Goal: Task Accomplishment & Management: Use online tool/utility

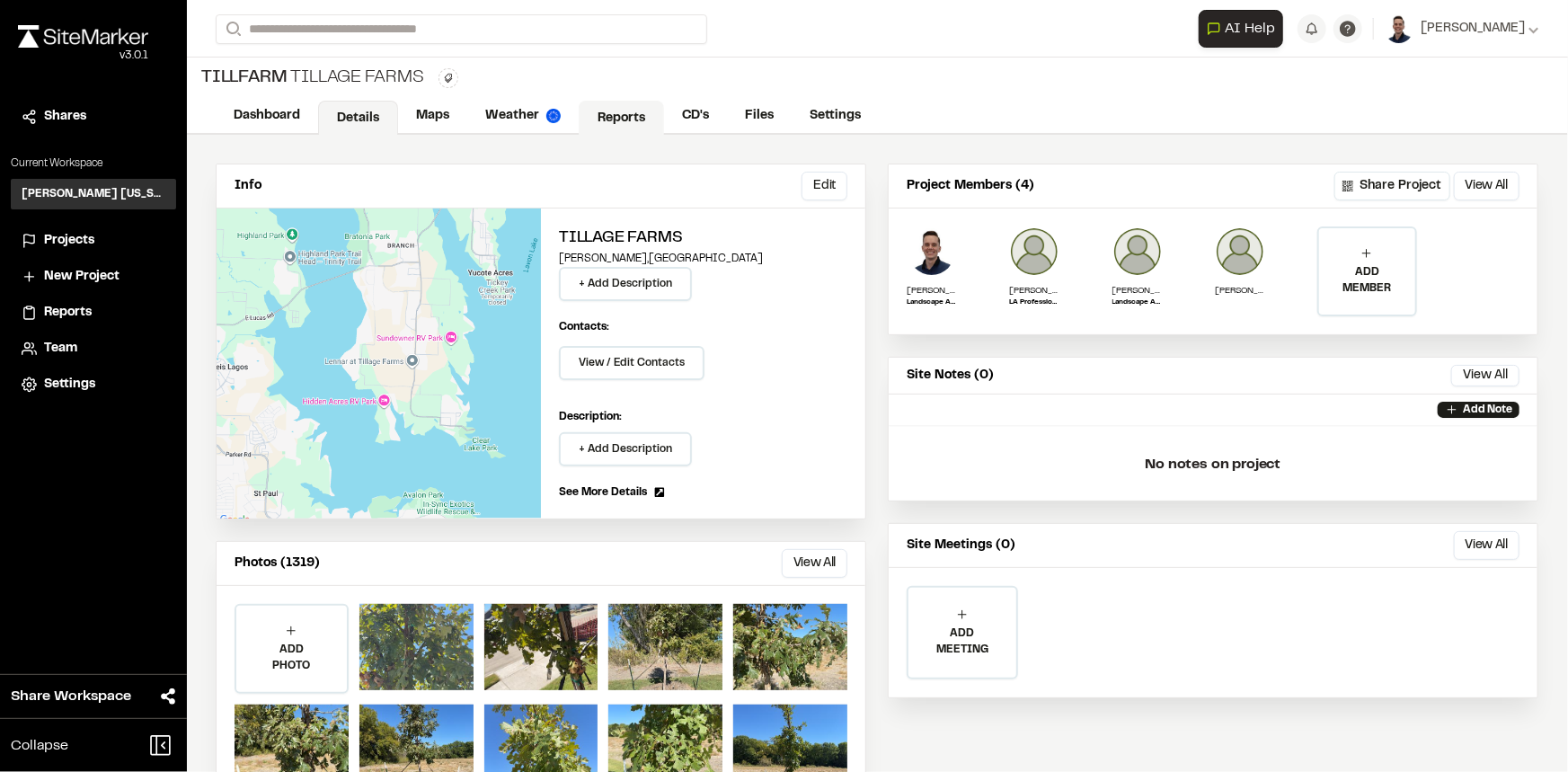
click at [622, 107] on link "Reports" at bounding box center [621, 118] width 86 height 34
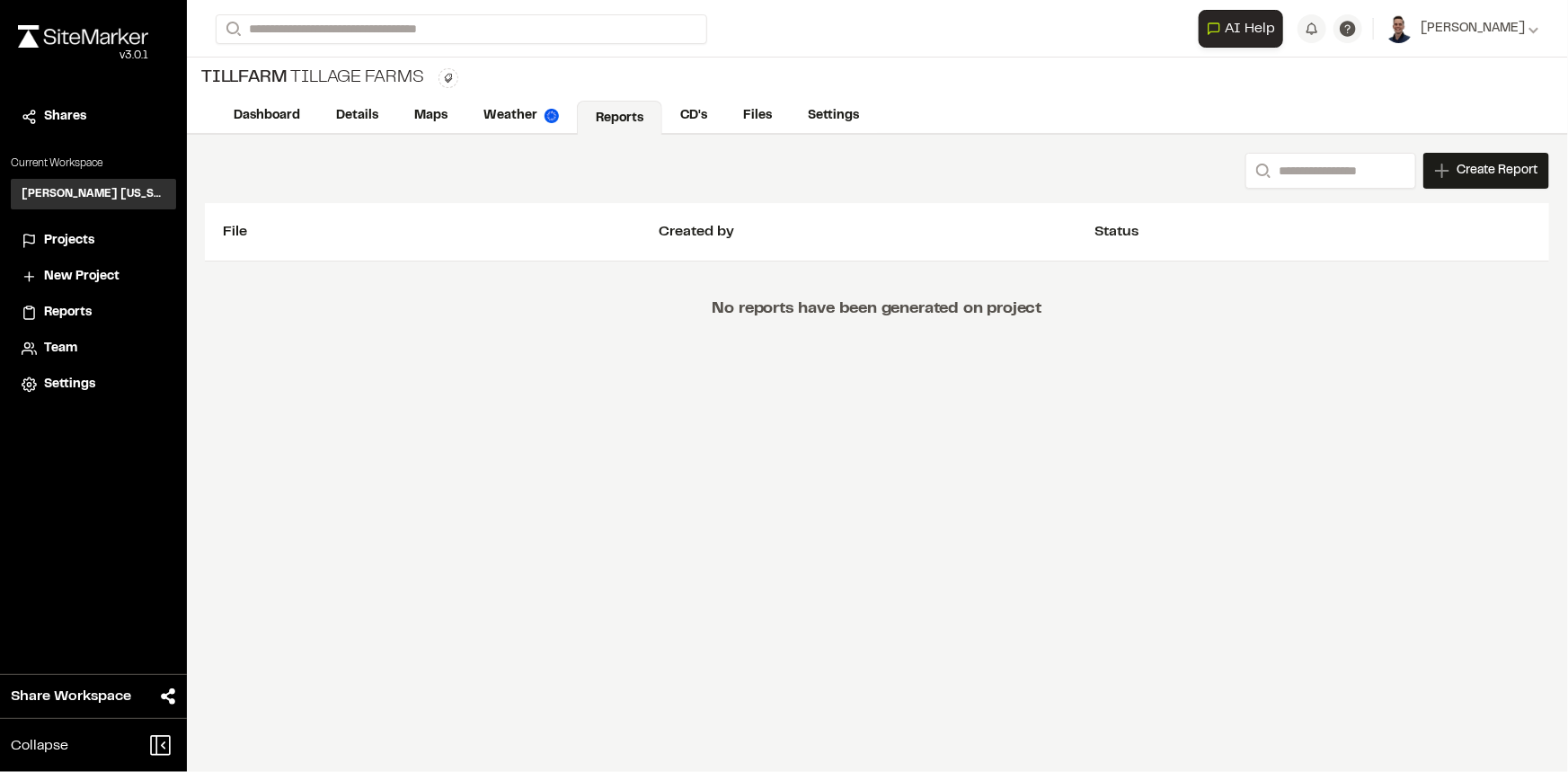
click at [1498, 176] on span "Create Report" at bounding box center [1496, 171] width 81 height 20
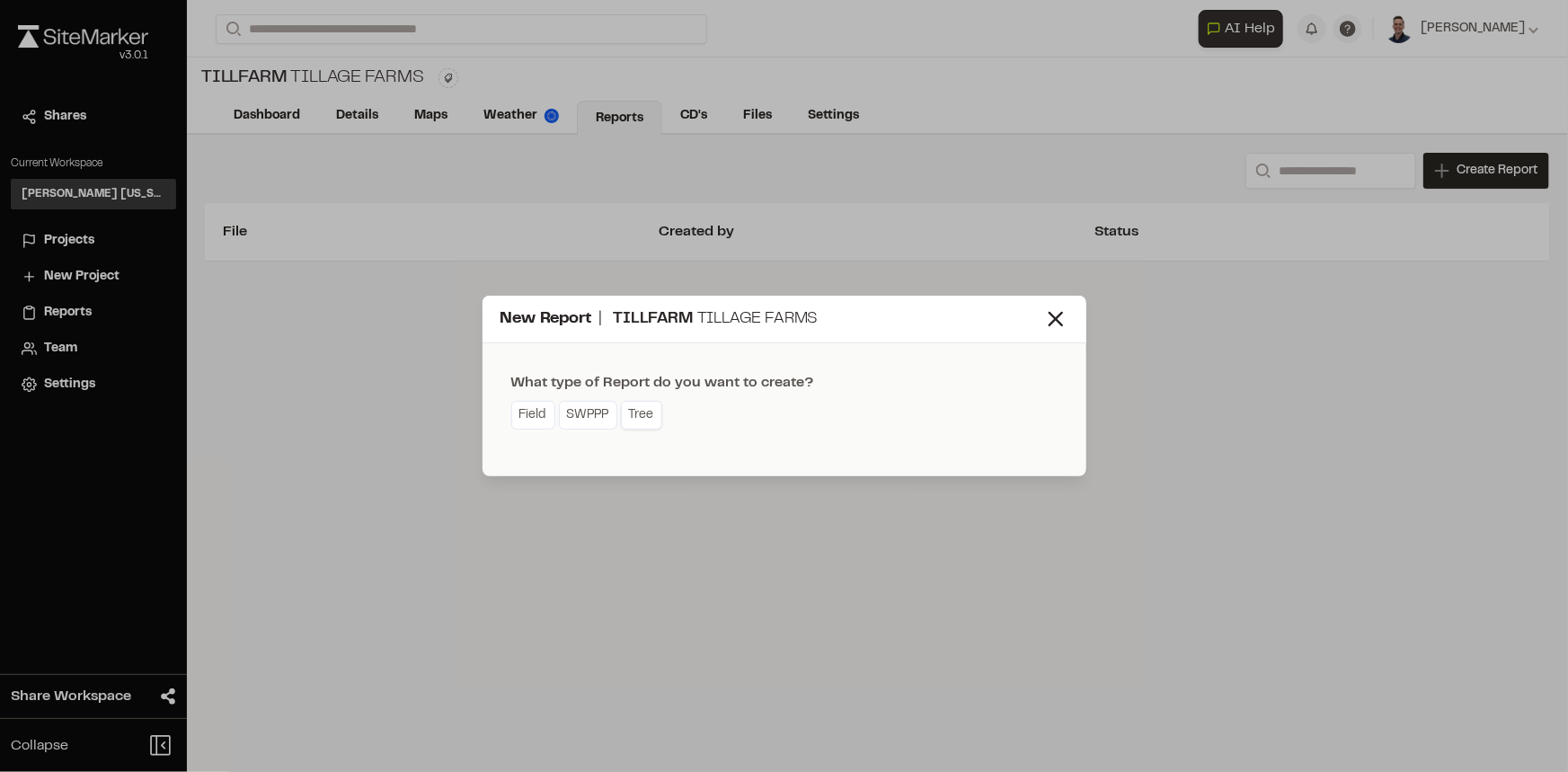
click at [648, 420] on link "Tree" at bounding box center [642, 414] width 42 height 29
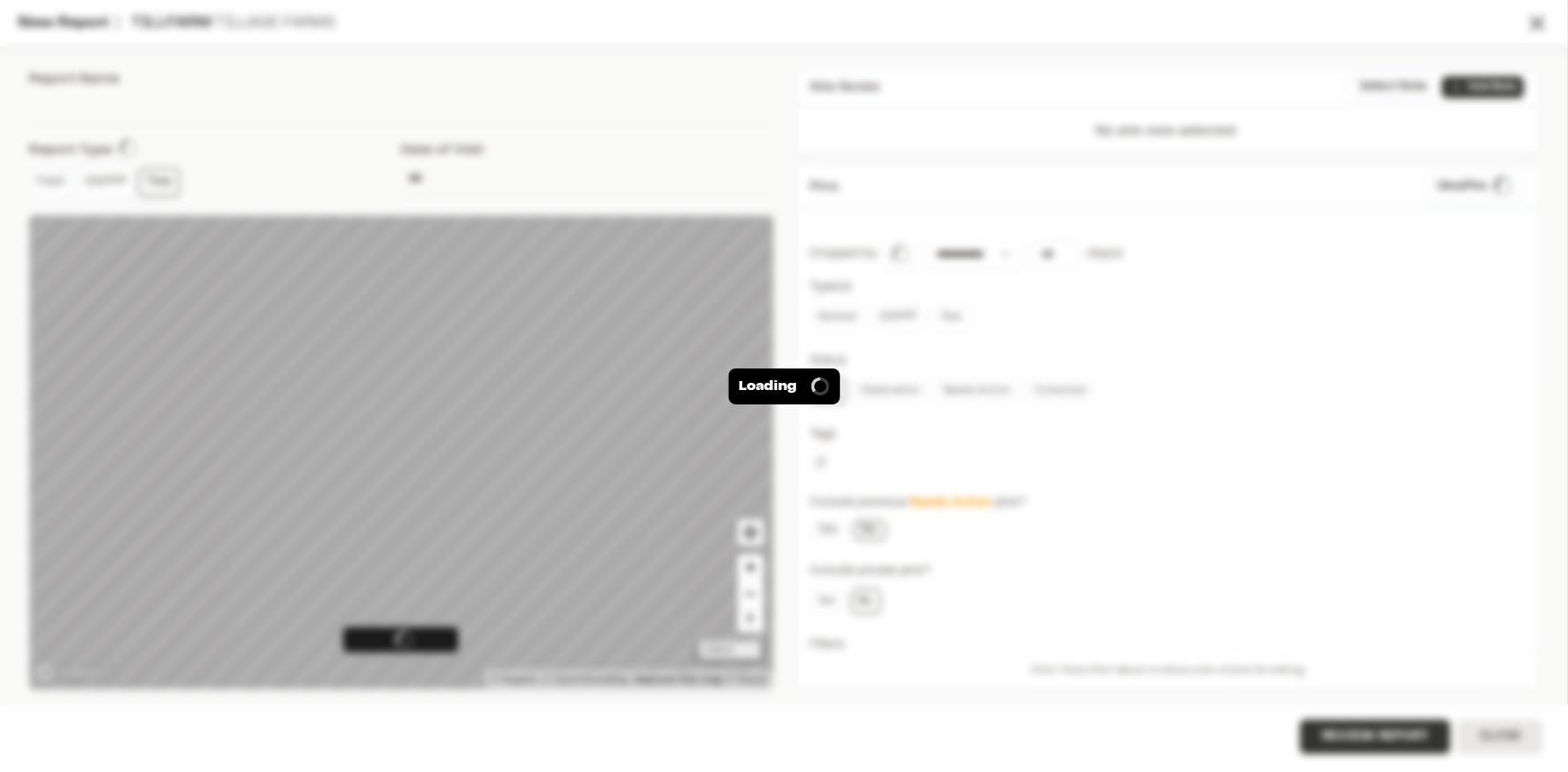
type input "**********"
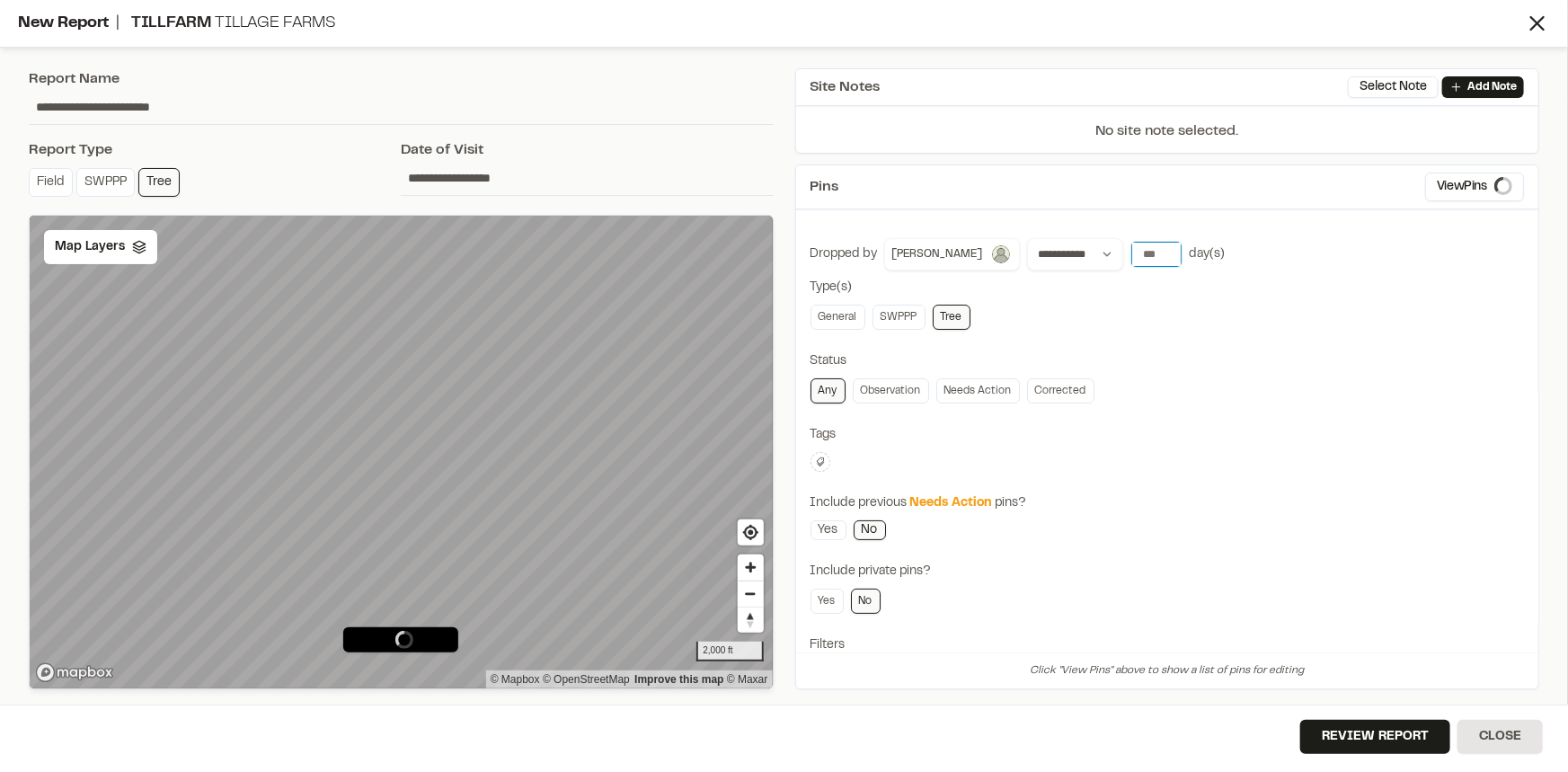
click at [1144, 251] on input "*" at bounding box center [1156, 254] width 51 height 25
type input "*"
click at [1144, 251] on input "*" at bounding box center [1156, 254] width 51 height 25
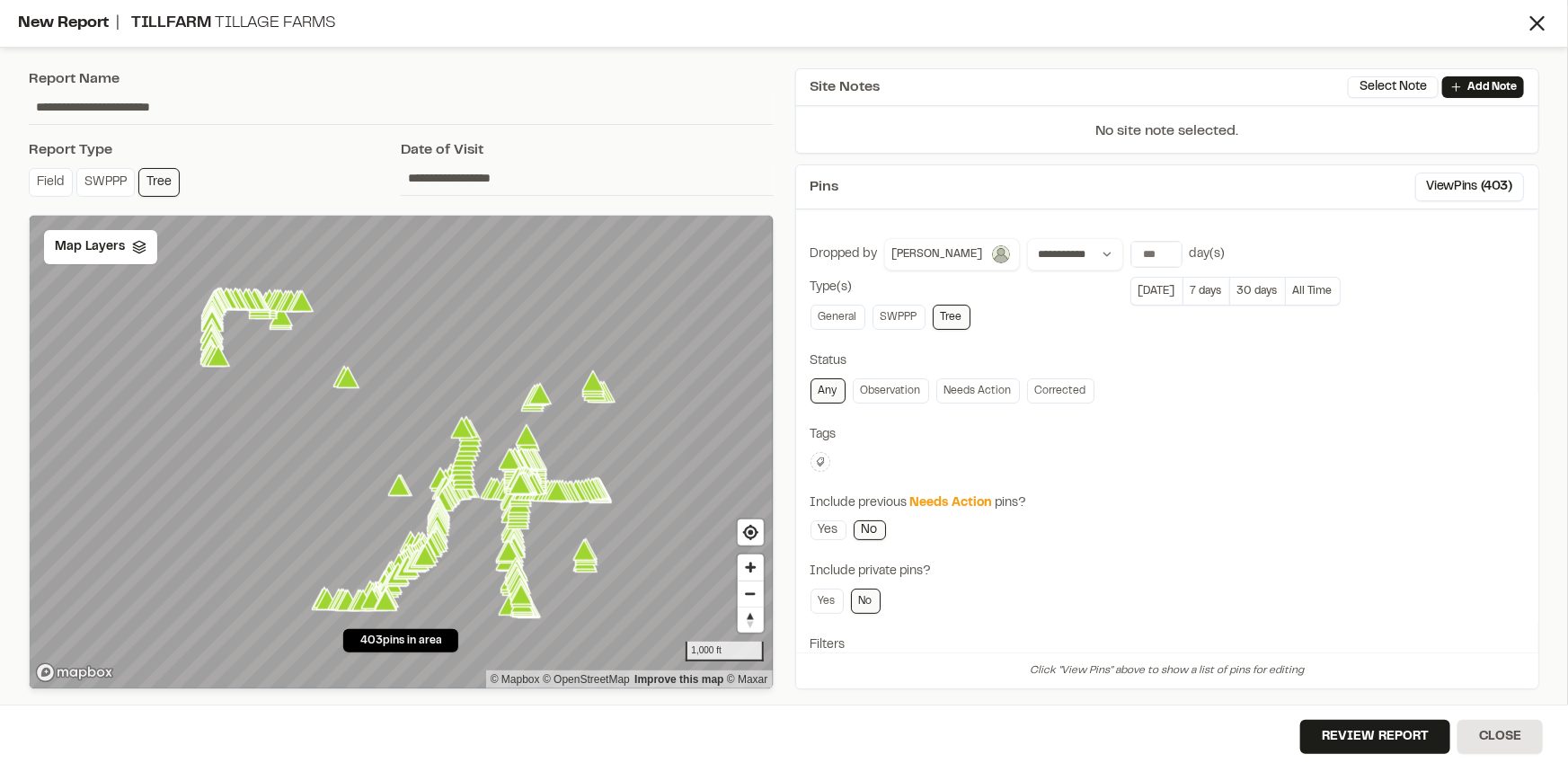
click at [1114, 413] on div "**********" at bounding box center [1167, 628] width 714 height 780
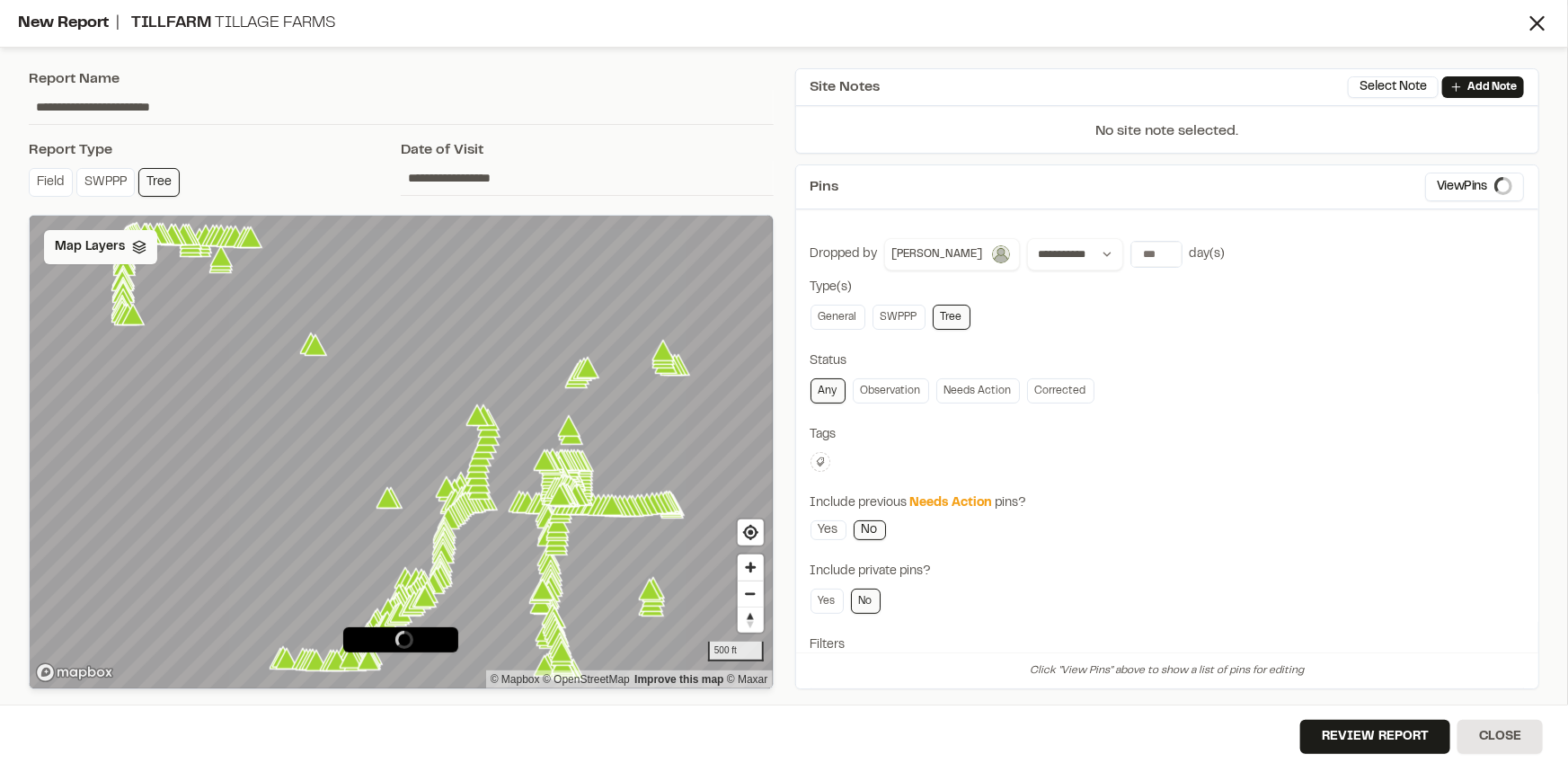
click at [102, 260] on div "Map Layers" at bounding box center [101, 247] width 113 height 34
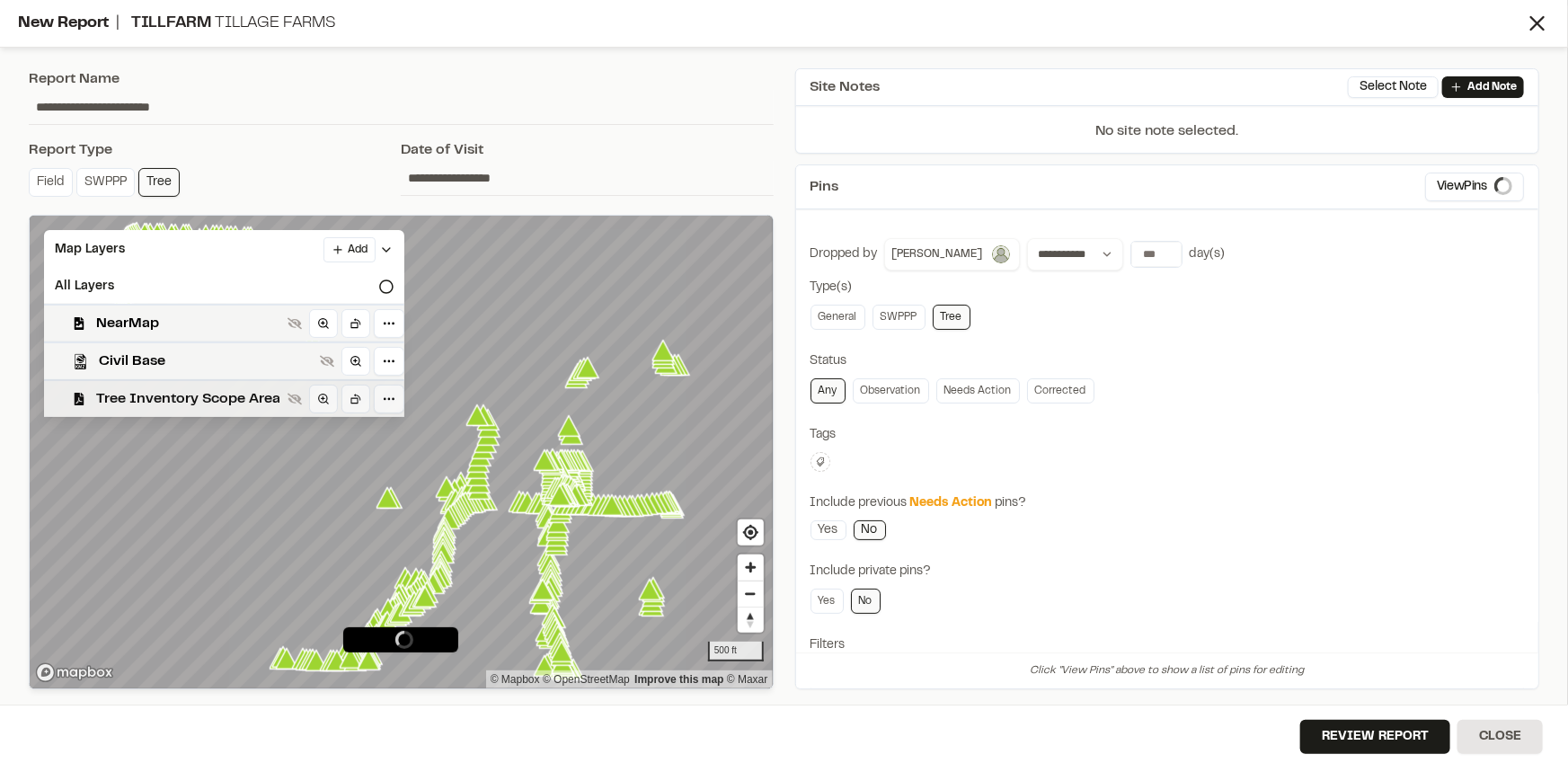
click at [144, 386] on div "Tree Inventory Scope Area" at bounding box center [224, 398] width 360 height 38
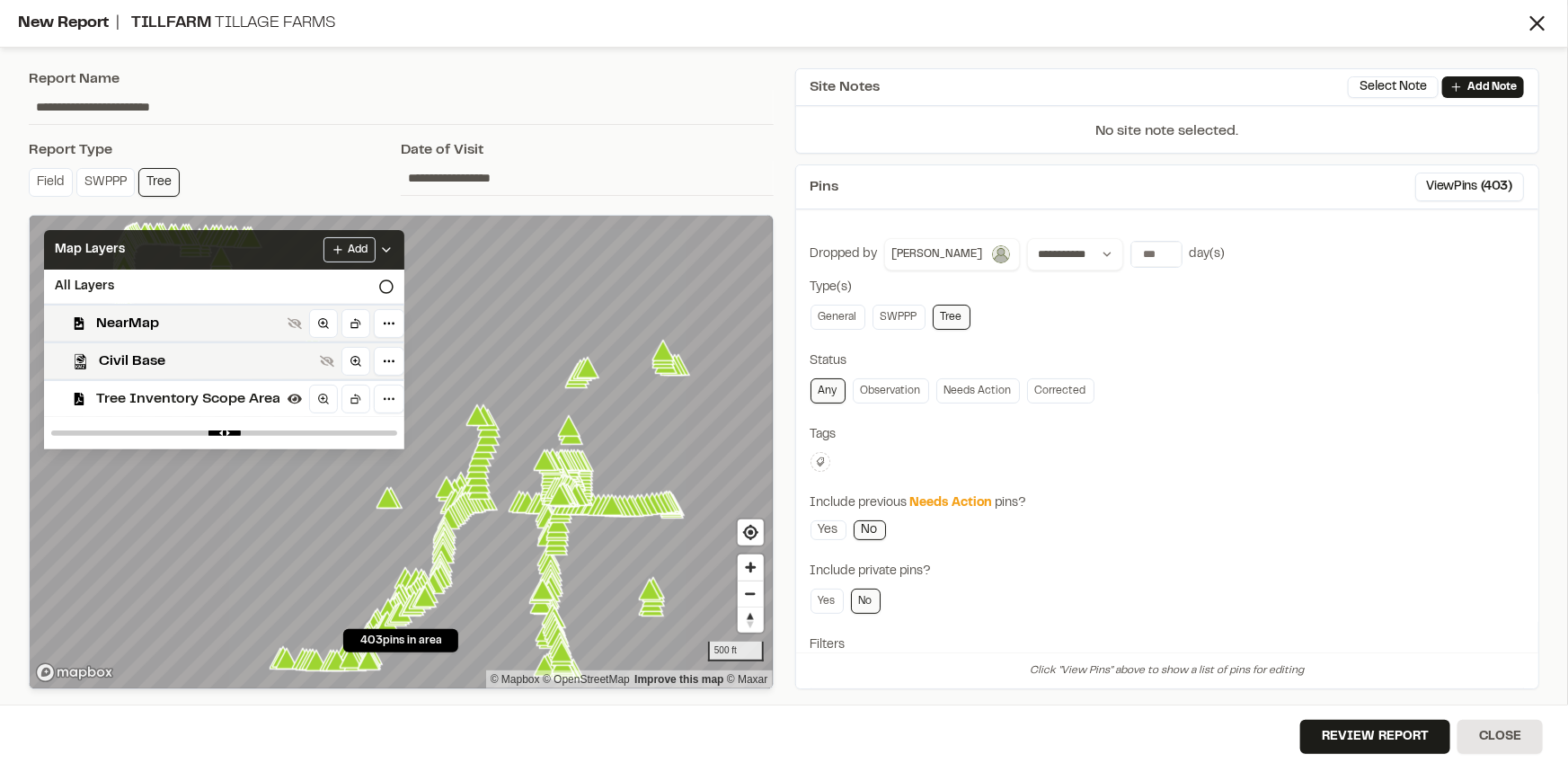
click at [382, 249] on polyline at bounding box center [385, 250] width 7 height 4
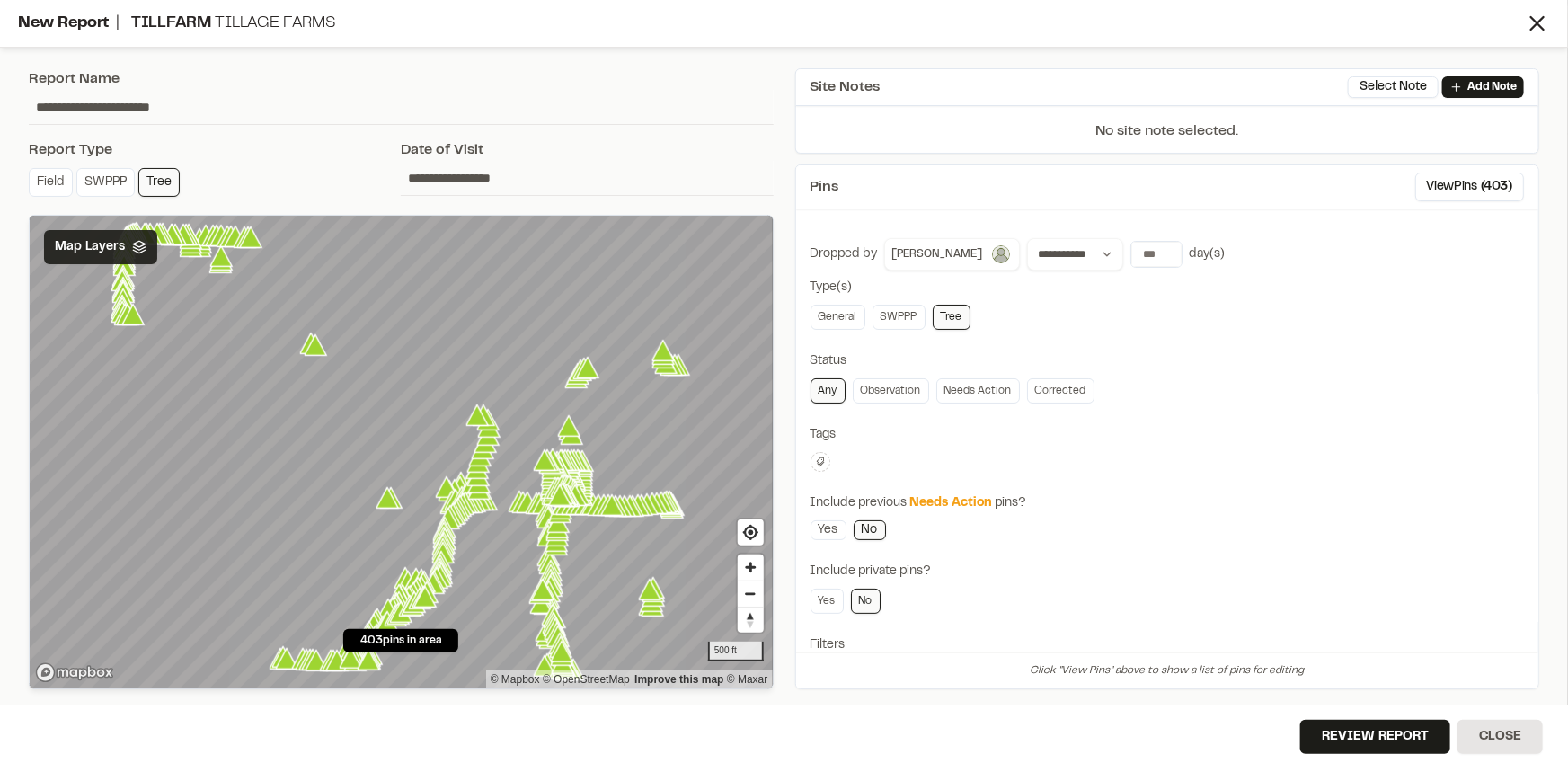
click at [142, 253] on div "Map Layers" at bounding box center [101, 247] width 113 height 34
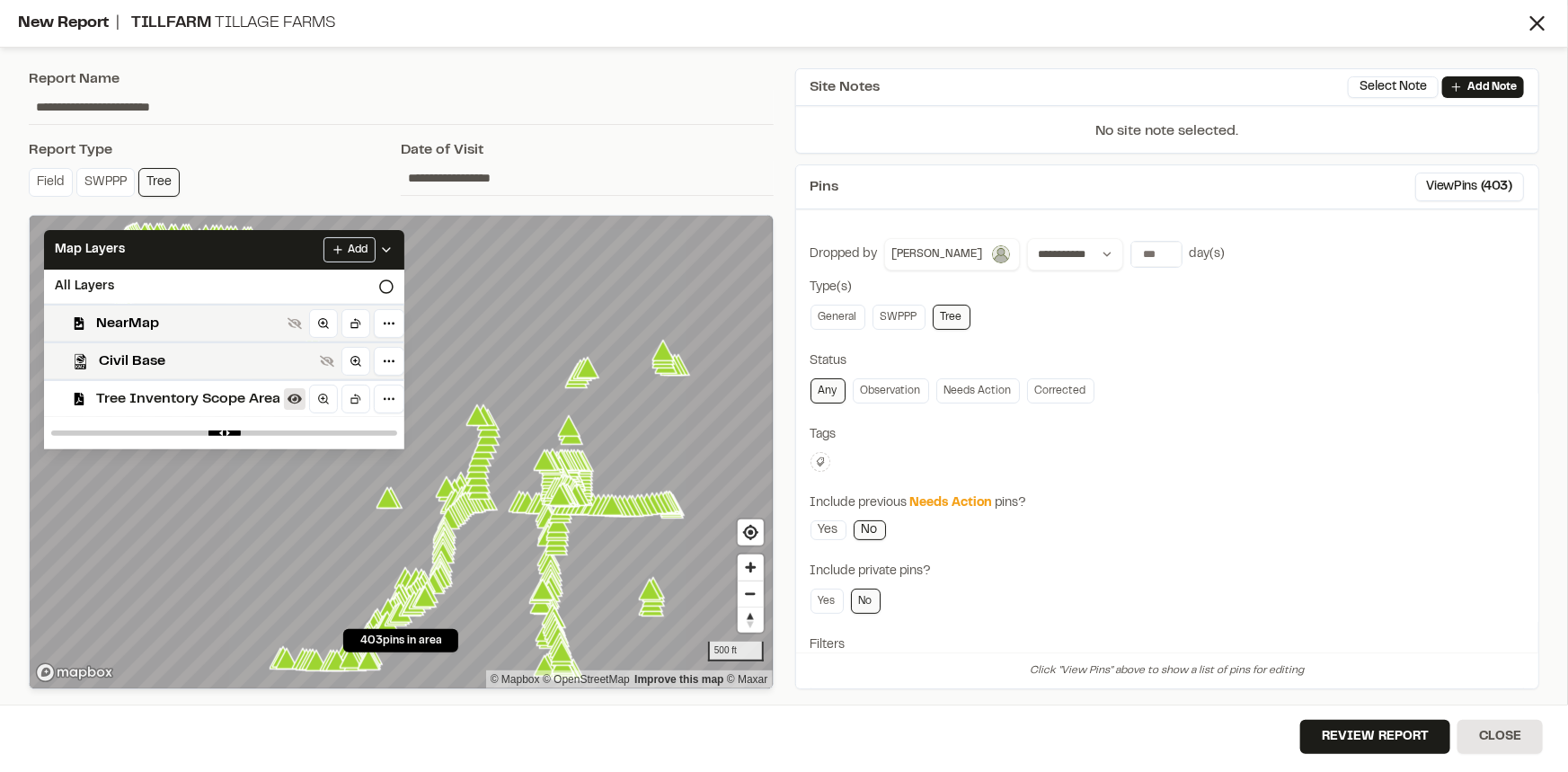
click at [300, 403] on icon at bounding box center [295, 398] width 14 height 14
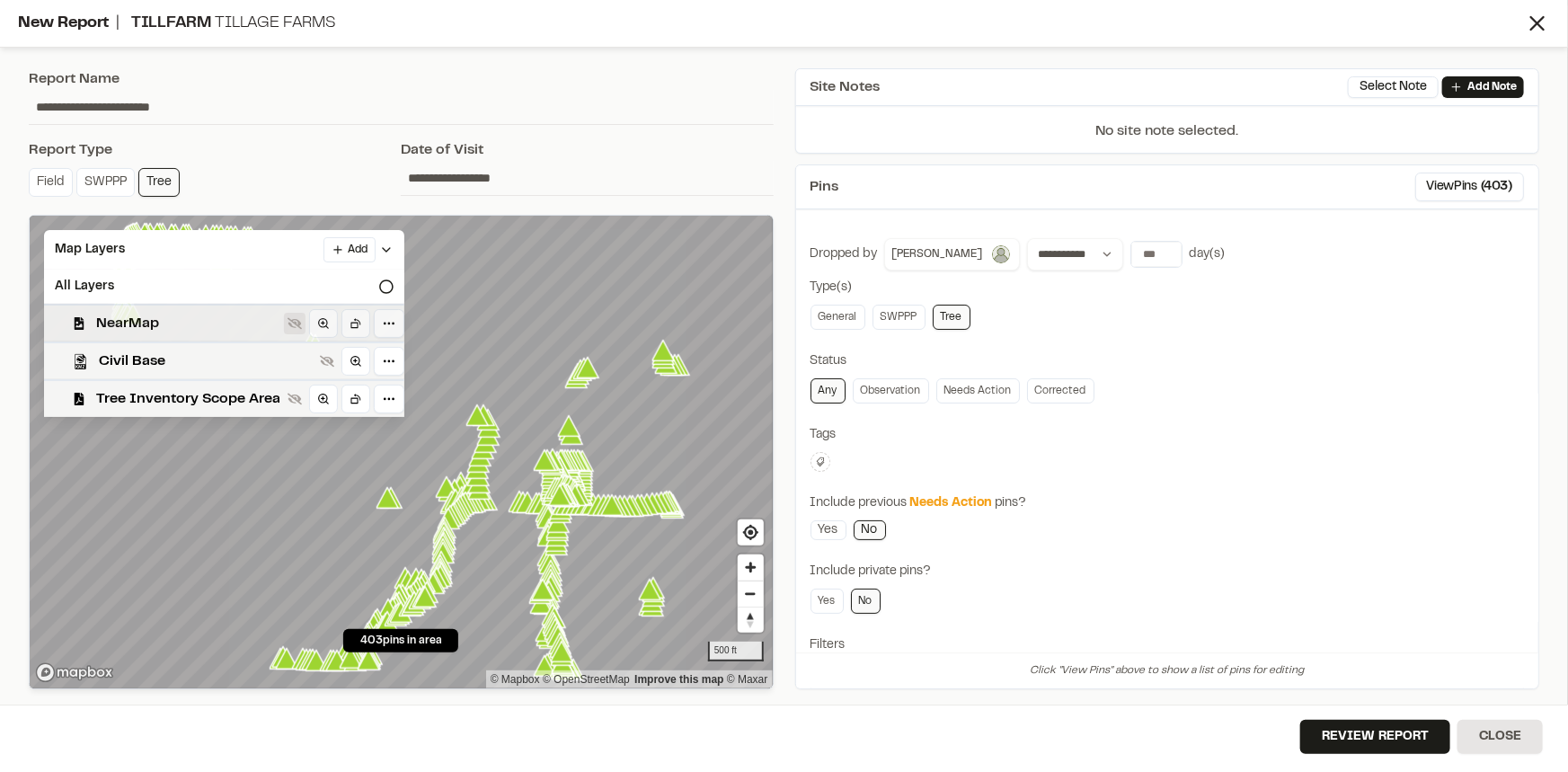
click at [294, 332] on button at bounding box center [295, 324] width 22 height 22
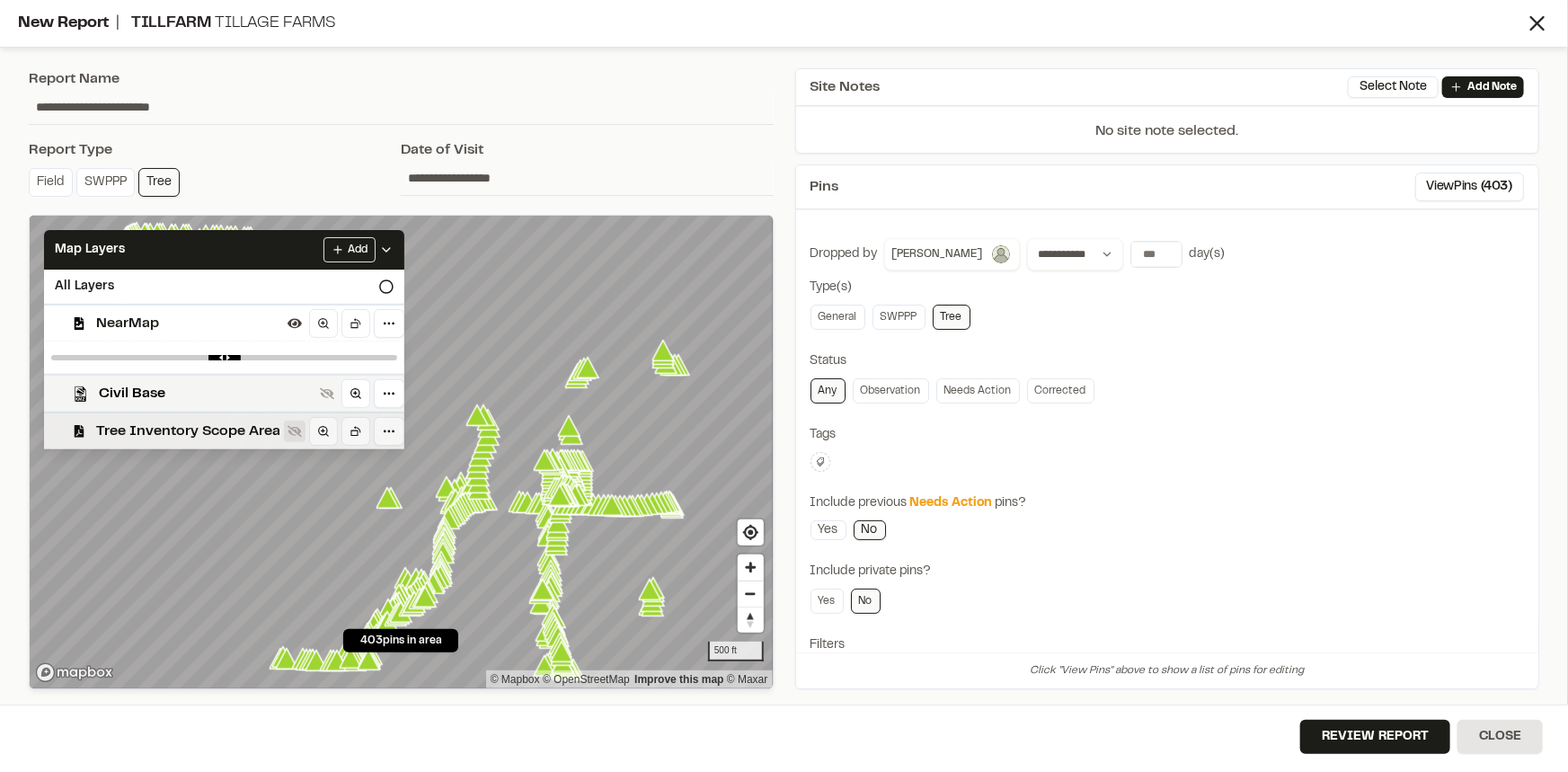
click at [292, 429] on icon at bounding box center [295, 432] width 14 height 12
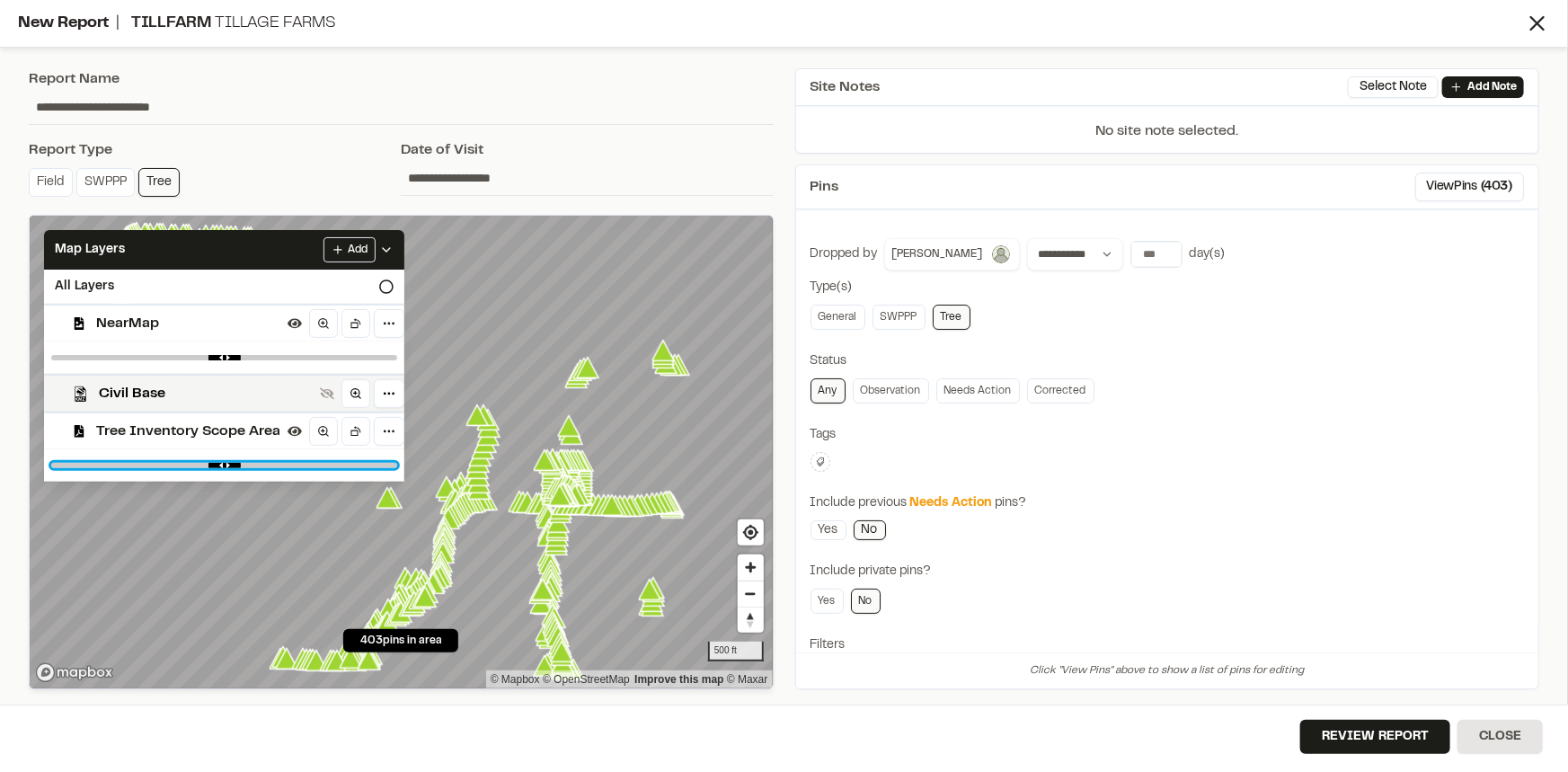
type input "*"
click at [1213, 447] on div "**********" at bounding box center [1167, 628] width 714 height 780
click at [388, 253] on icon at bounding box center [386, 250] width 14 height 14
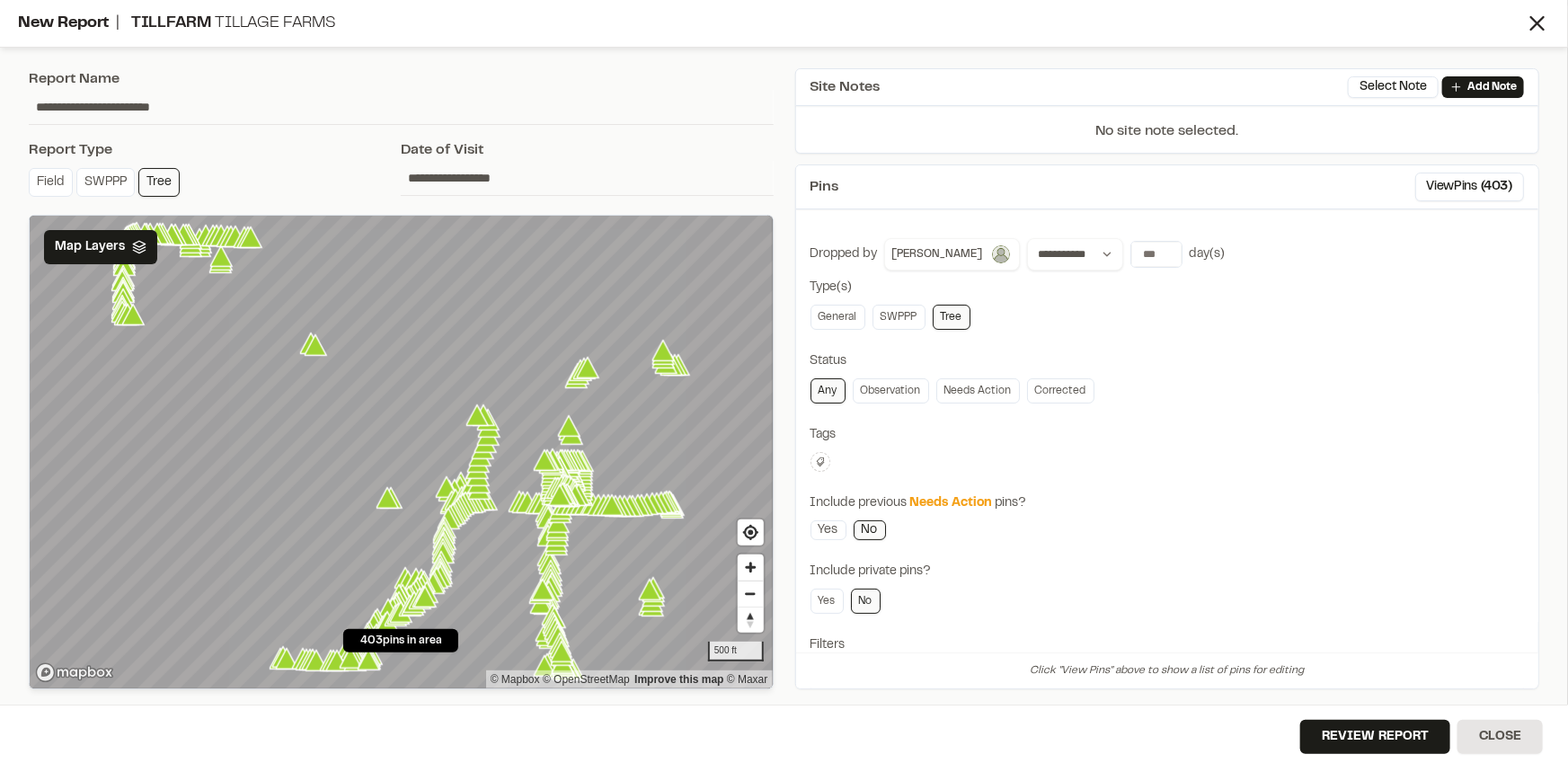
click at [1227, 487] on div "**********" at bounding box center [1167, 628] width 714 height 780
click at [1386, 730] on button "Review Report" at bounding box center [1375, 737] width 150 height 34
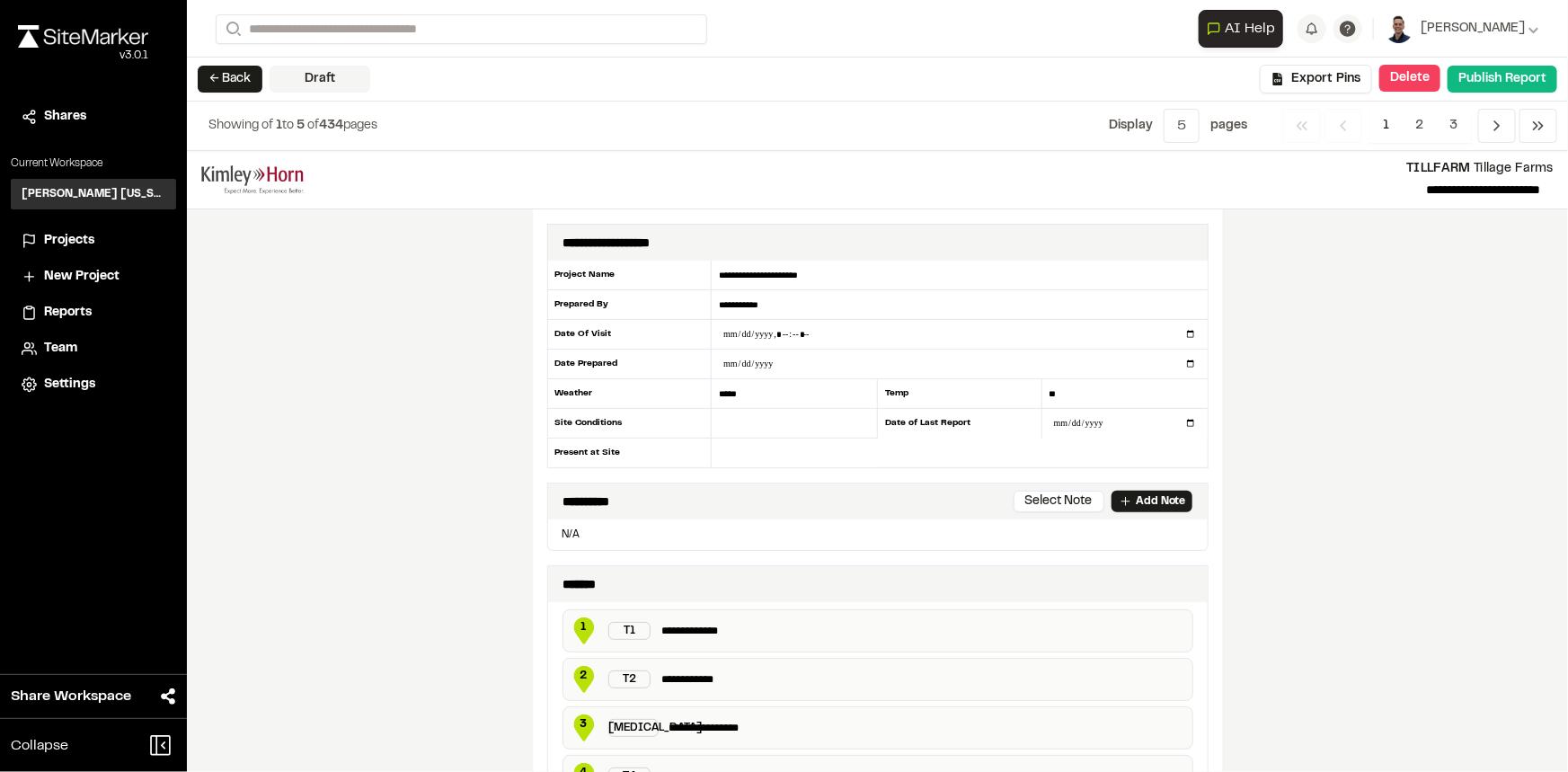
drag, startPoint x: 764, startPoint y: 301, endPoint x: 687, endPoint y: 300, distance: 77.0
click at [687, 300] on div "**********" at bounding box center [878, 365] width 661 height 207
type input "*********"
click at [747, 456] on input "text" at bounding box center [794, 452] width 165 height 29
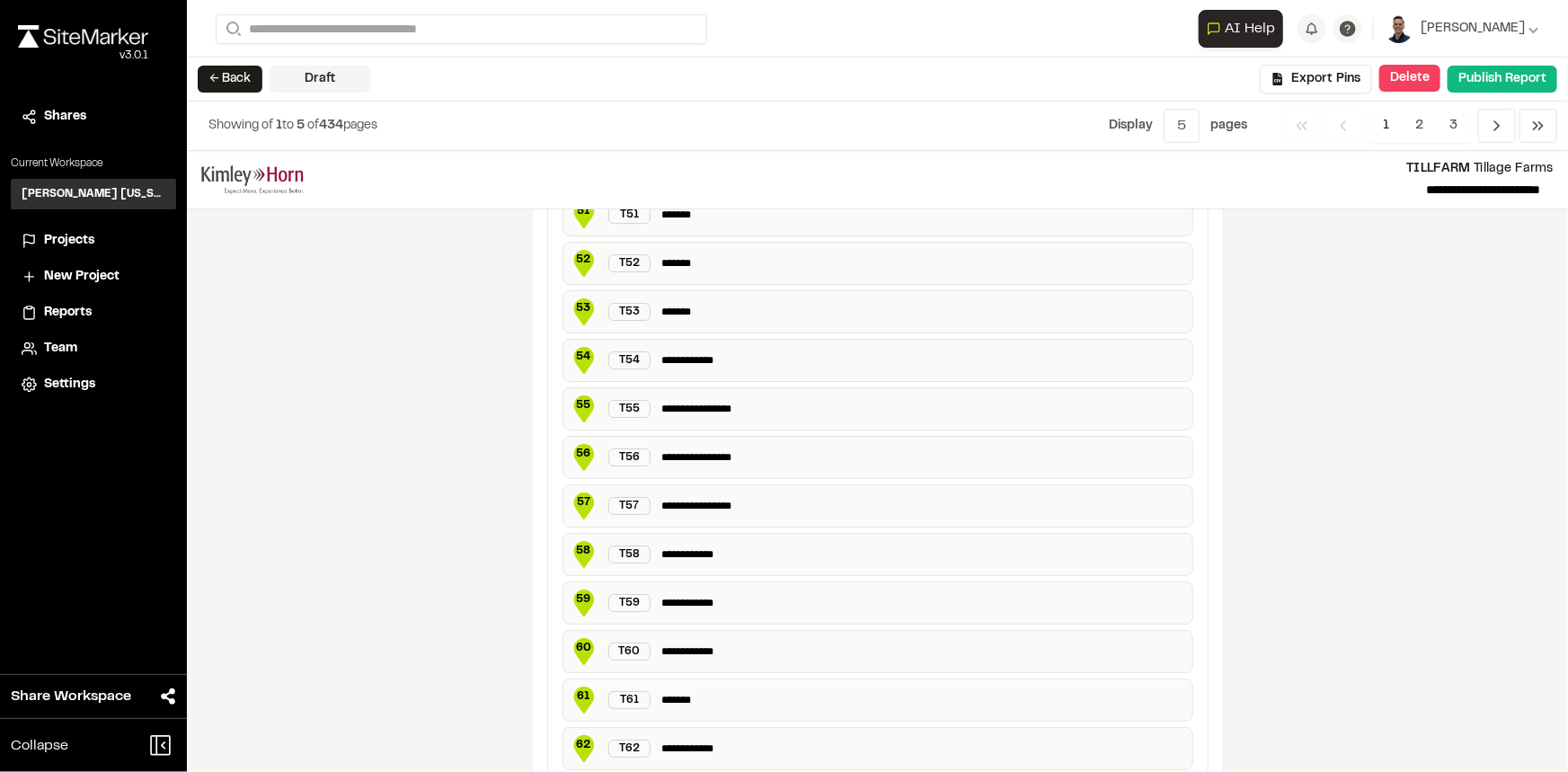
scroll to position [3339, 0]
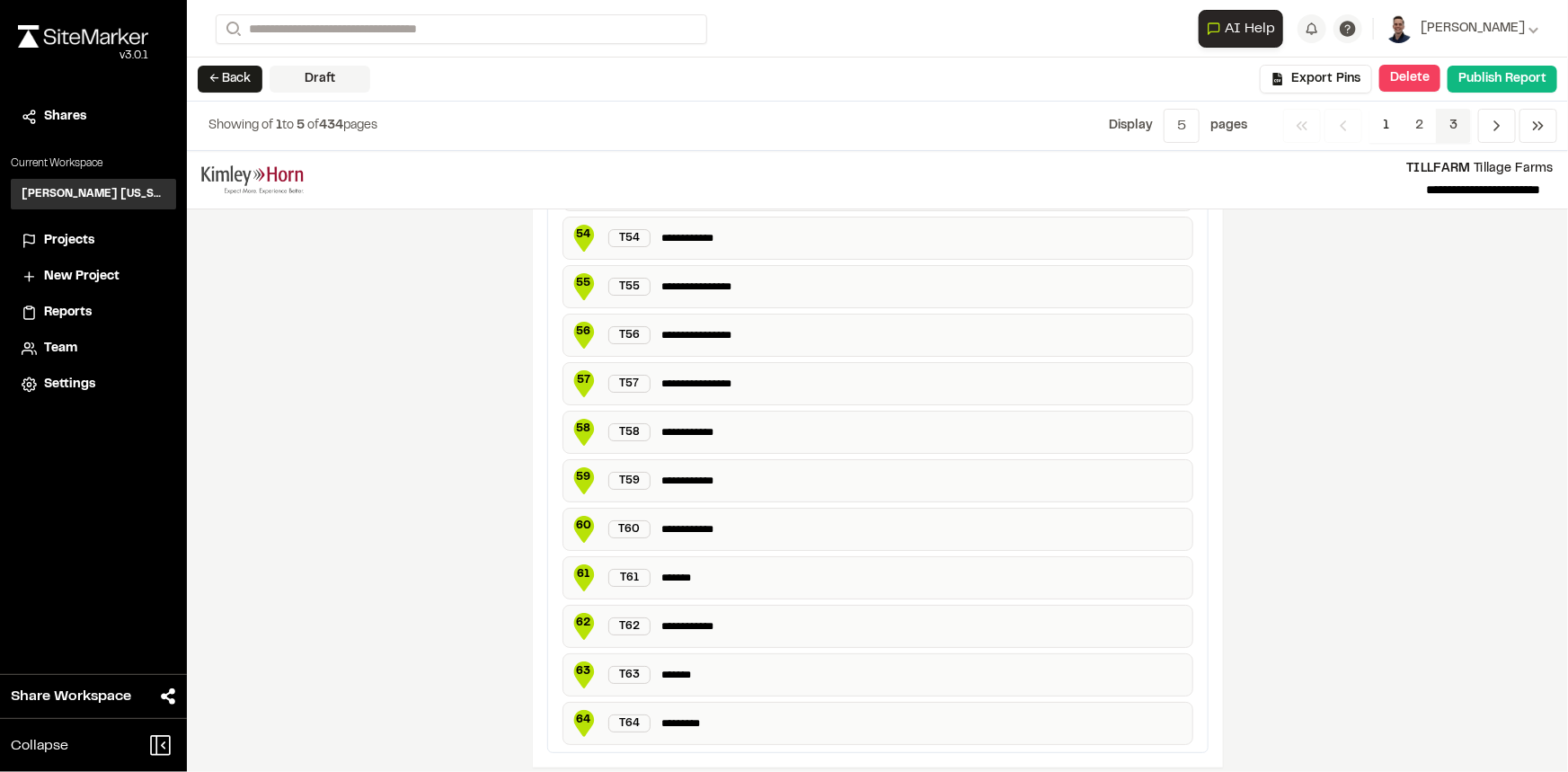
type input "**********"
click at [1448, 126] on span "3" at bounding box center [1453, 126] width 35 height 34
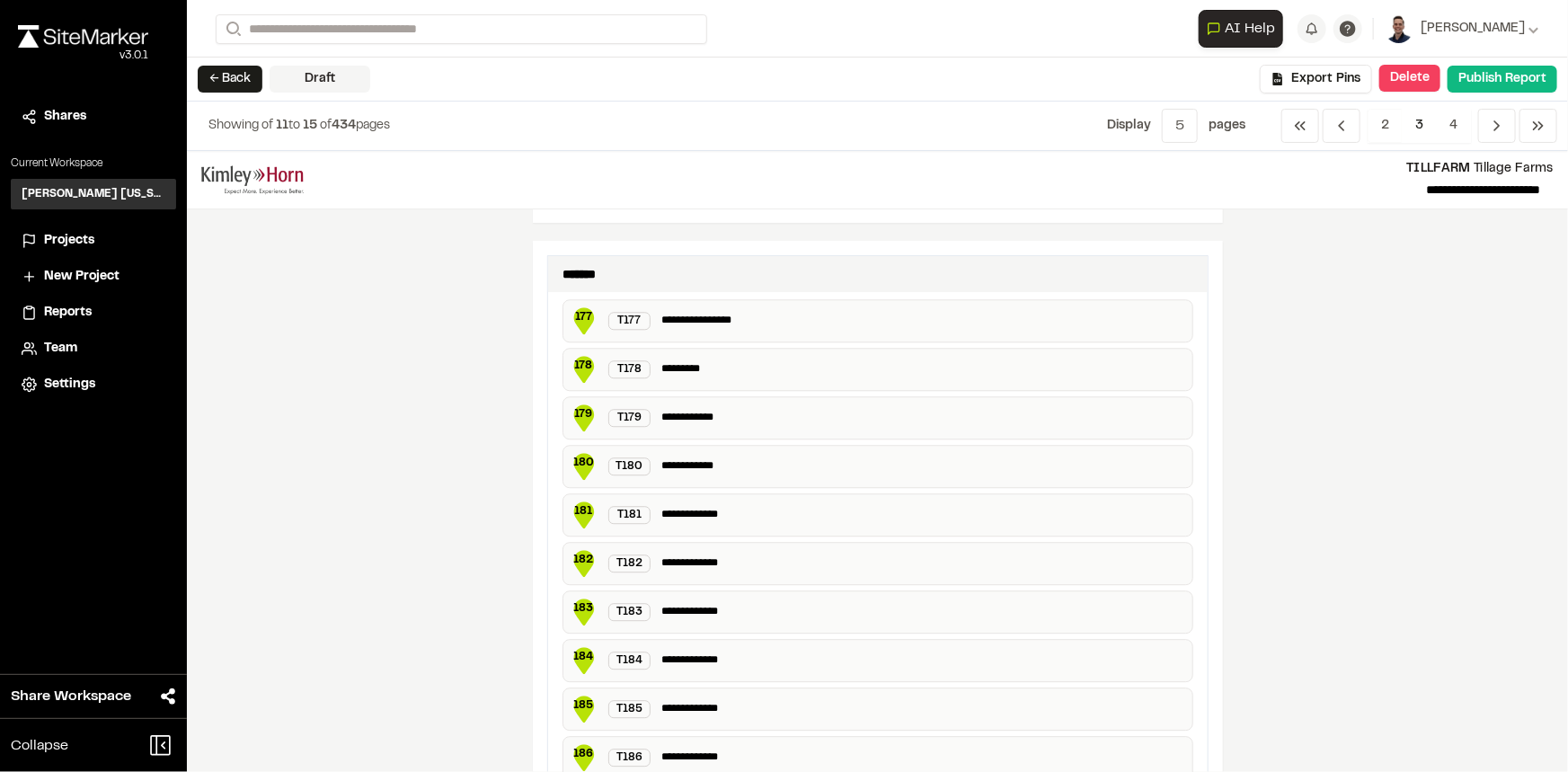
scroll to position [3288, 0]
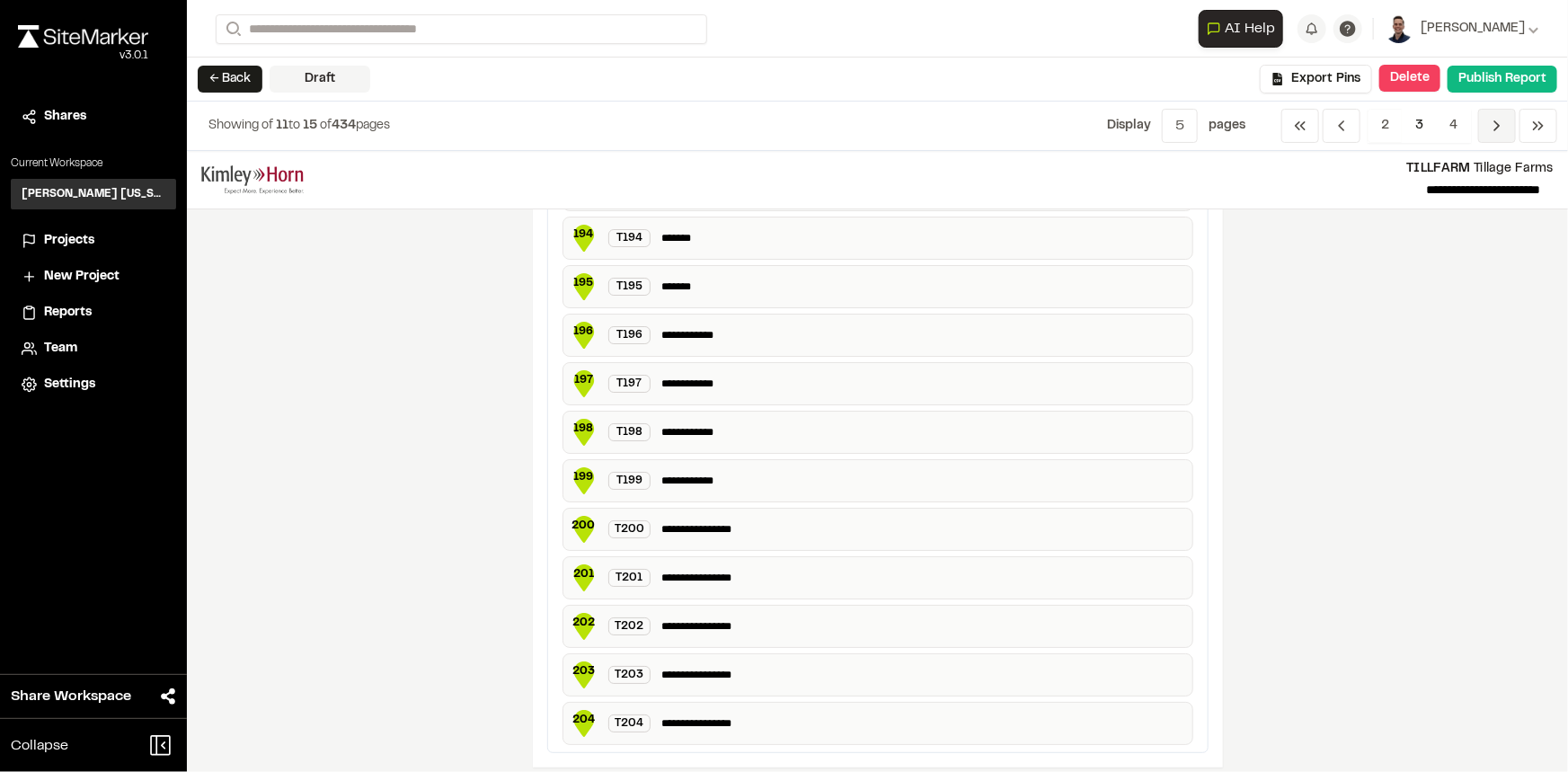
click at [1493, 126] on icon "Navigation" at bounding box center [1496, 126] width 18 height 18
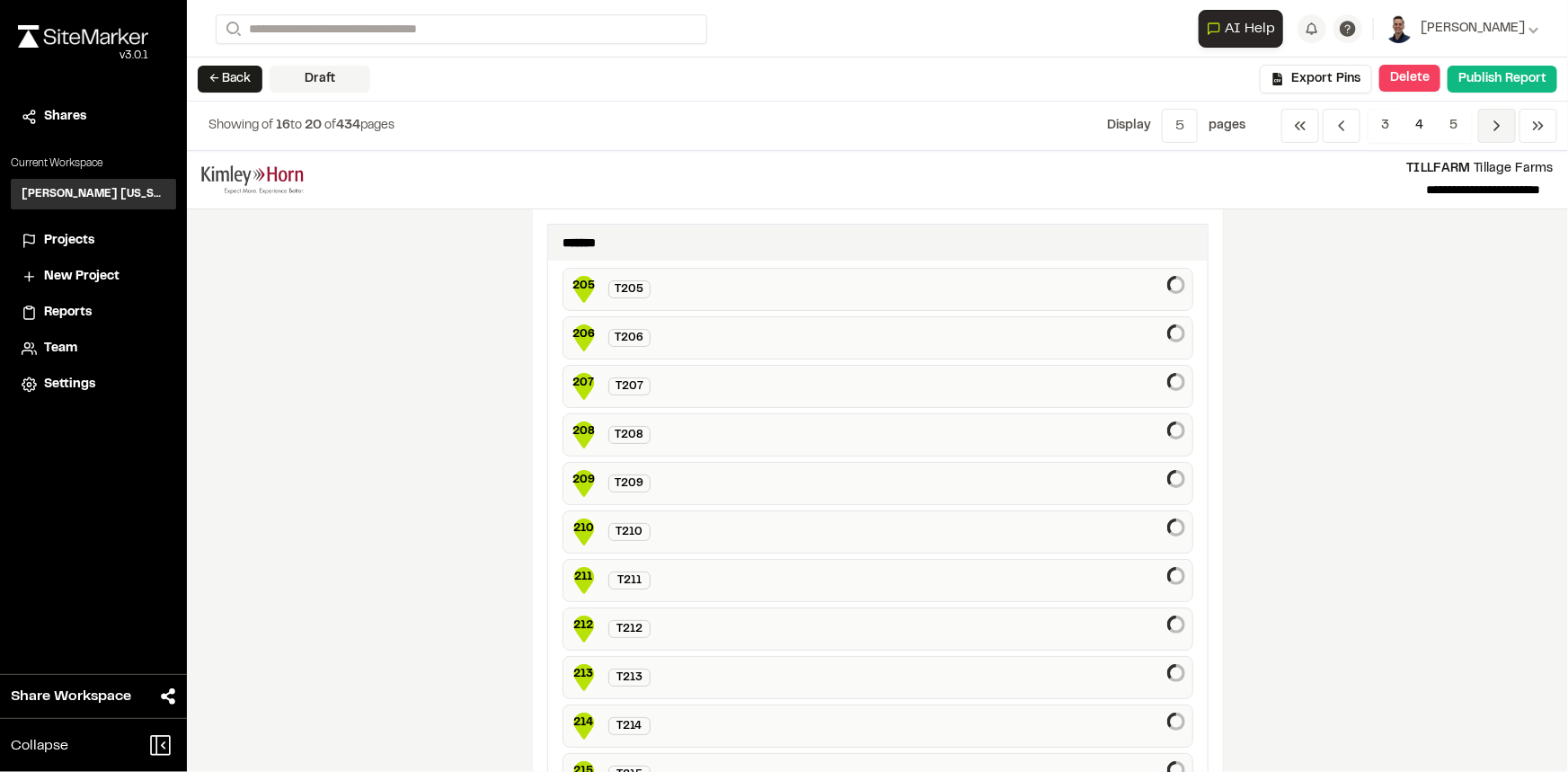
click at [1489, 127] on icon "Navigation" at bounding box center [1496, 126] width 18 height 18
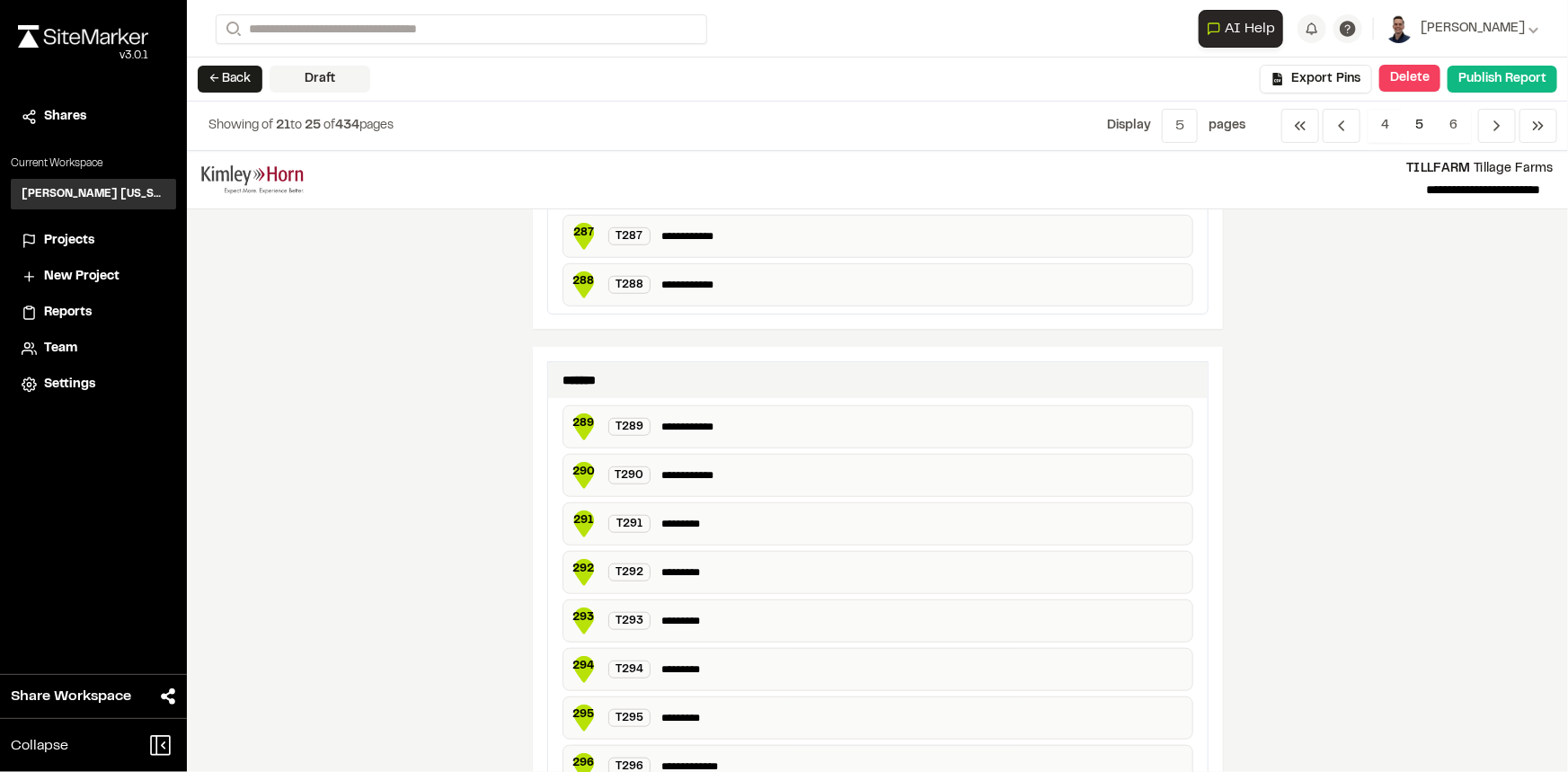
scroll to position [182, 0]
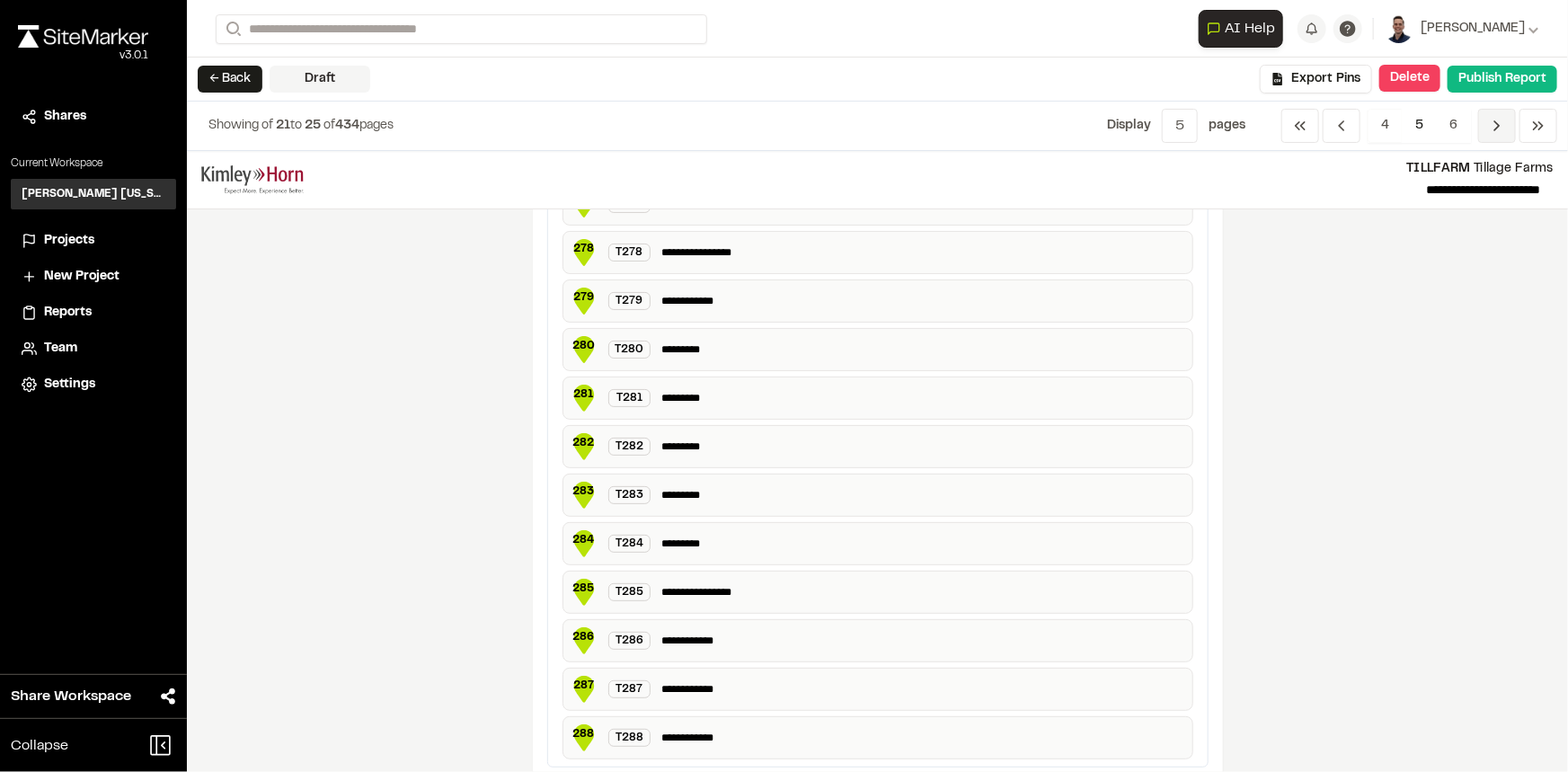
click at [1489, 119] on icon "Navigation" at bounding box center [1496, 126] width 18 height 18
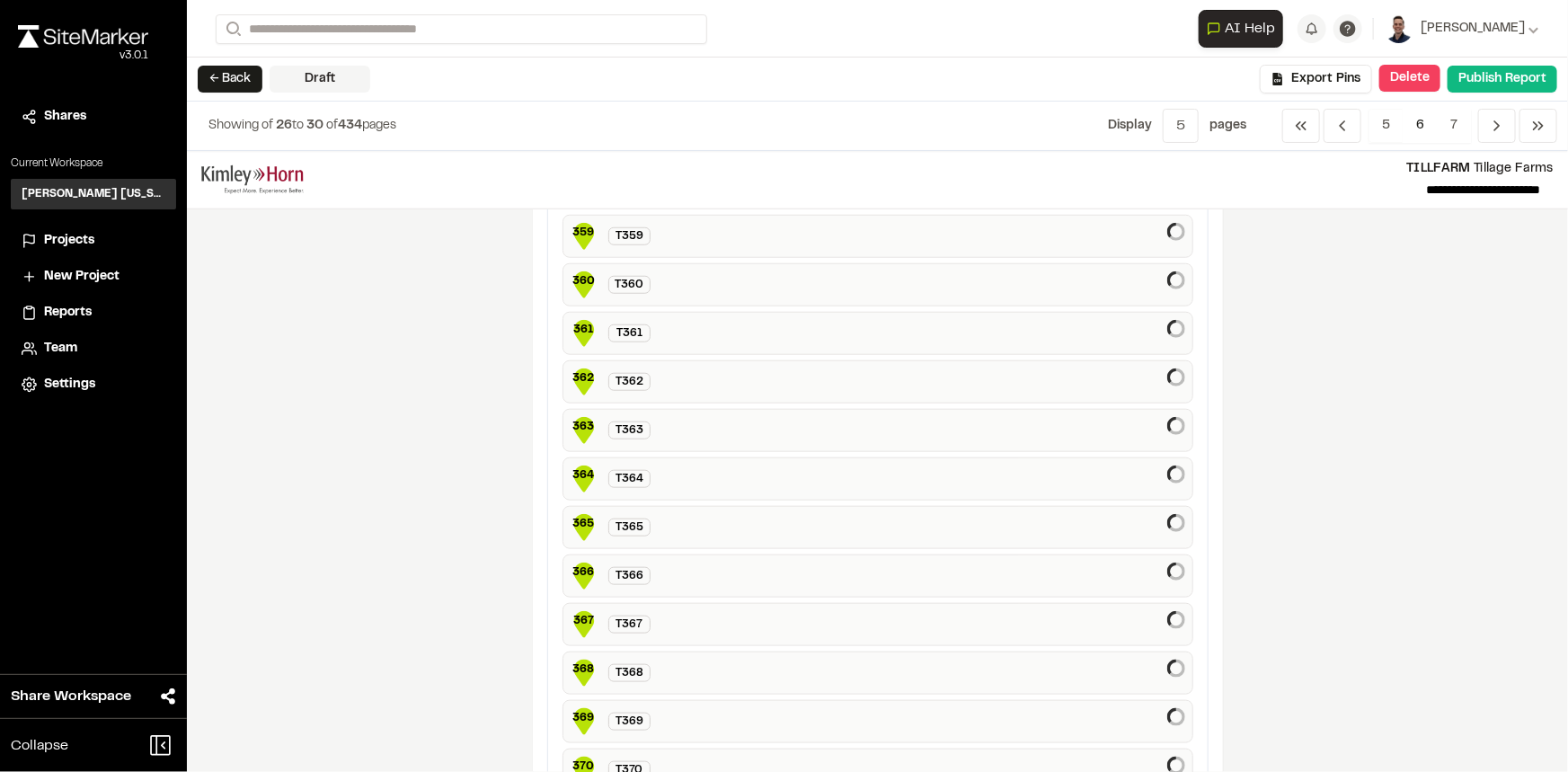
scroll to position [2756, 0]
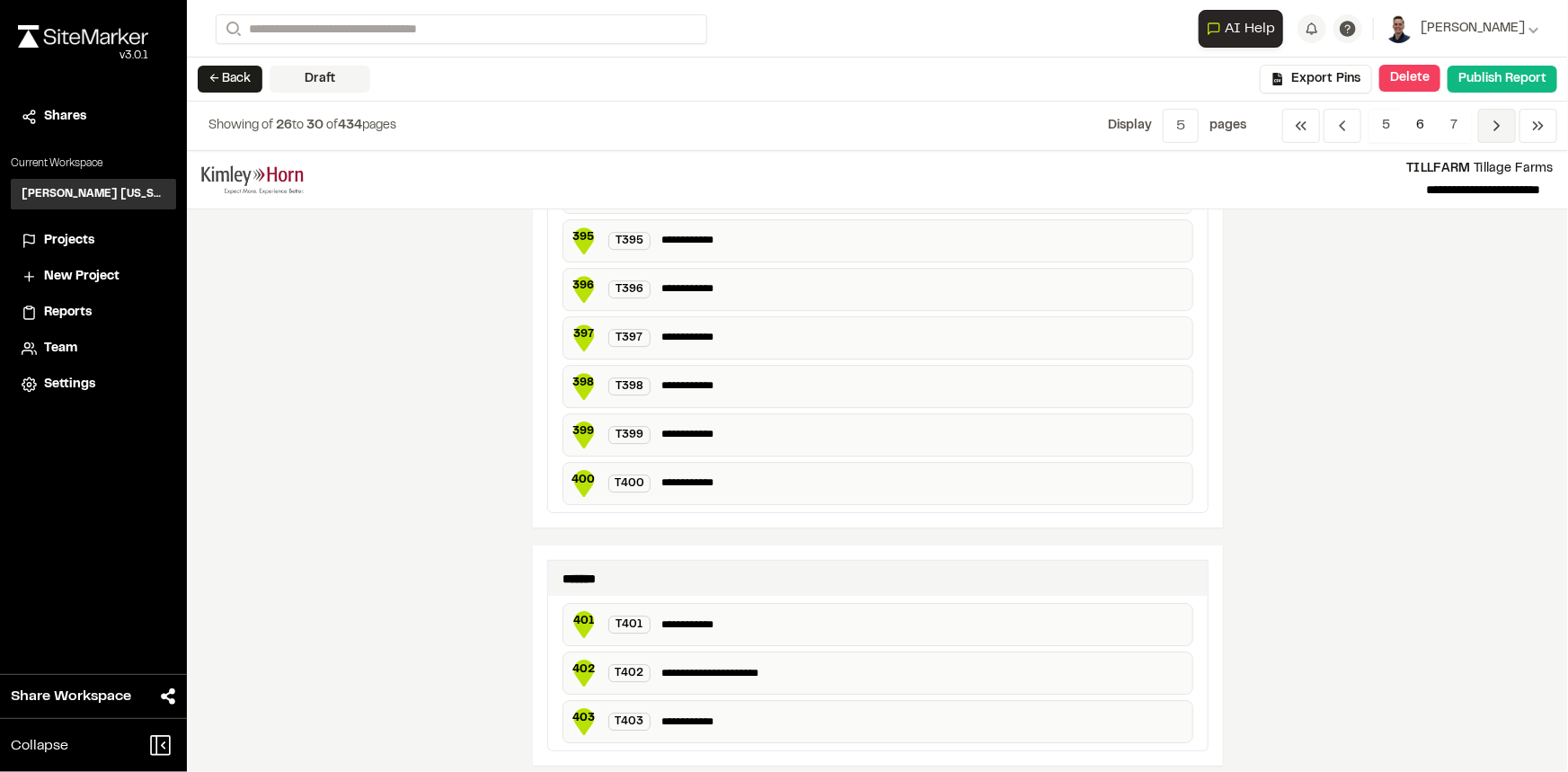
click at [1491, 126] on icon "Navigation" at bounding box center [1496, 126] width 18 height 18
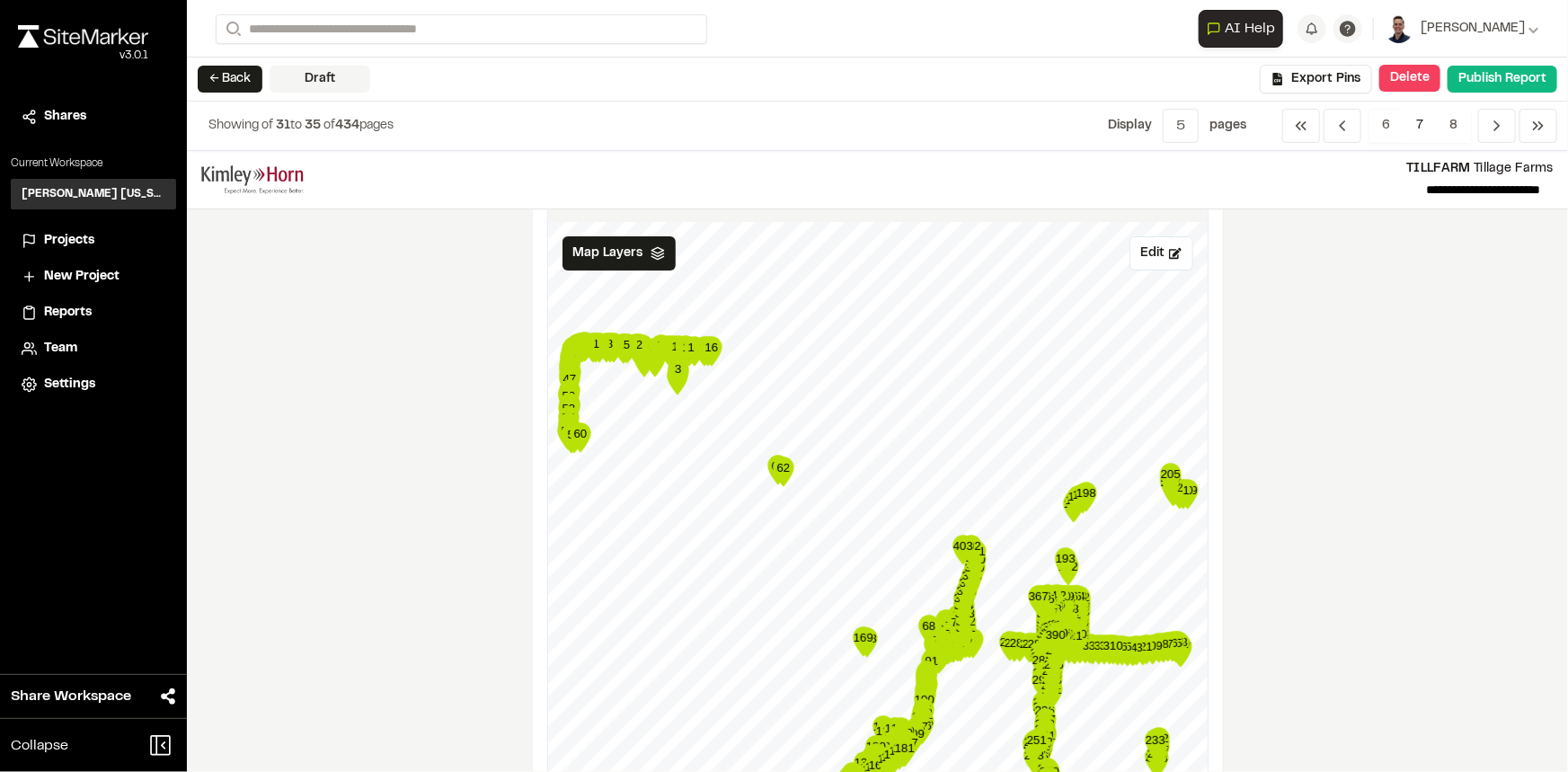
scroll to position [0, 0]
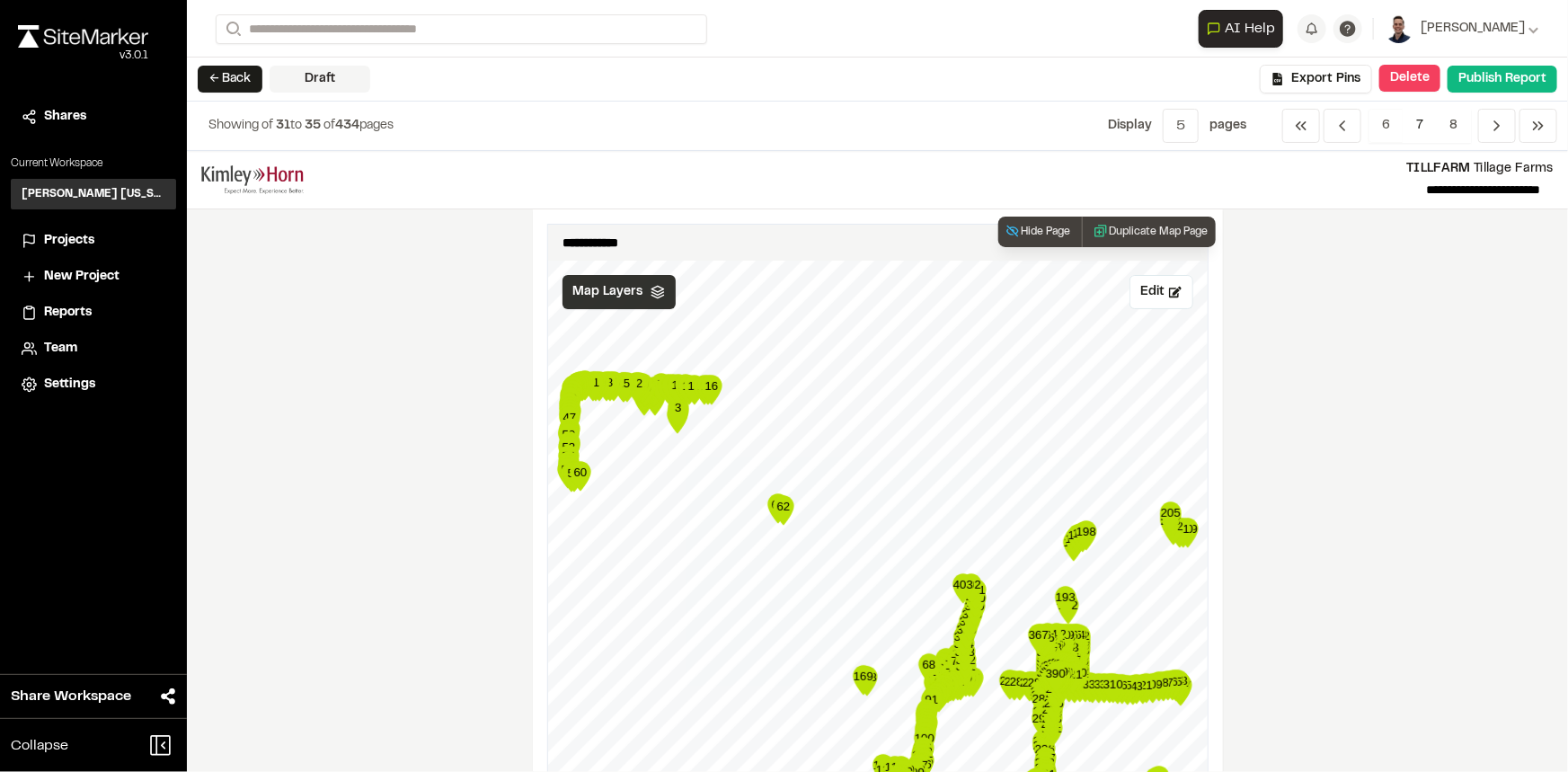
click at [634, 289] on span "Map Layers" at bounding box center [608, 292] width 70 height 20
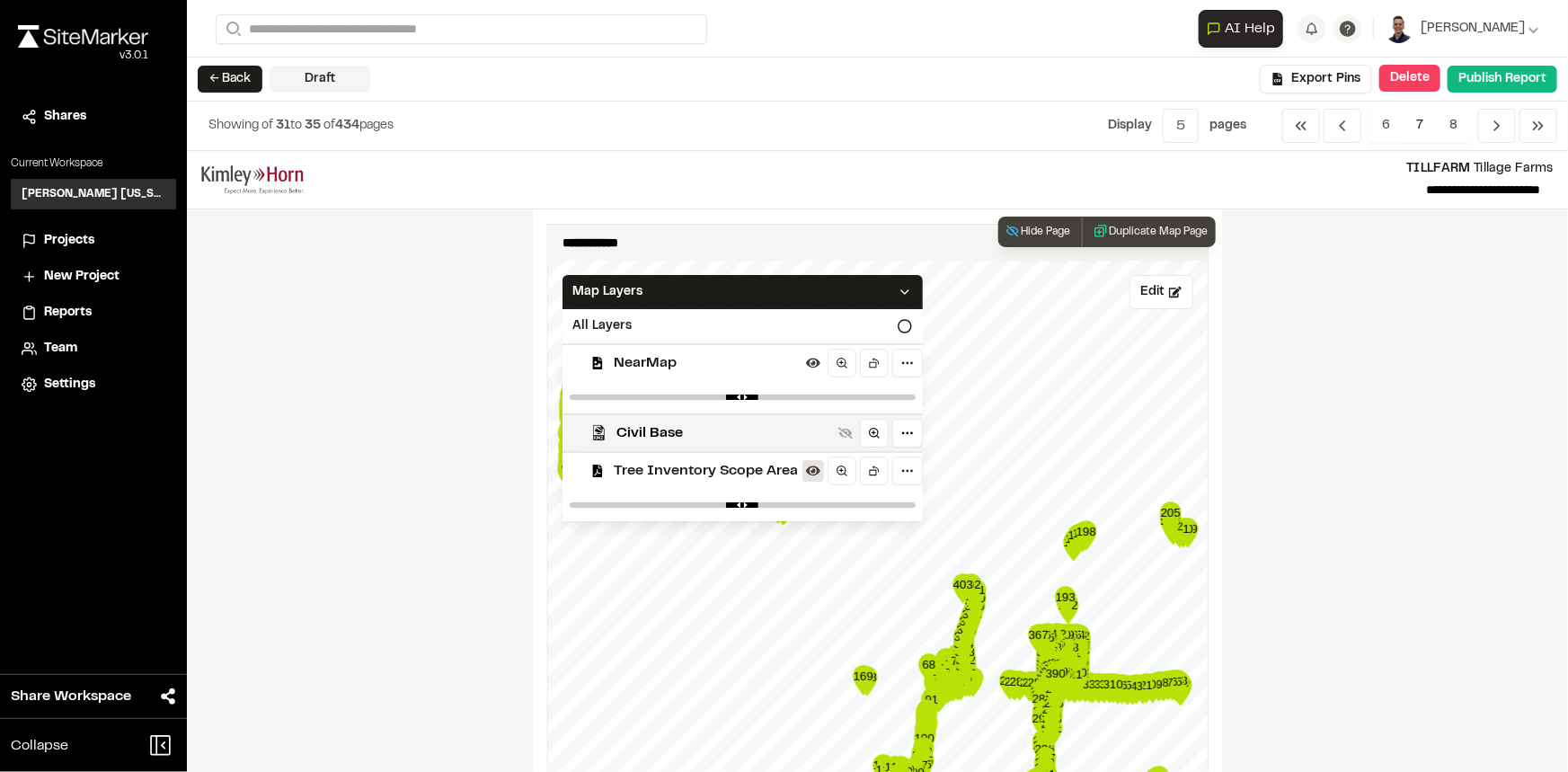
click at [805, 475] on icon at bounding box center [812, 471] width 14 height 14
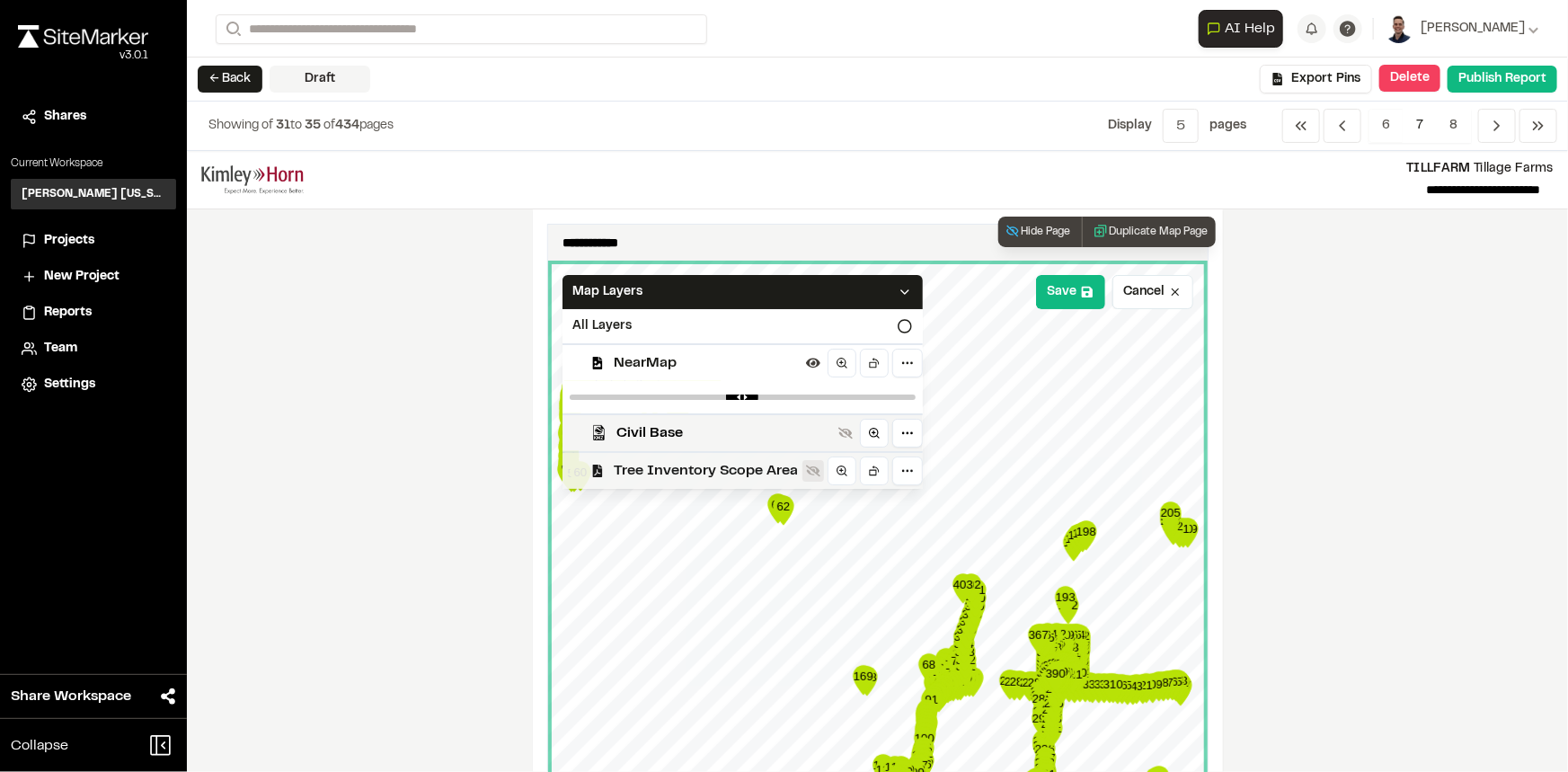
click at [805, 469] on icon at bounding box center [812, 471] width 14 height 14
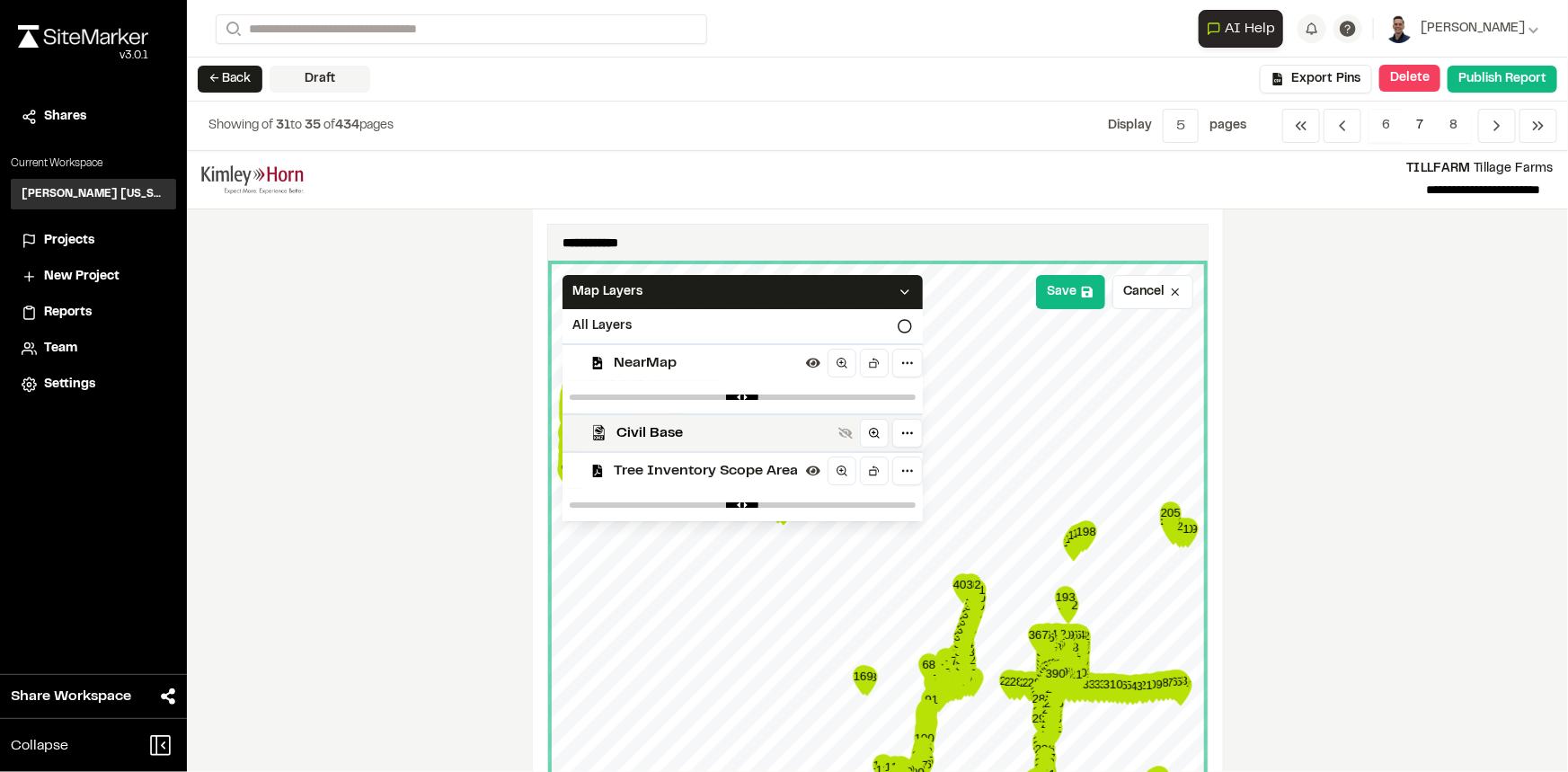
click at [1317, 426] on div "**********" at bounding box center [877, 462] width 1381 height 622
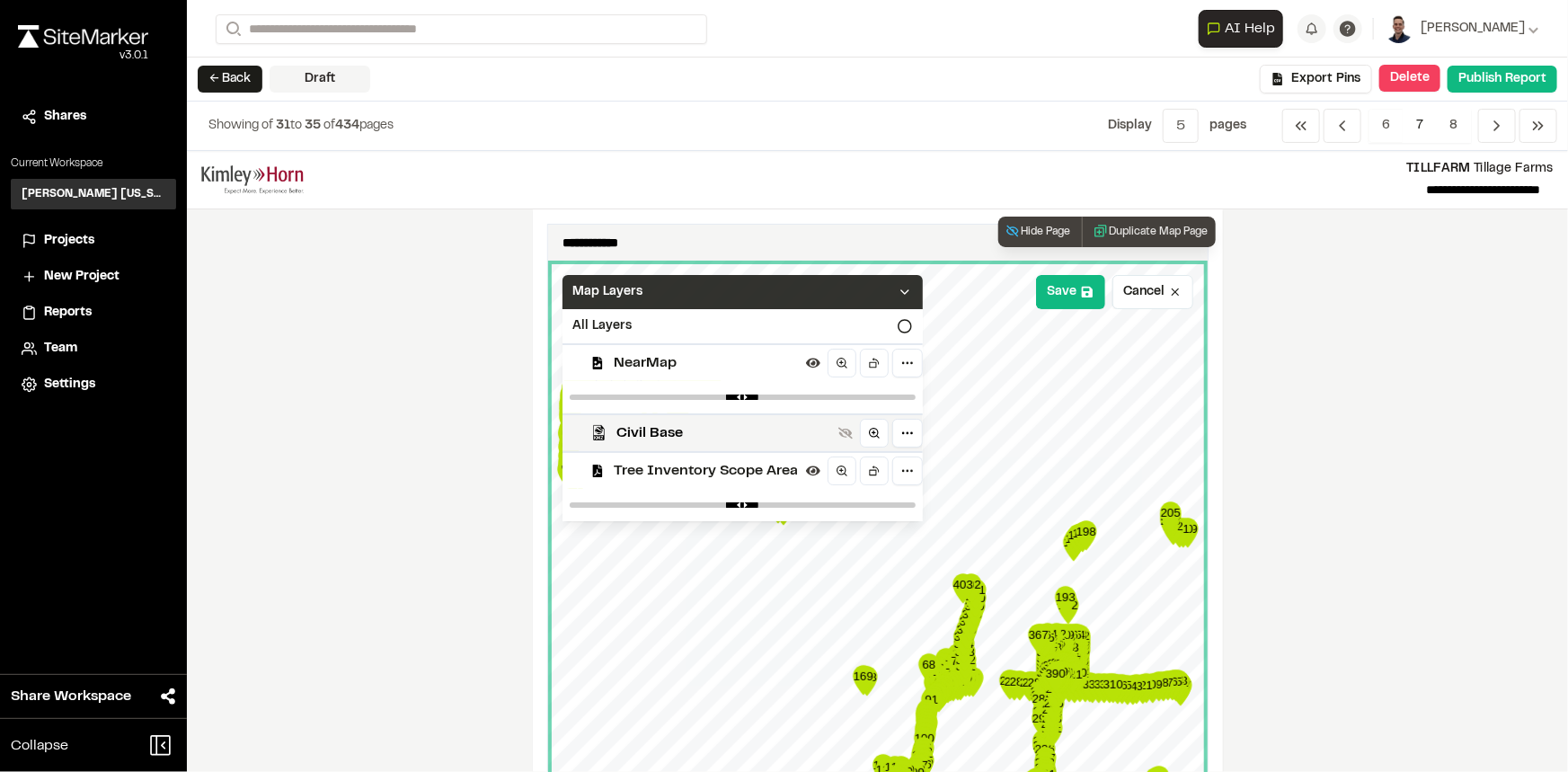
click at [898, 295] on icon at bounding box center [905, 292] width 14 height 14
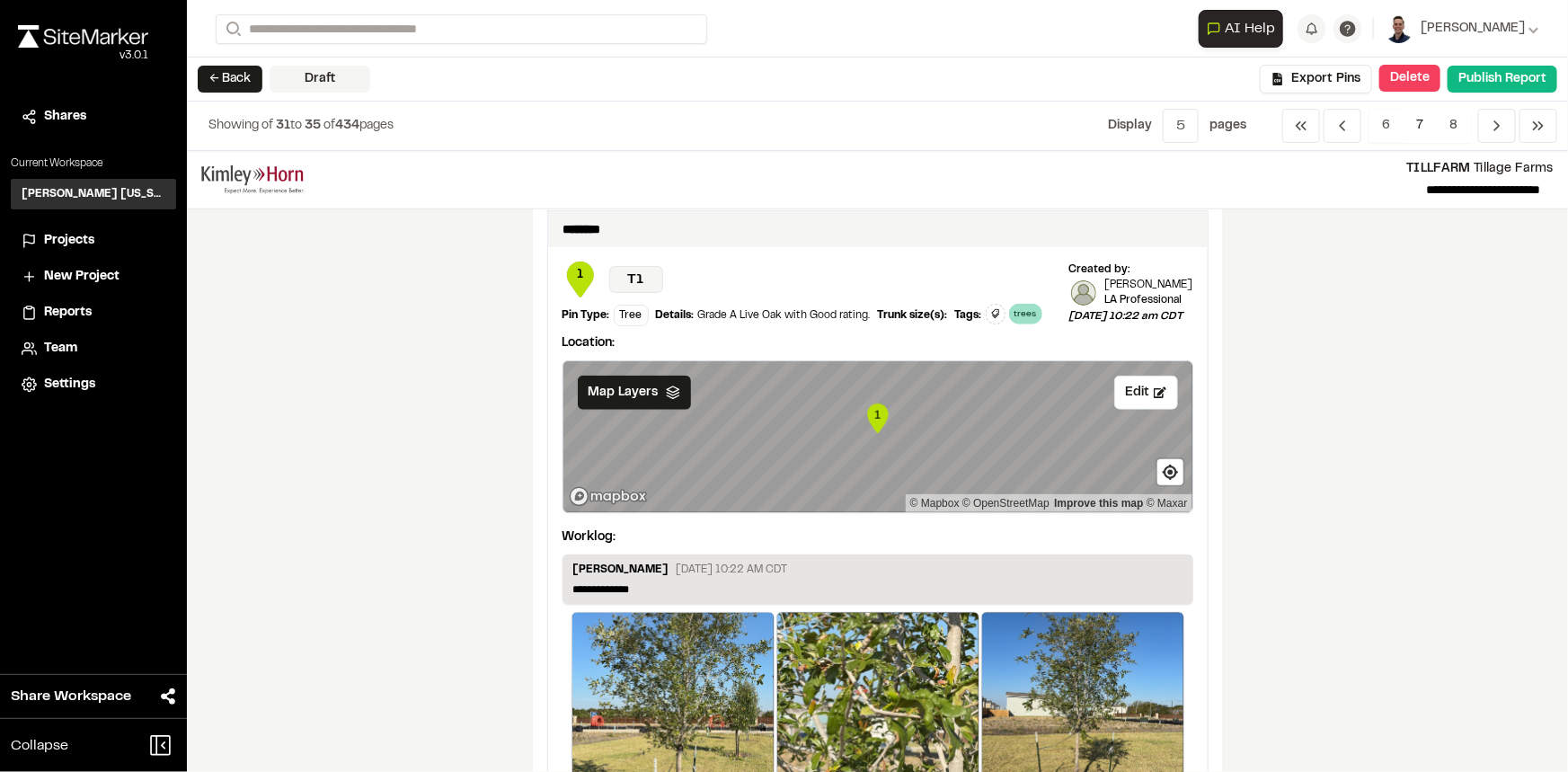
scroll to position [899, 0]
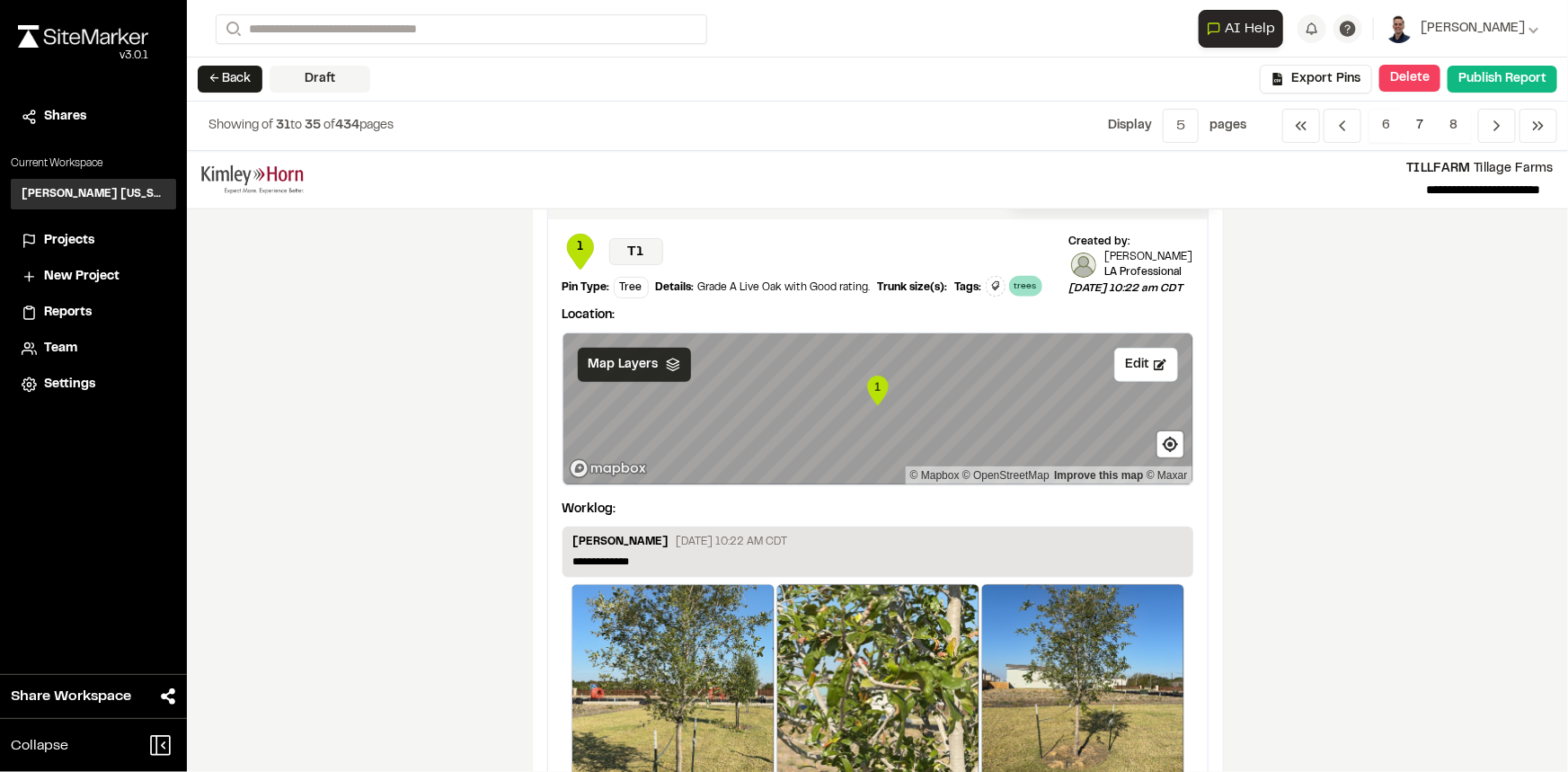
click at [638, 375] on span "Map Layers" at bounding box center [623, 365] width 70 height 20
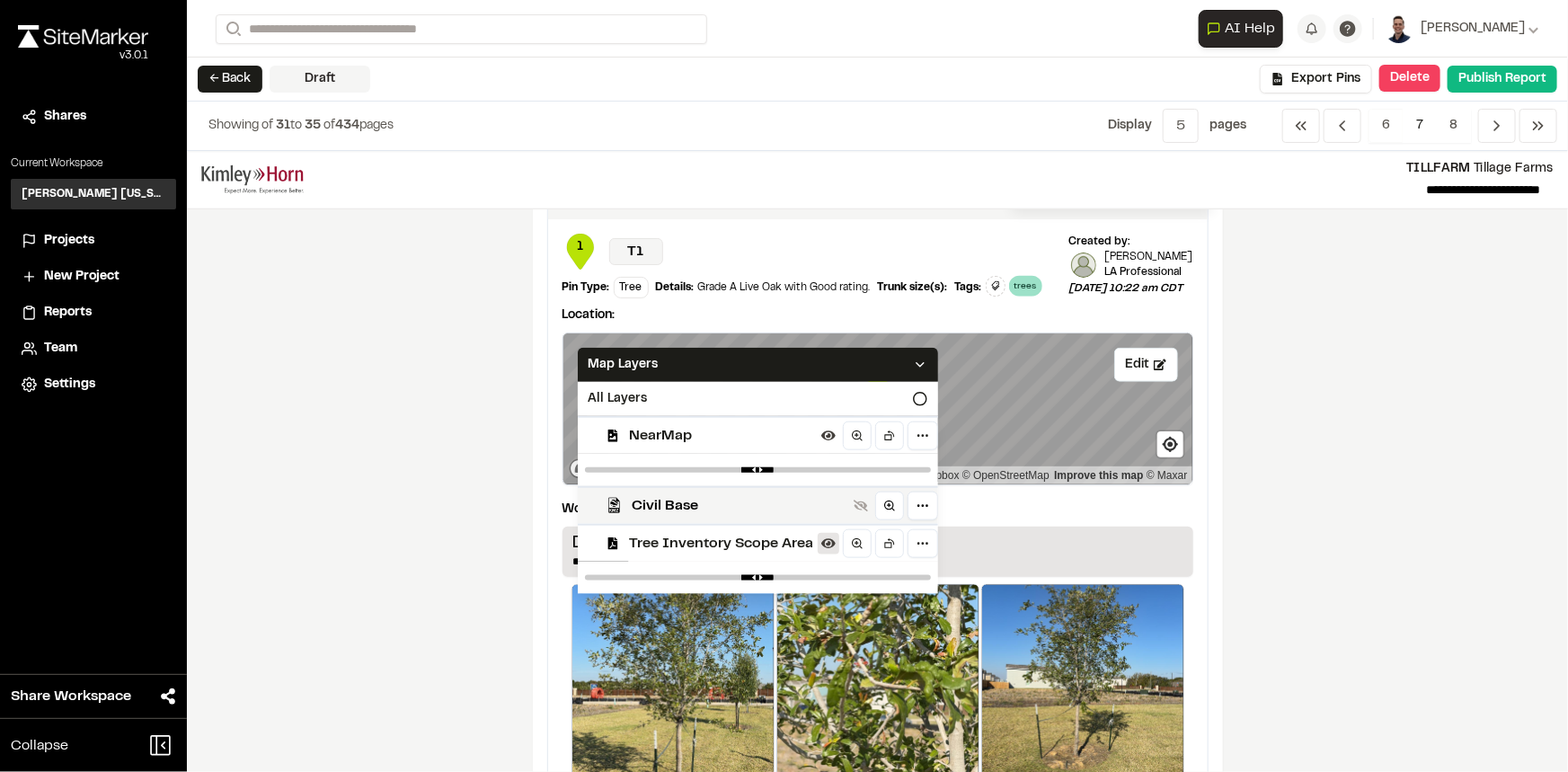
click at [821, 555] on button at bounding box center [828, 544] width 22 height 22
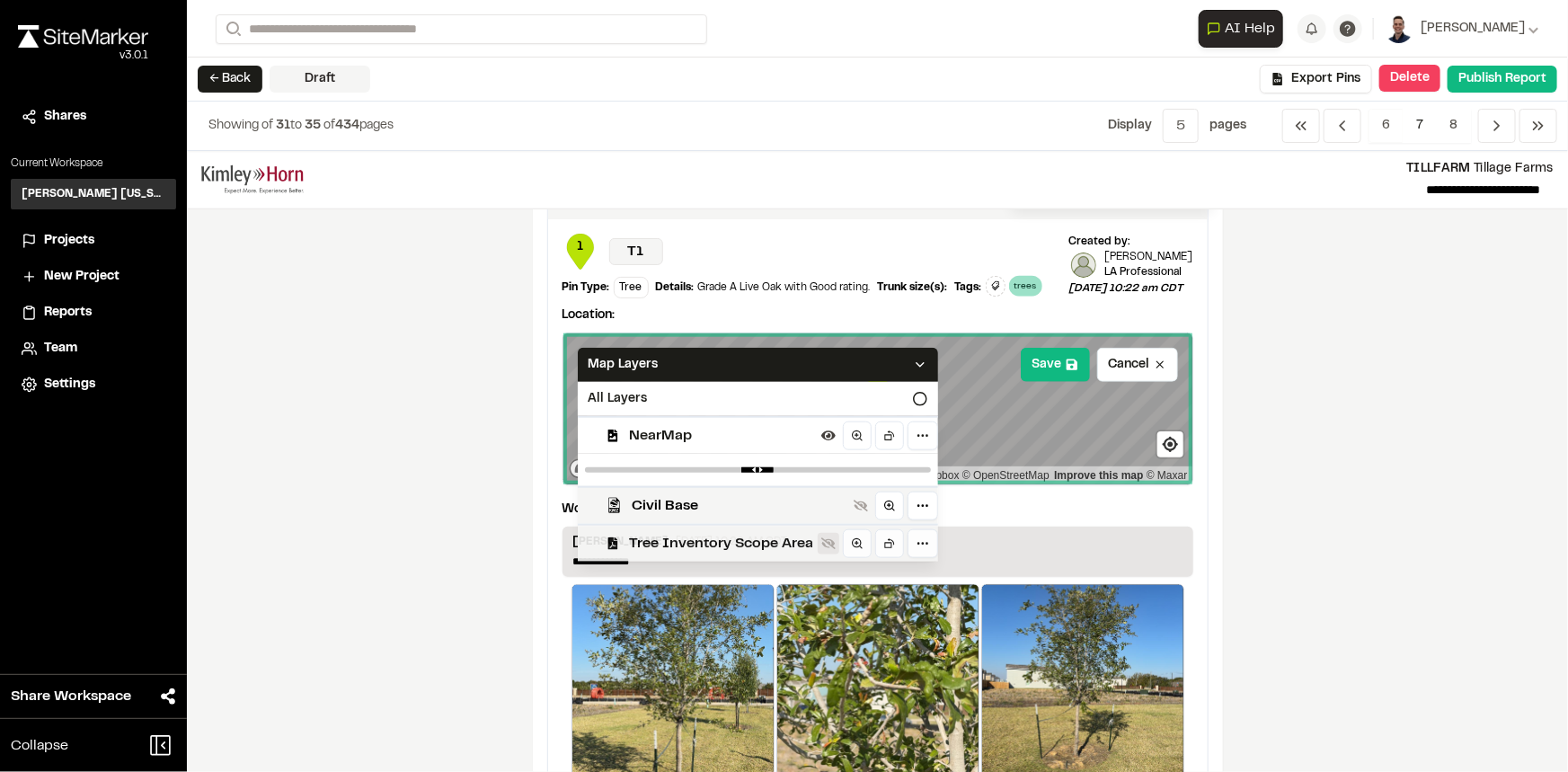
click at [821, 551] on icon at bounding box center [828, 544] width 14 height 14
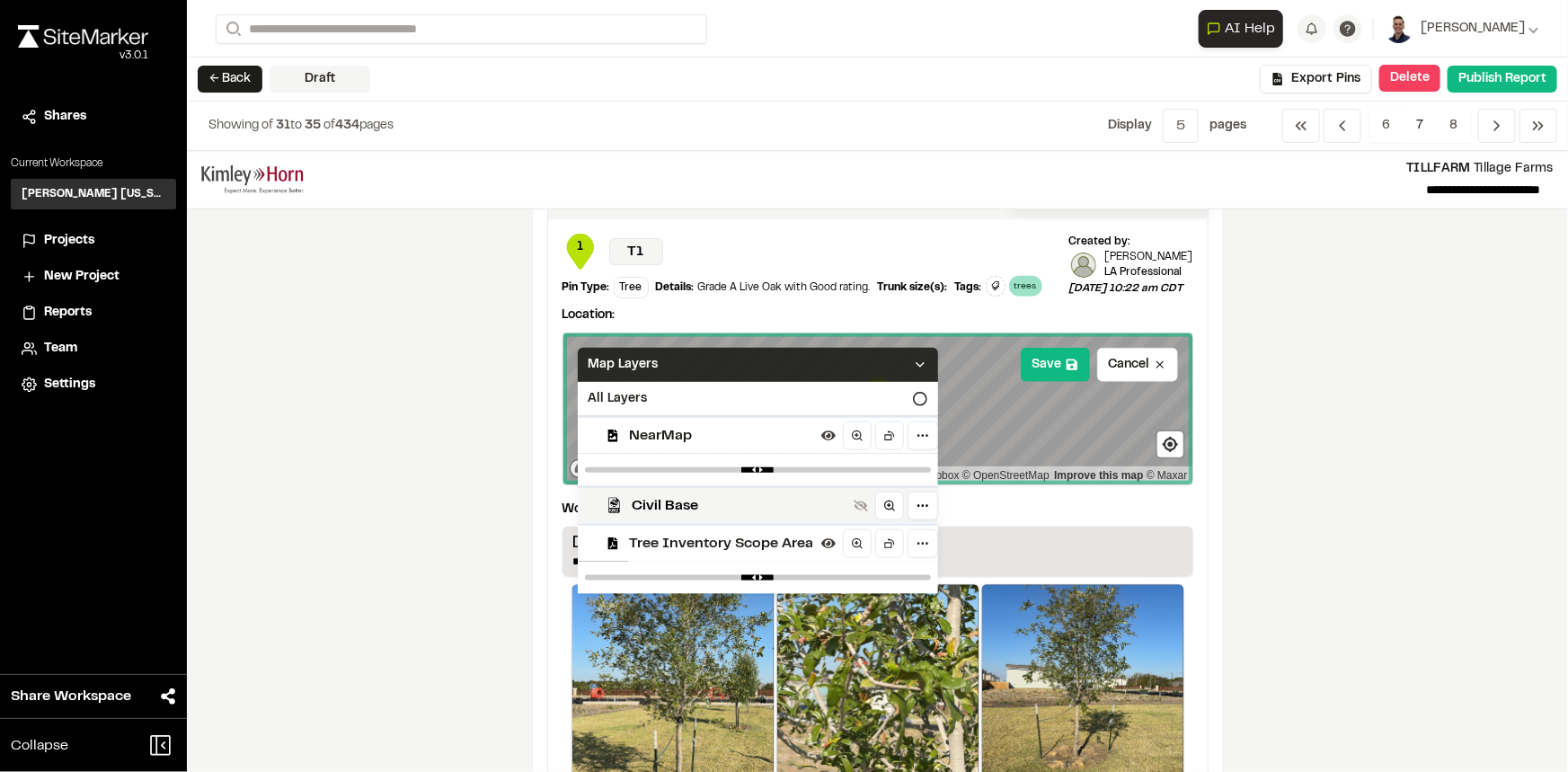
click at [913, 373] on icon at bounding box center [920, 365] width 14 height 14
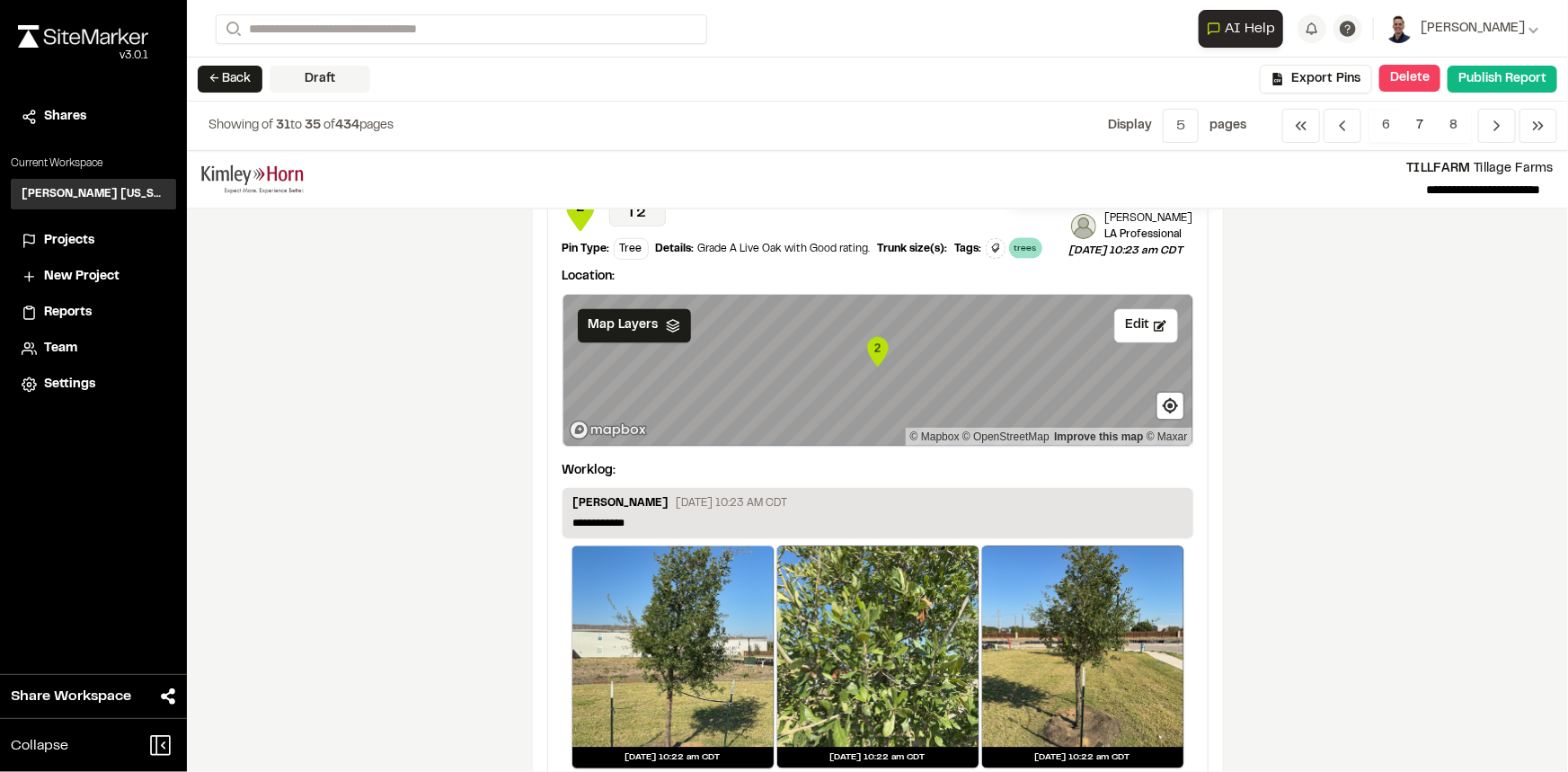
scroll to position [1553, 0]
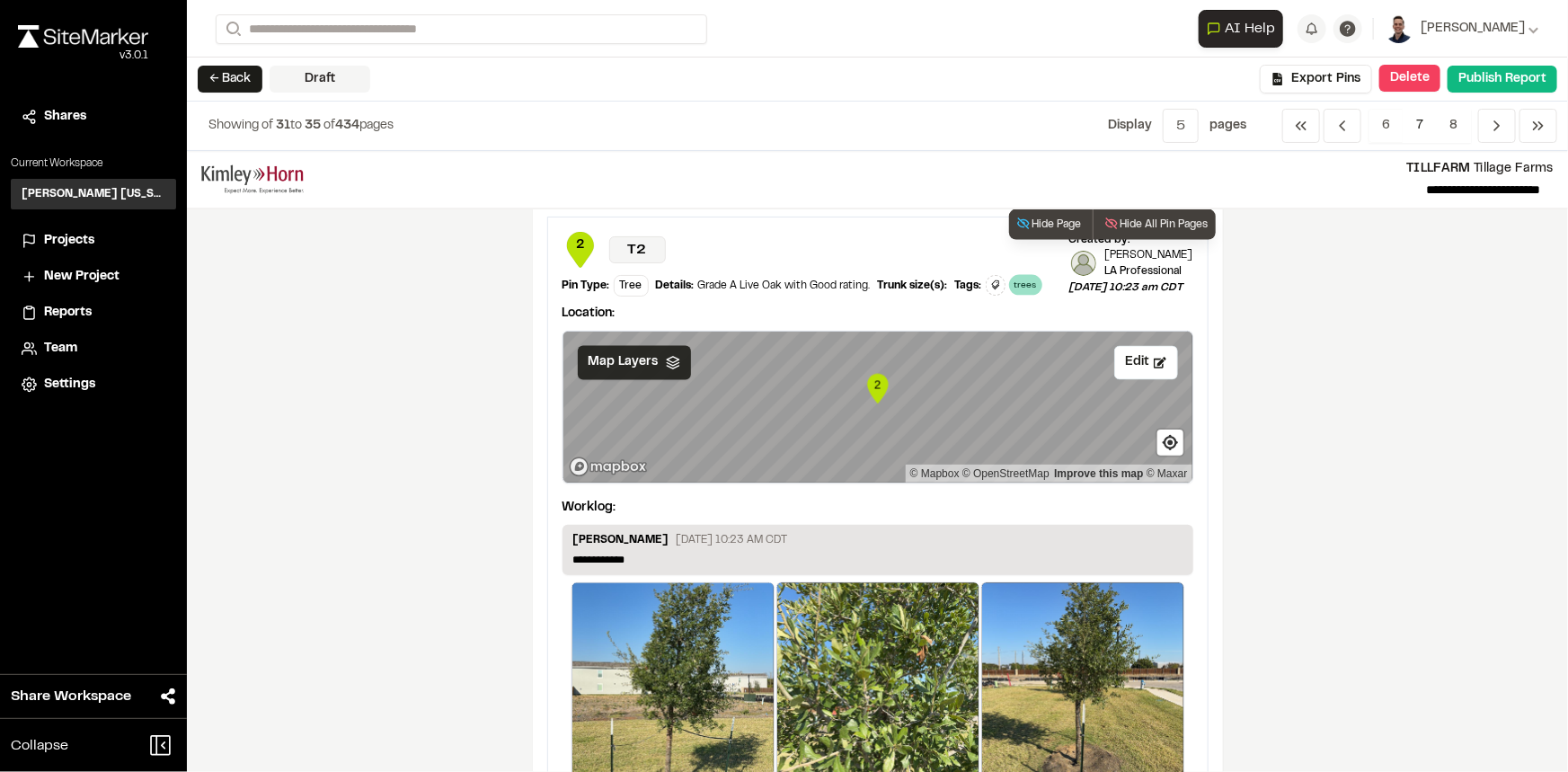
click at [666, 371] on icon at bounding box center [673, 363] width 14 height 14
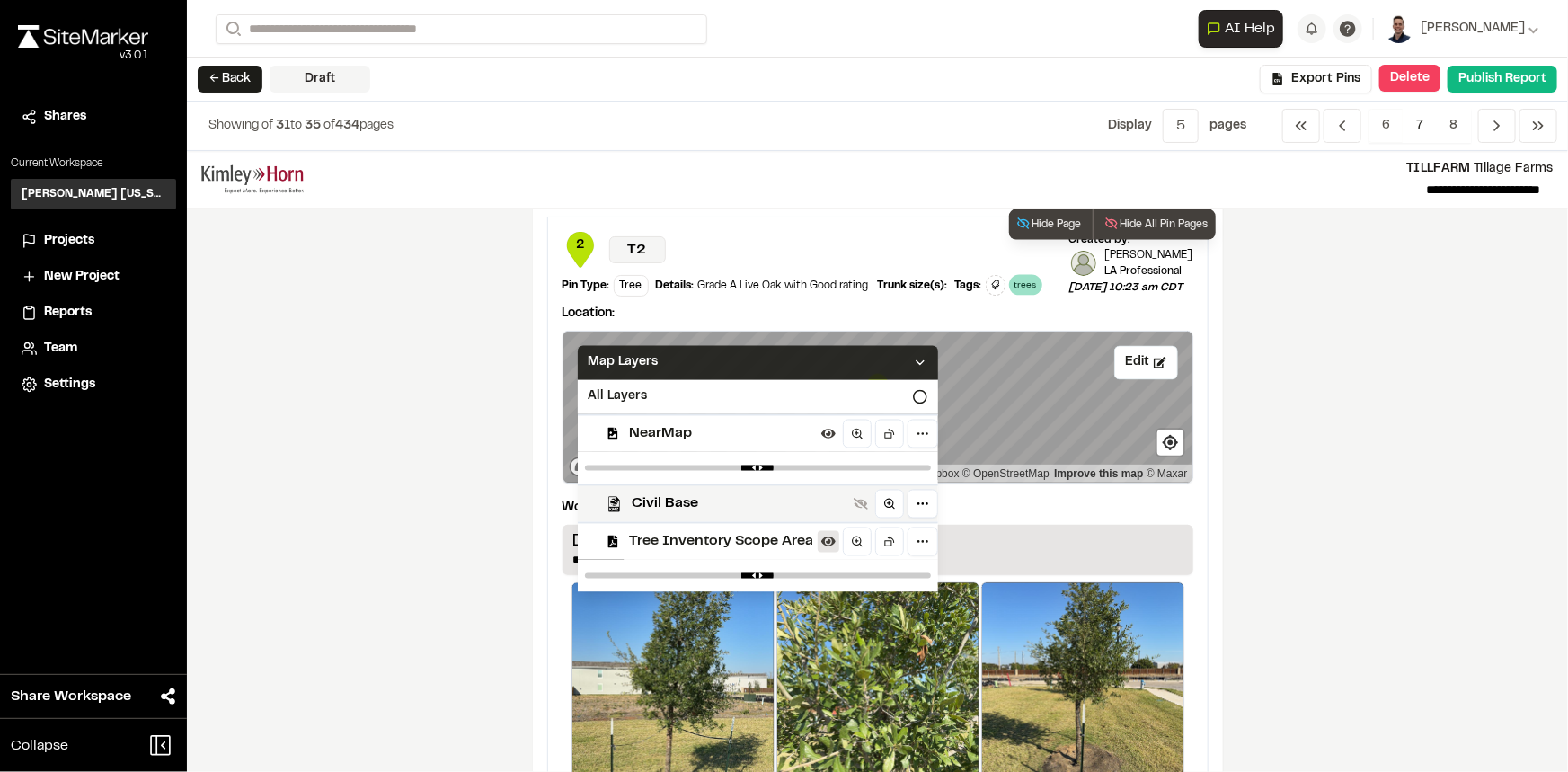
click at [825, 549] on icon at bounding box center [828, 542] width 14 height 14
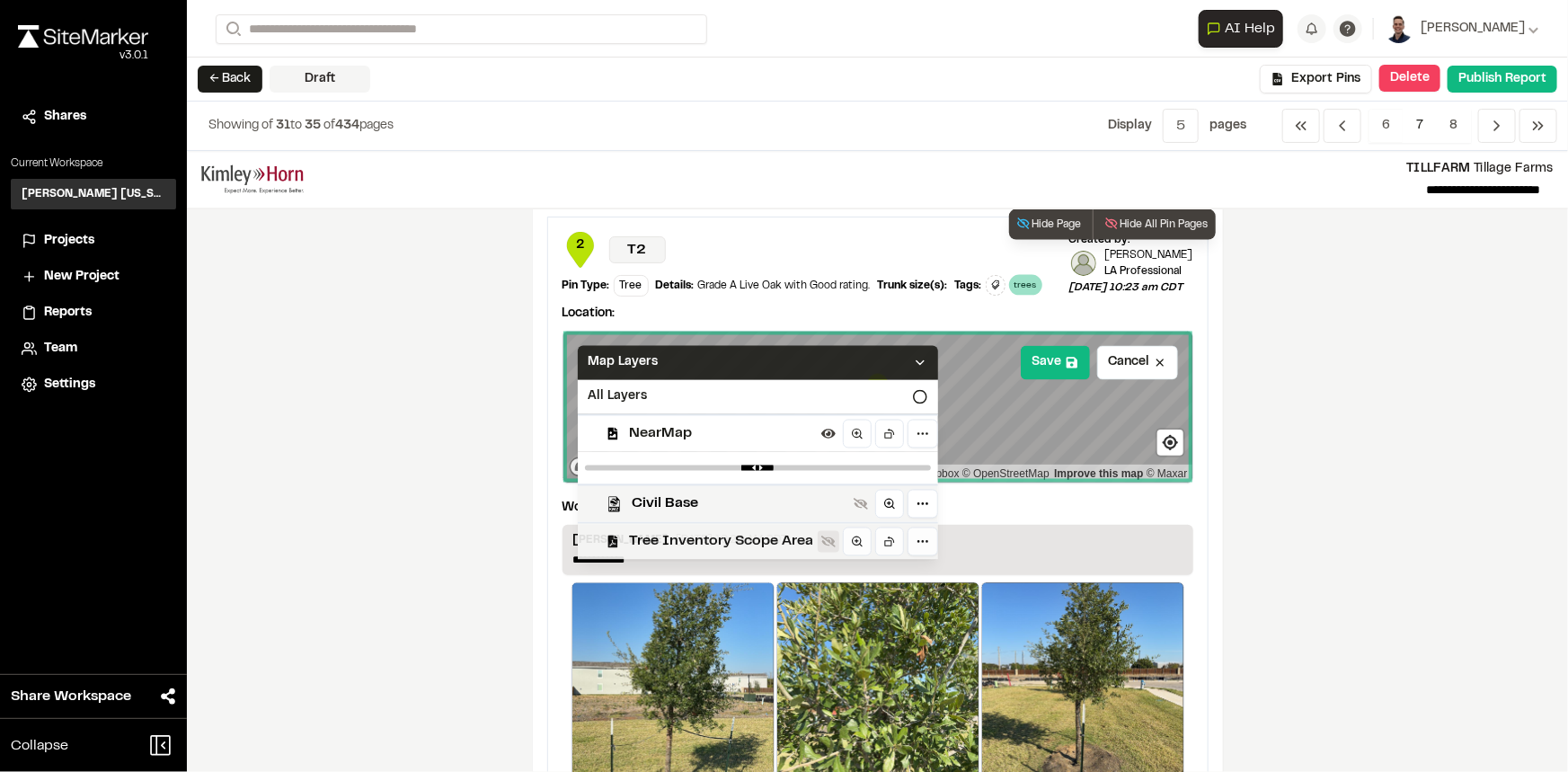
click at [824, 548] on icon at bounding box center [828, 543] width 14 height 12
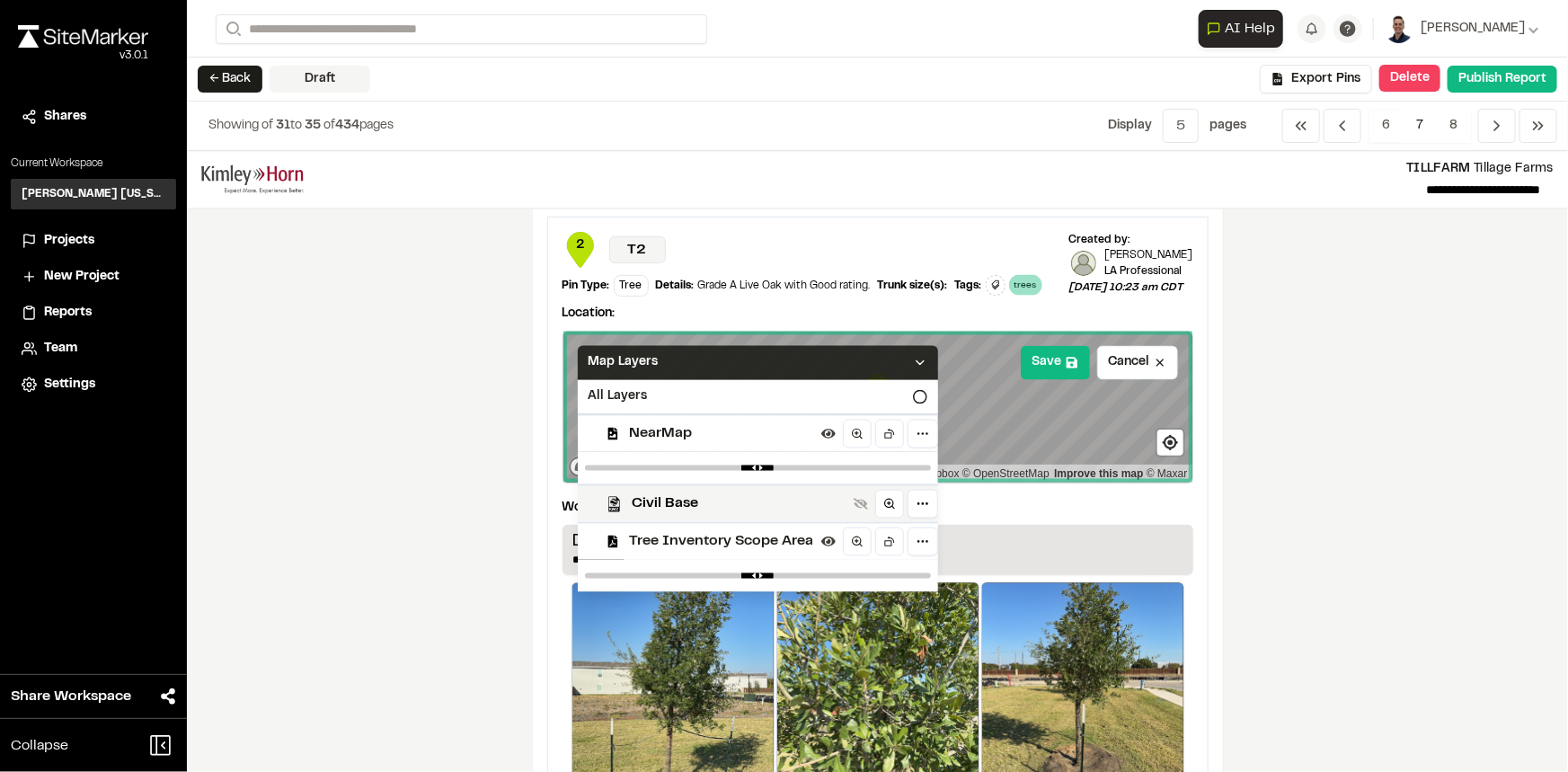
click at [1384, 479] on div "**********" at bounding box center [877, 462] width 1381 height 622
click at [913, 371] on icon at bounding box center [920, 363] width 14 height 14
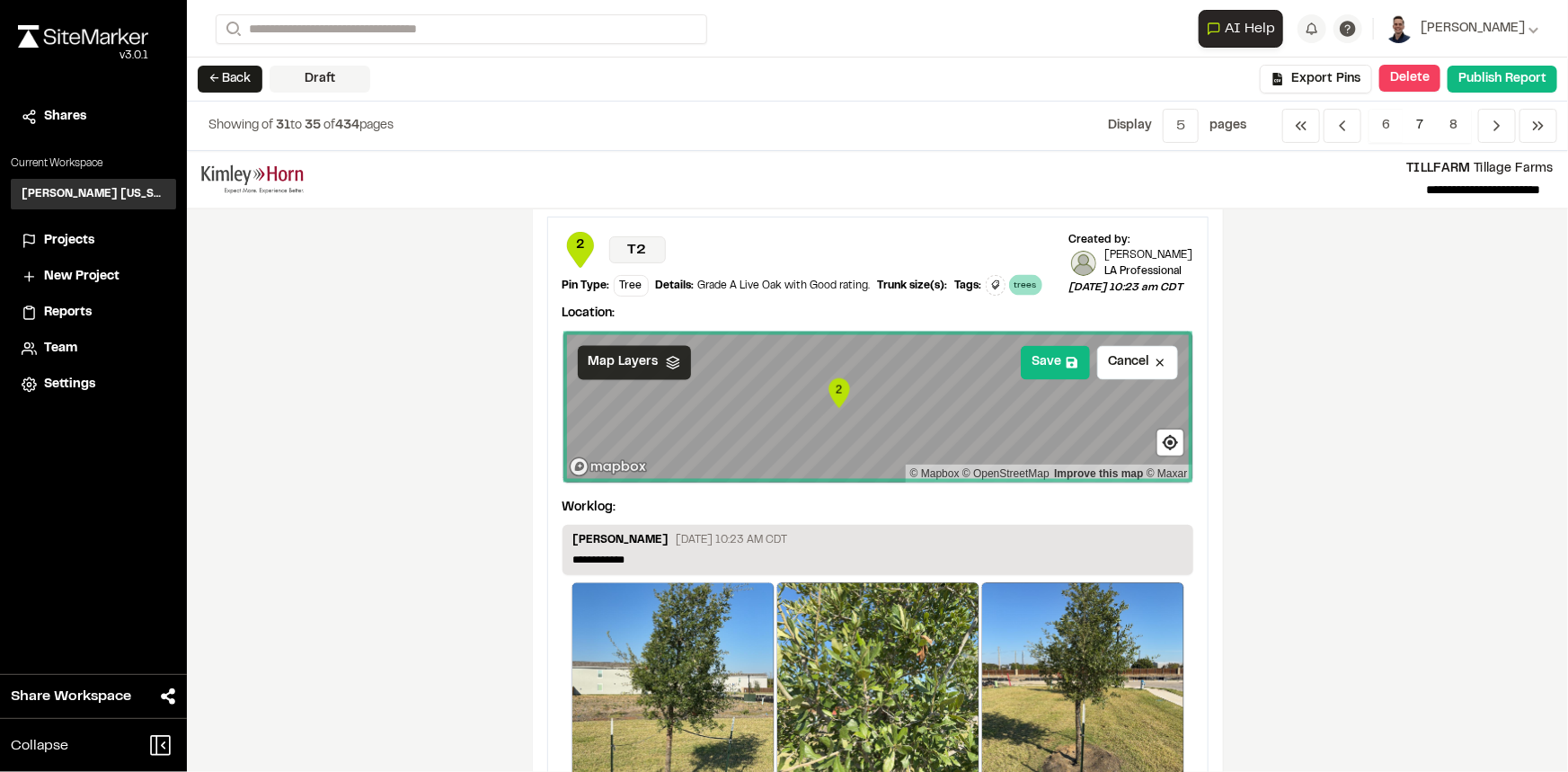
click at [1413, 397] on div "**********" at bounding box center [877, 462] width 1381 height 622
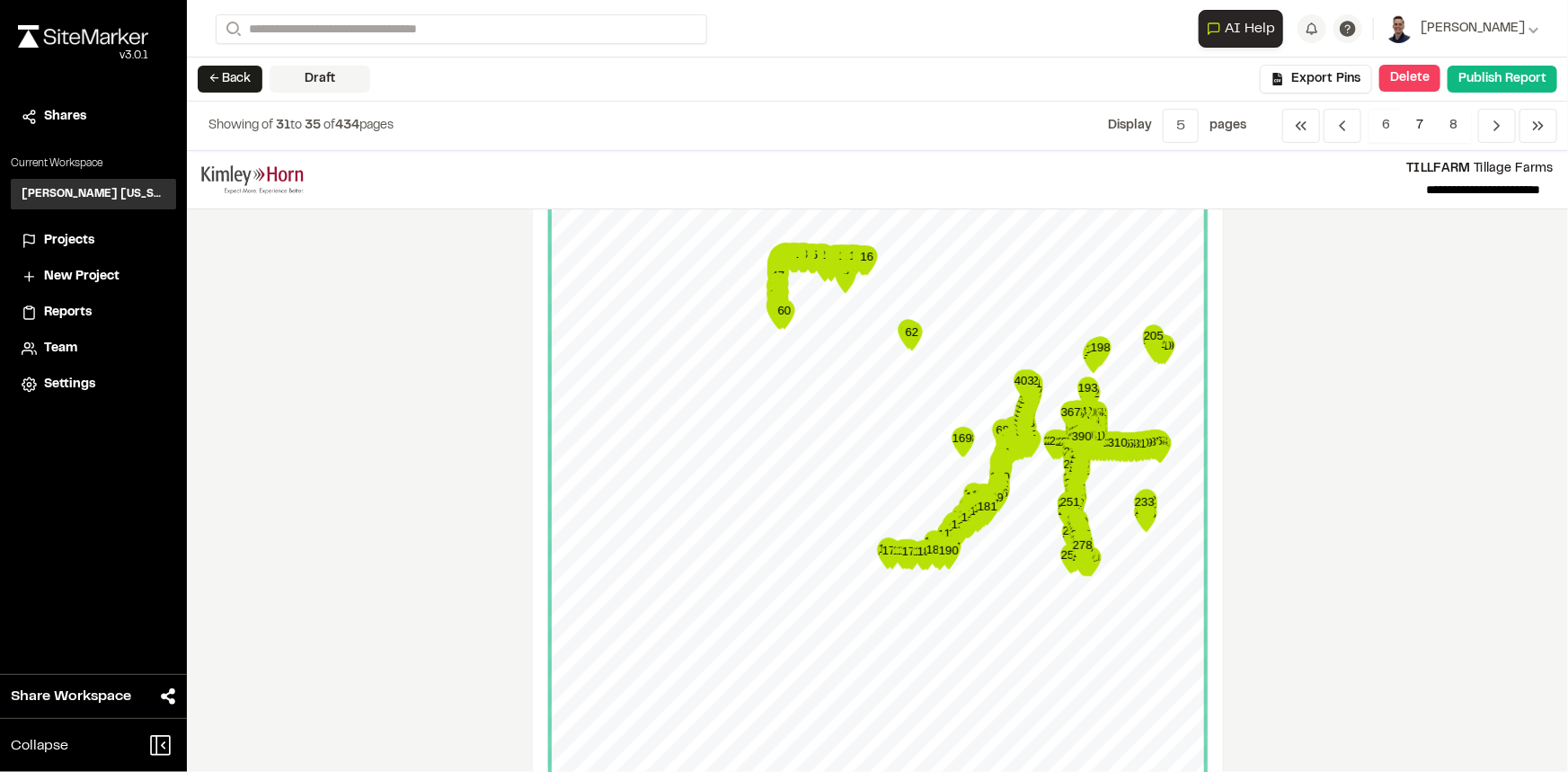
scroll to position [244, 0]
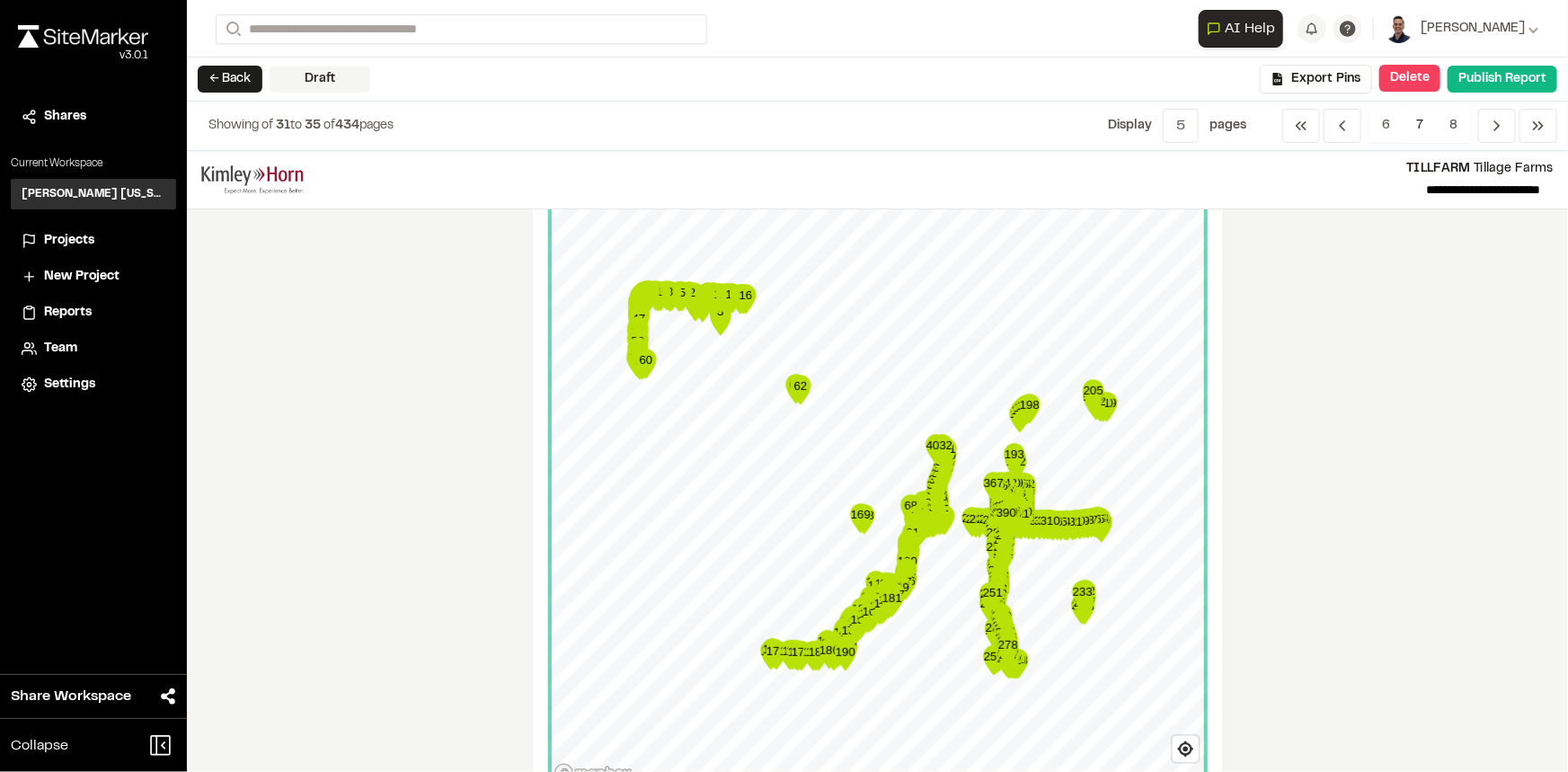
click at [1321, 440] on div "**********" at bounding box center [877, 462] width 1381 height 622
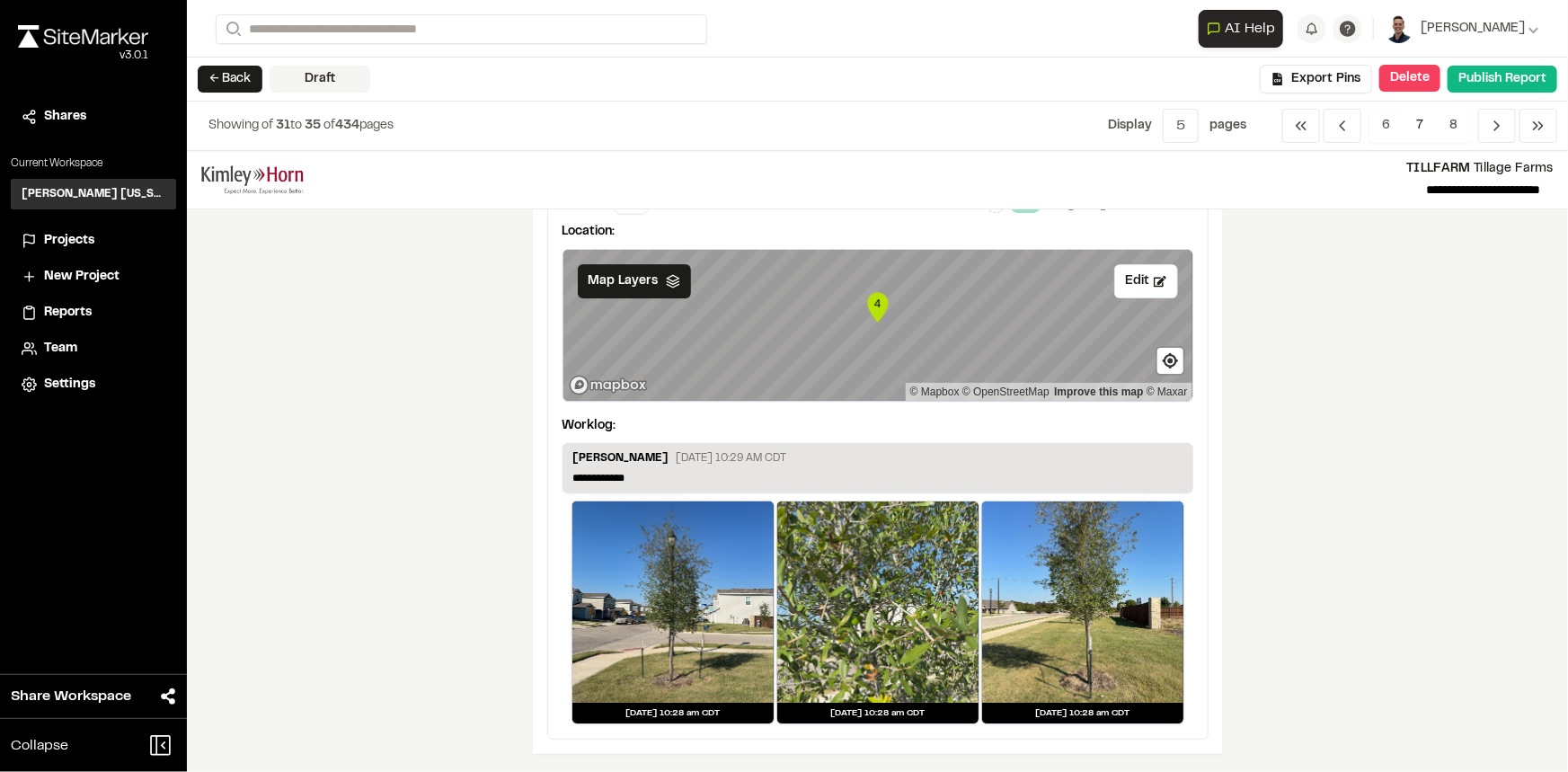
scroll to position [3039, 0]
click at [1496, 124] on polyline "Navigation" at bounding box center [1497, 126] width 5 height 9
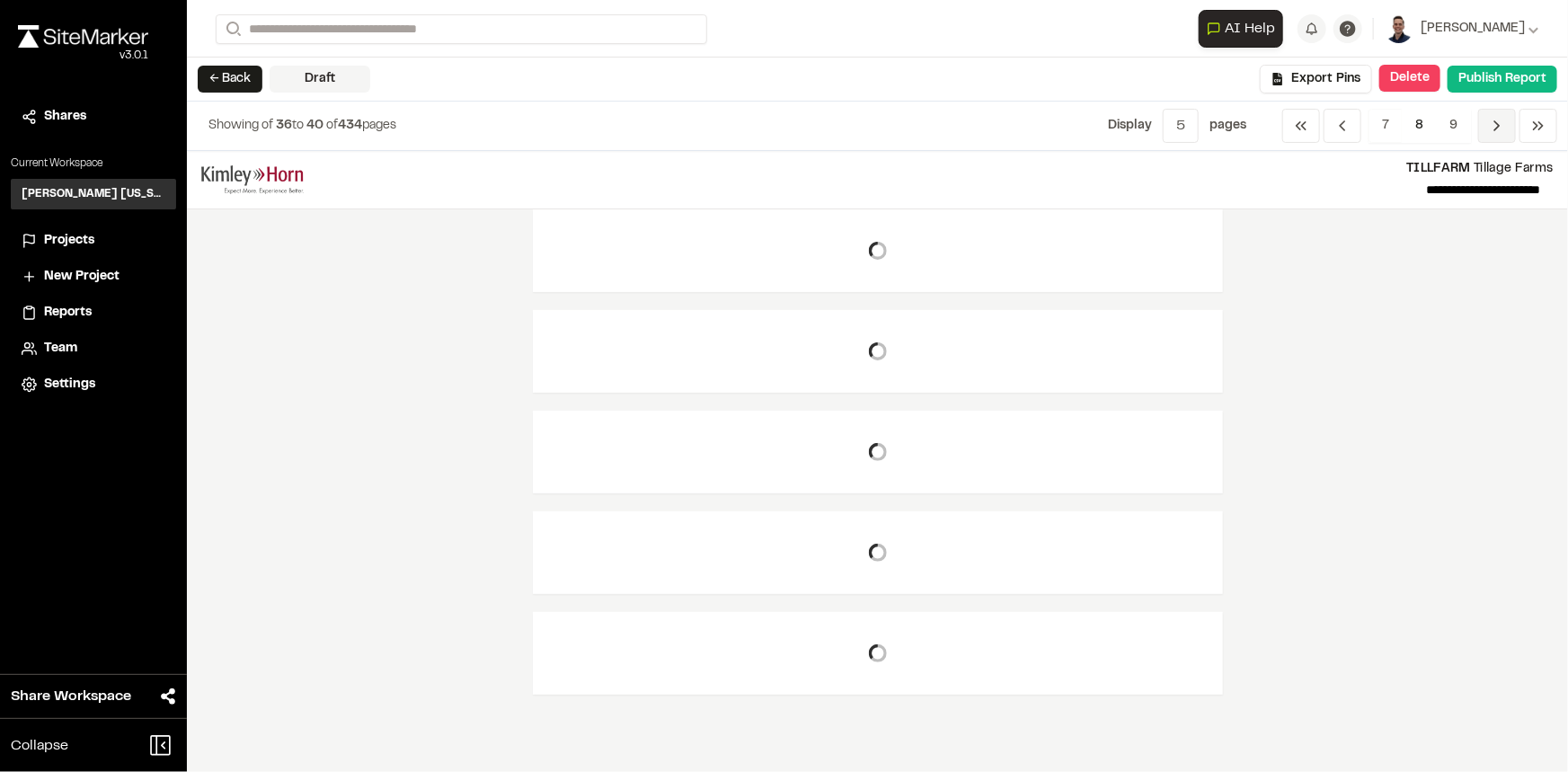
click at [1496, 124] on polyline "Navigation" at bounding box center [1497, 126] width 5 height 9
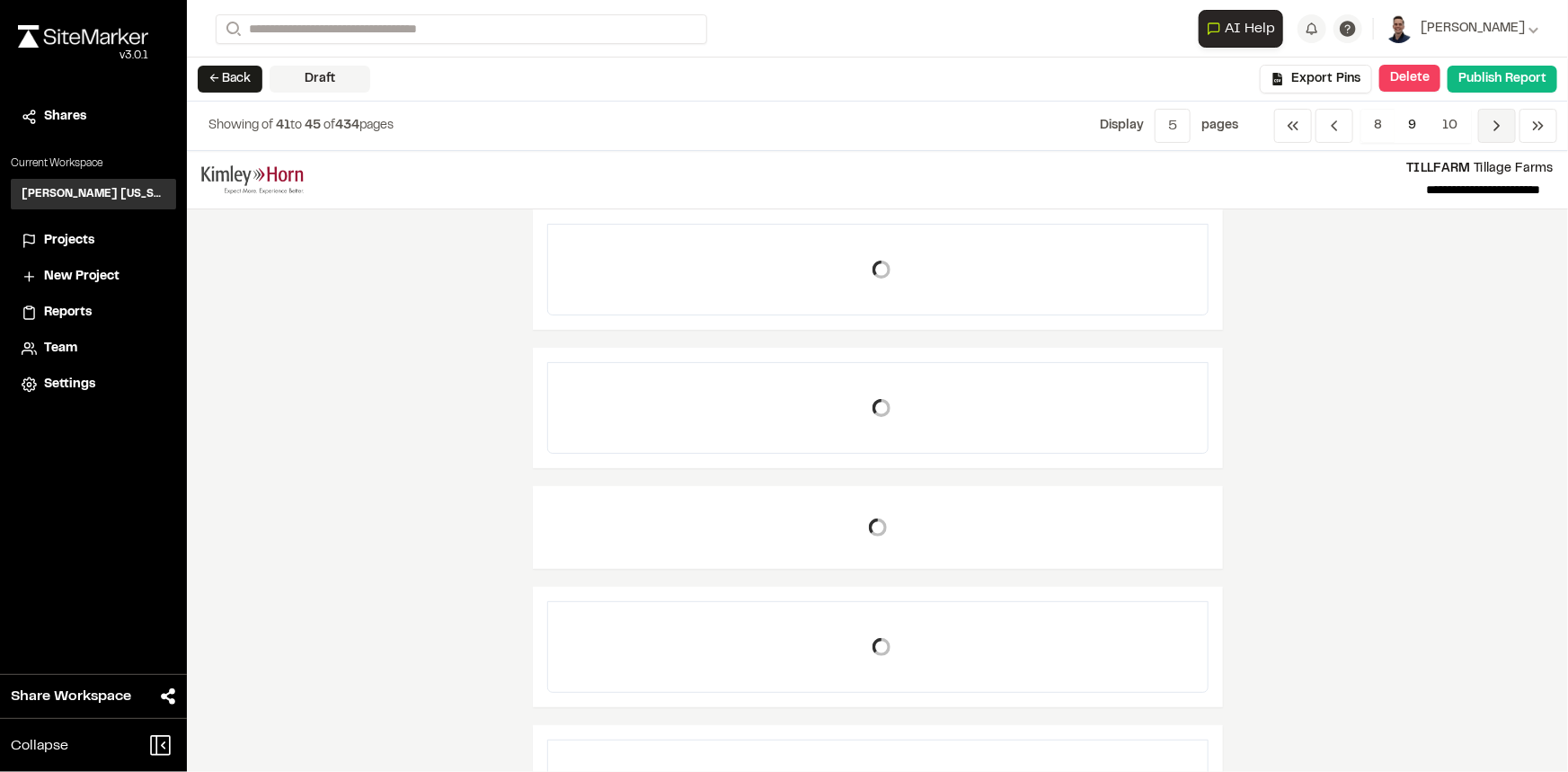
click at [1496, 124] on polyline "Navigation" at bounding box center [1497, 126] width 5 height 9
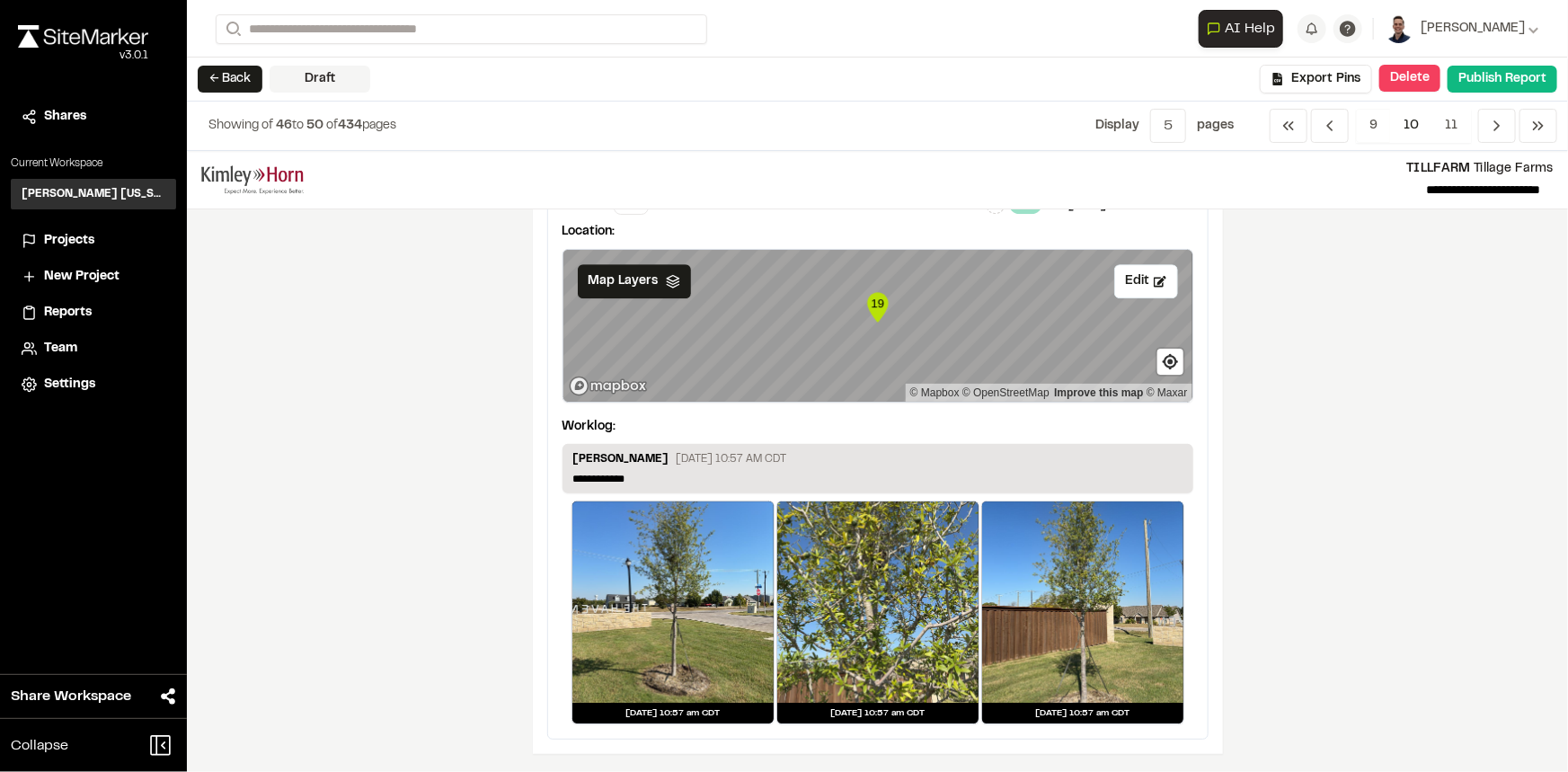
scroll to position [2824, 0]
click at [1495, 125] on icon "Navigation" at bounding box center [1496, 126] width 18 height 18
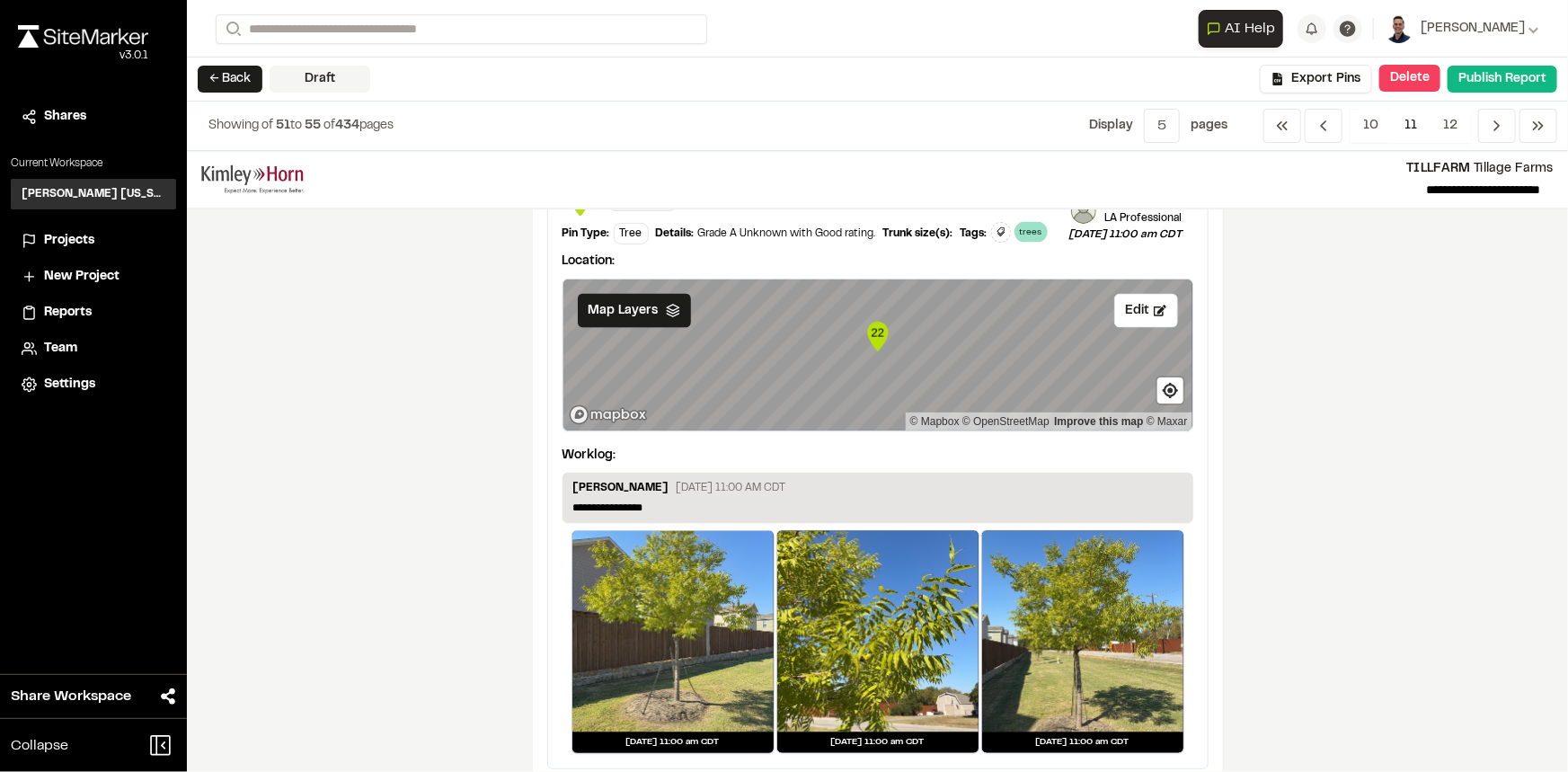
scroll to position [0, 0]
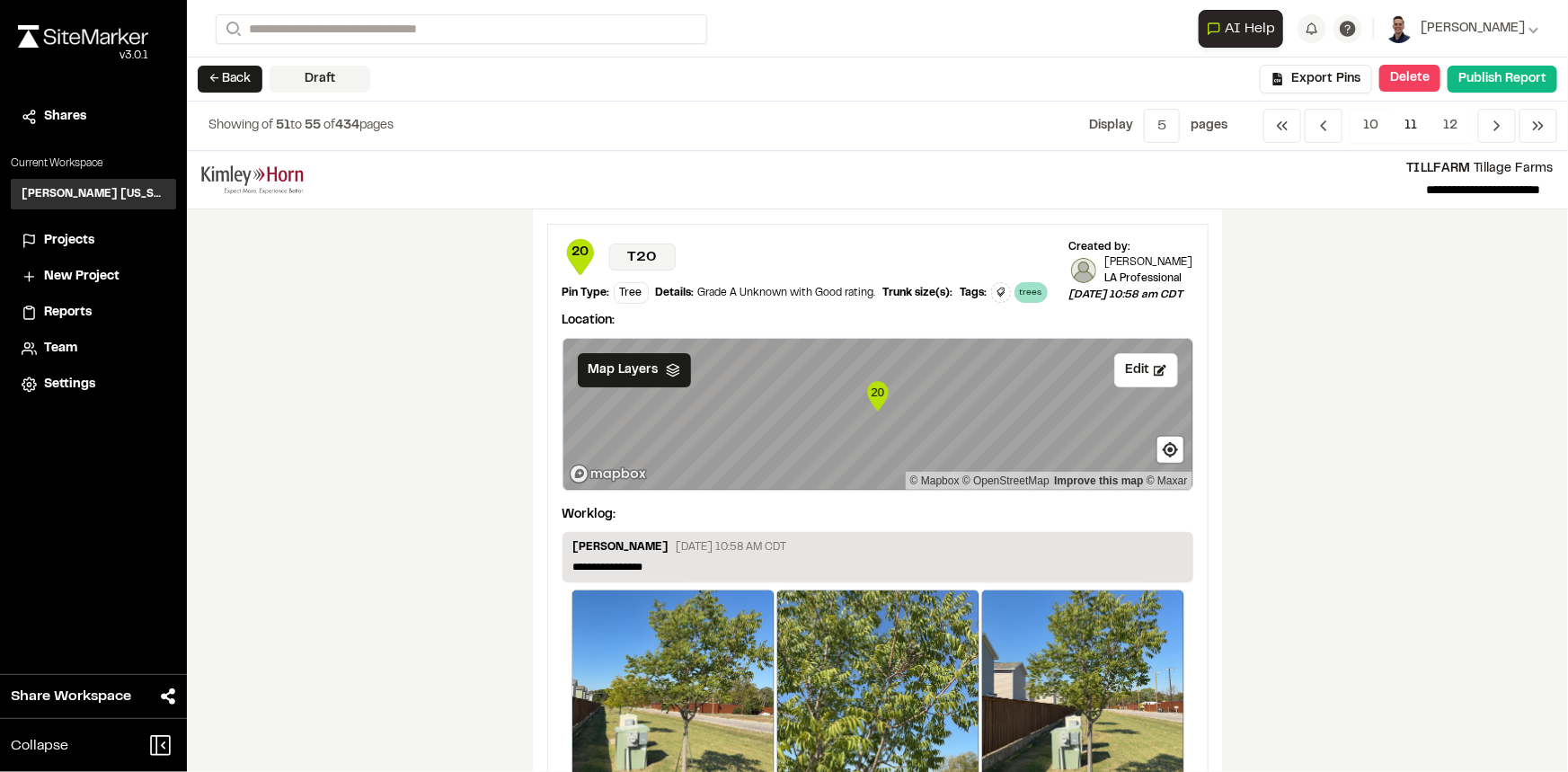
click at [1420, 79] on button "Delete" at bounding box center [1409, 78] width 61 height 27
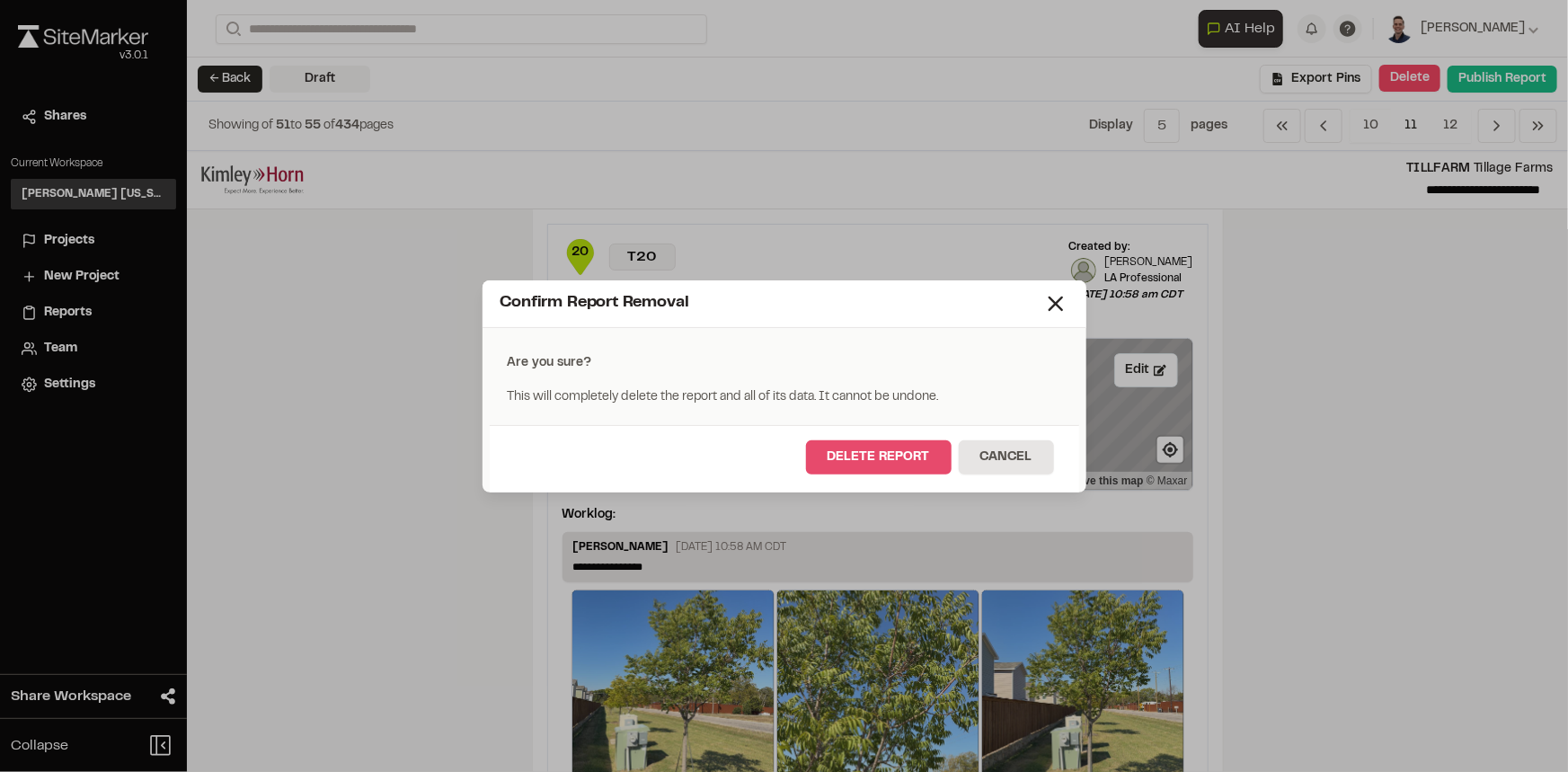
click at [923, 459] on button "Delete Report" at bounding box center [878, 457] width 145 height 34
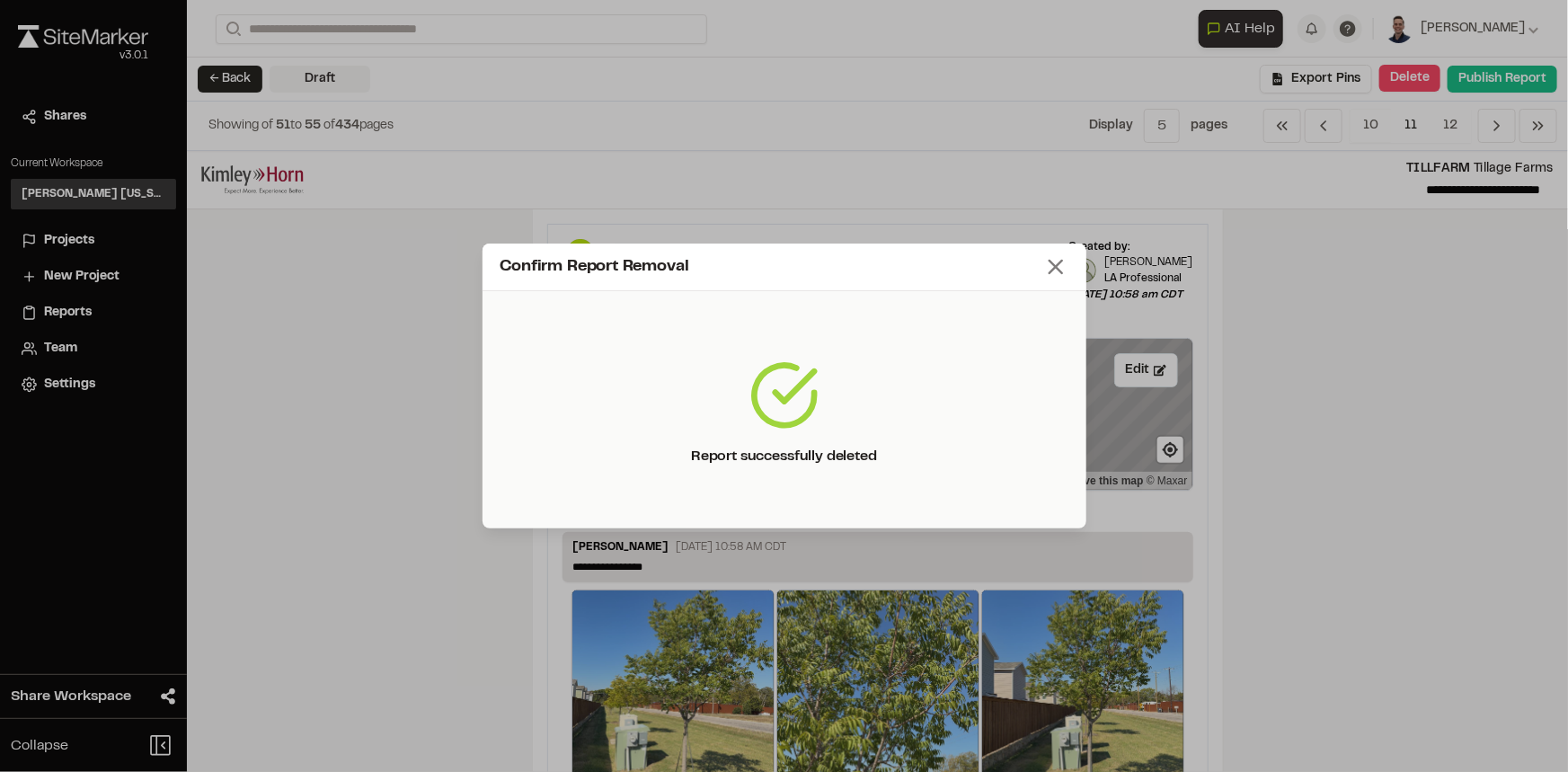
click at [1065, 270] on icon at bounding box center [1055, 266] width 25 height 25
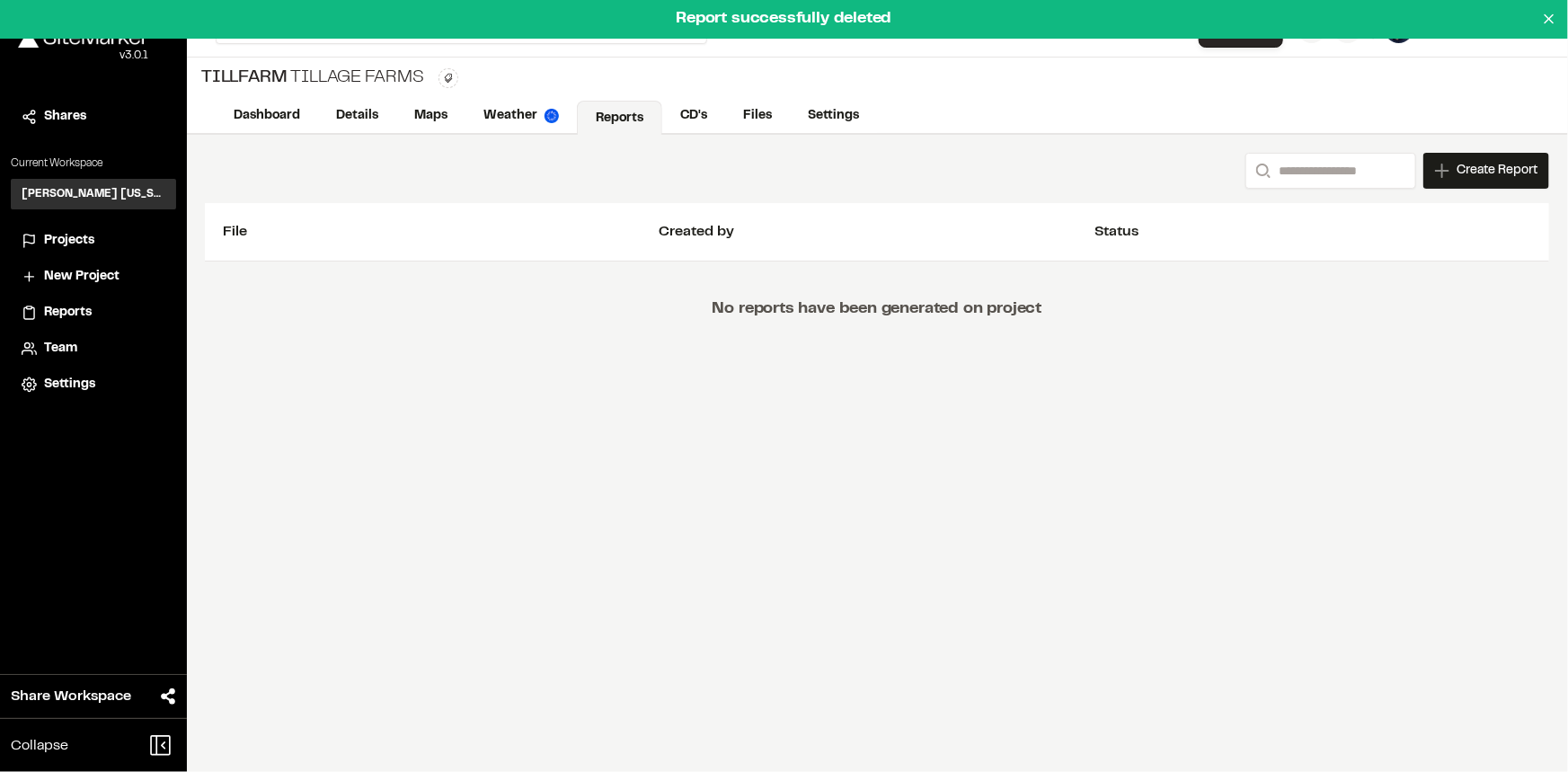
click at [1061, 460] on div "Search Create Report New Report | TILLFARM Tillage Farms What type of Report do…" at bounding box center [877, 453] width 1381 height 638
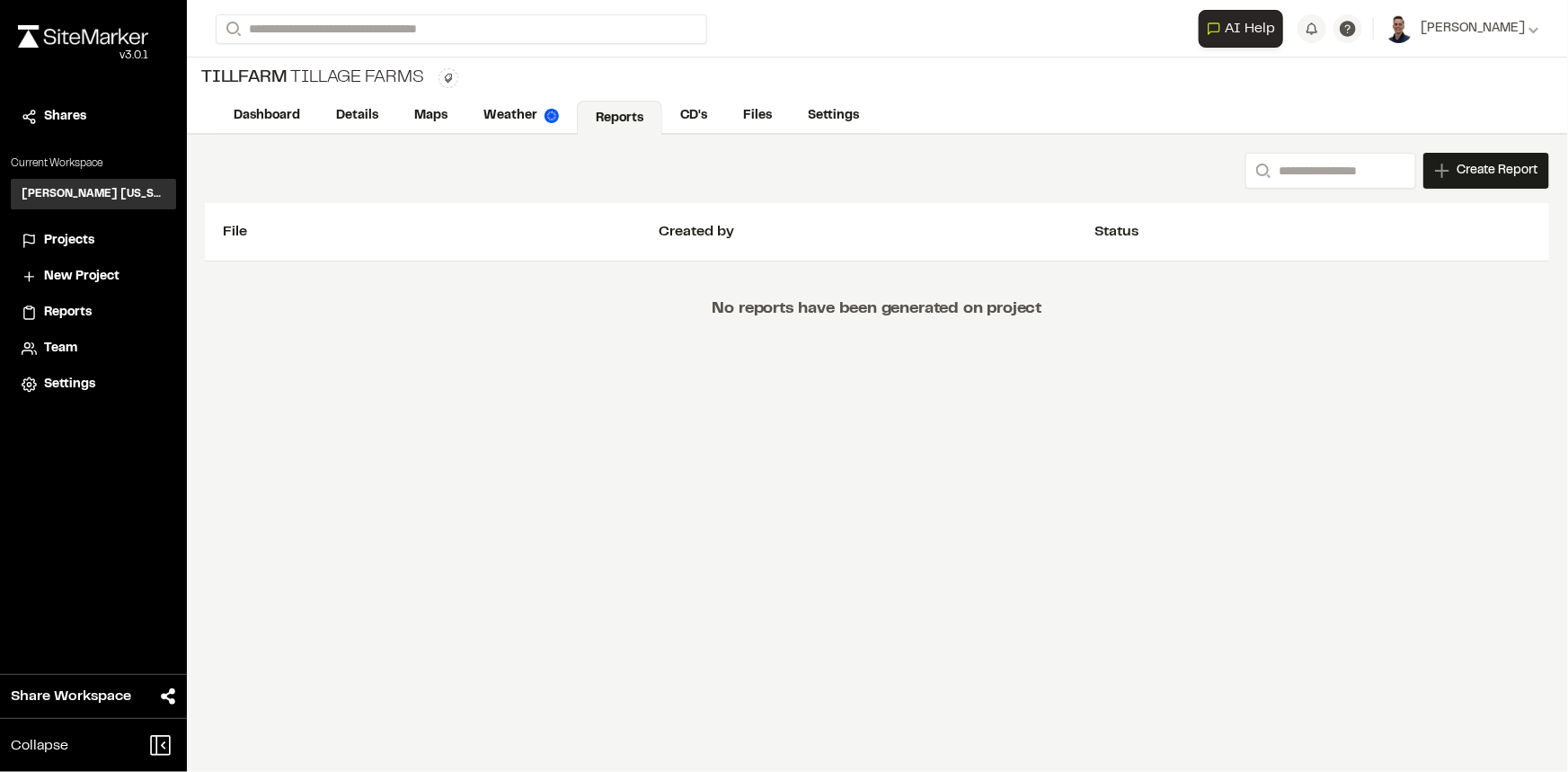
click at [1496, 170] on span "Create Report" at bounding box center [1496, 171] width 81 height 20
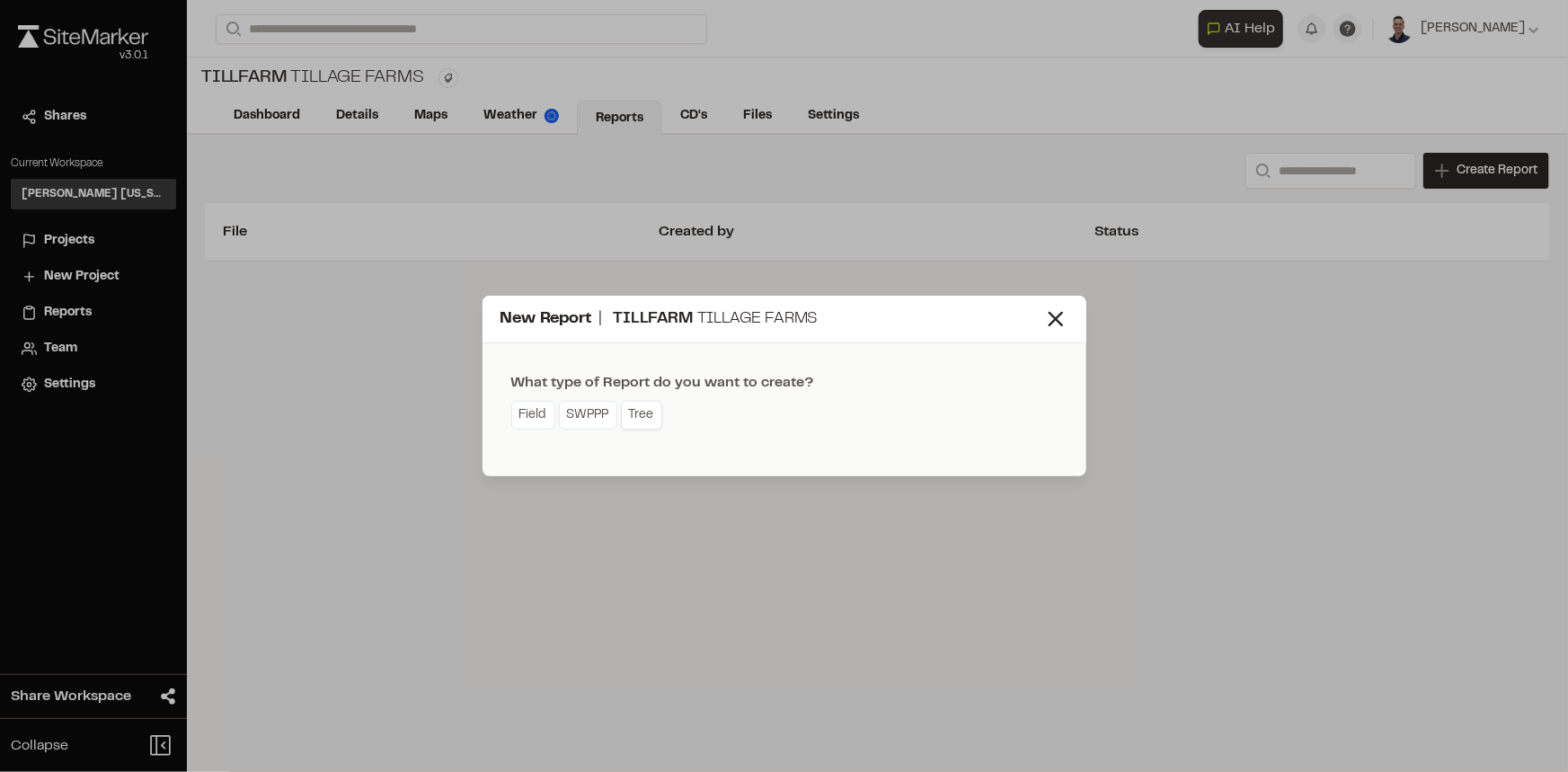
click at [638, 407] on link "Tree" at bounding box center [642, 414] width 42 height 29
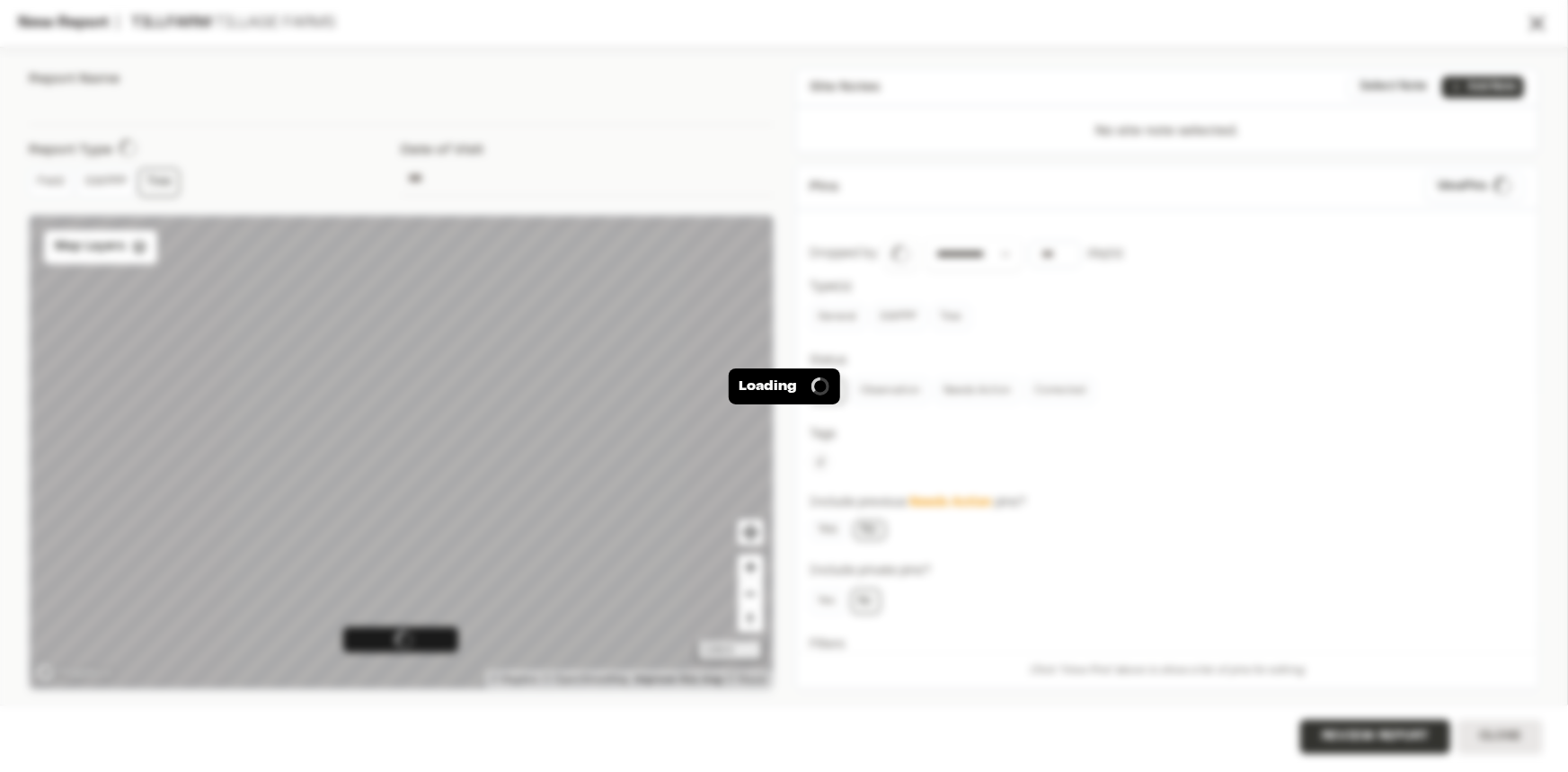
type input "**********"
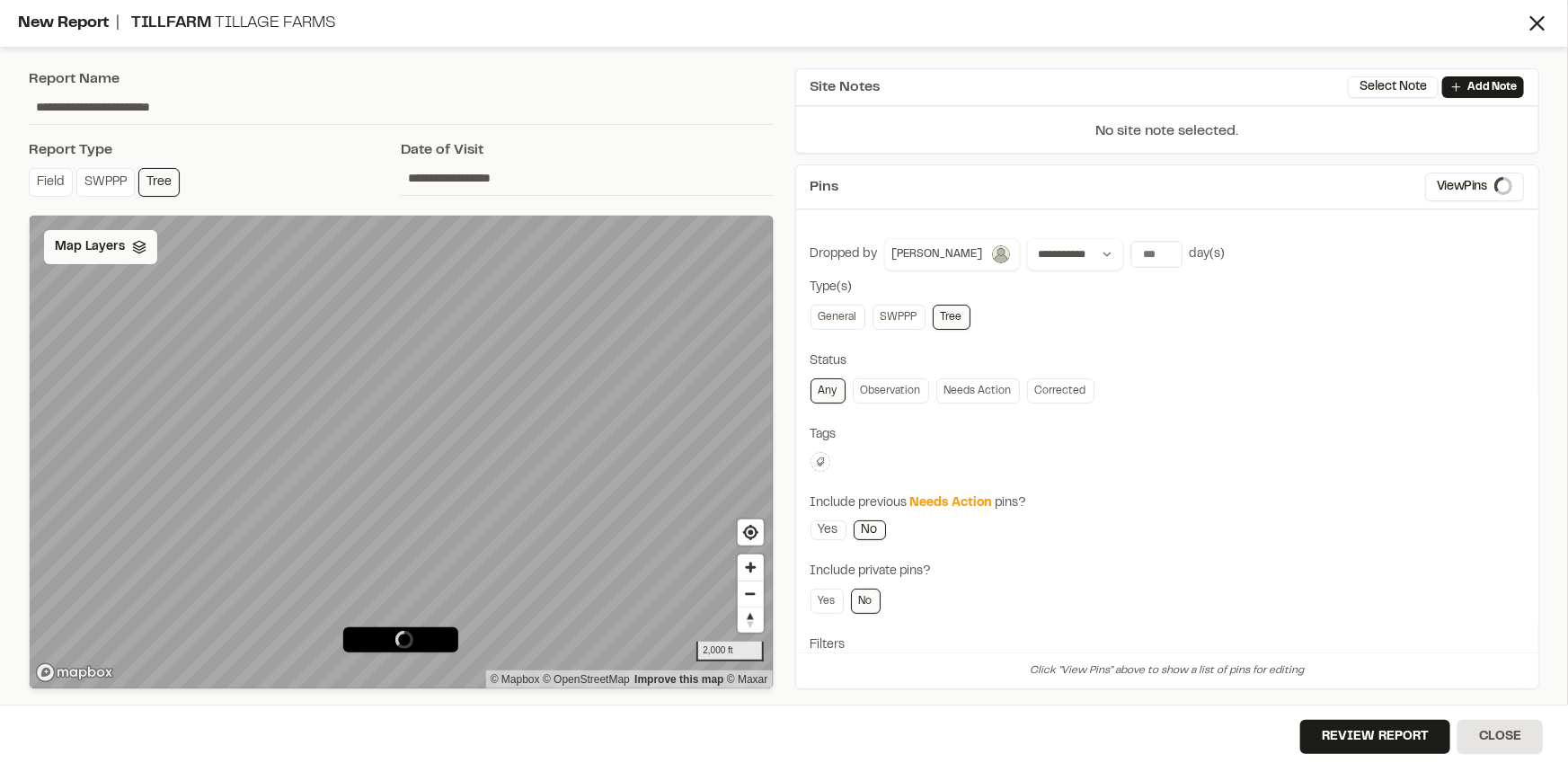
click at [75, 244] on span "Map Layers" at bounding box center [90, 247] width 70 height 20
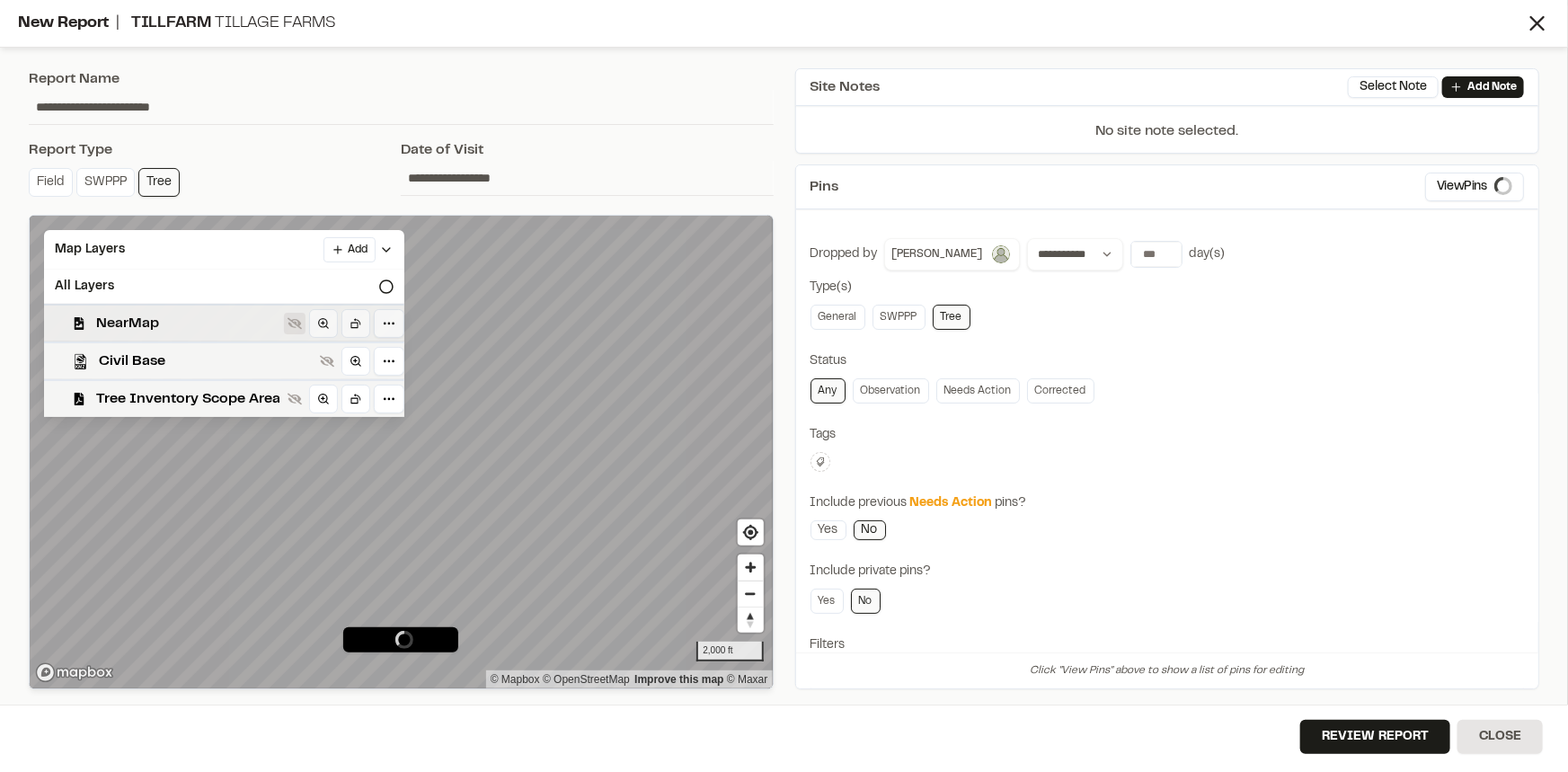
click at [288, 318] on icon at bounding box center [295, 324] width 14 height 14
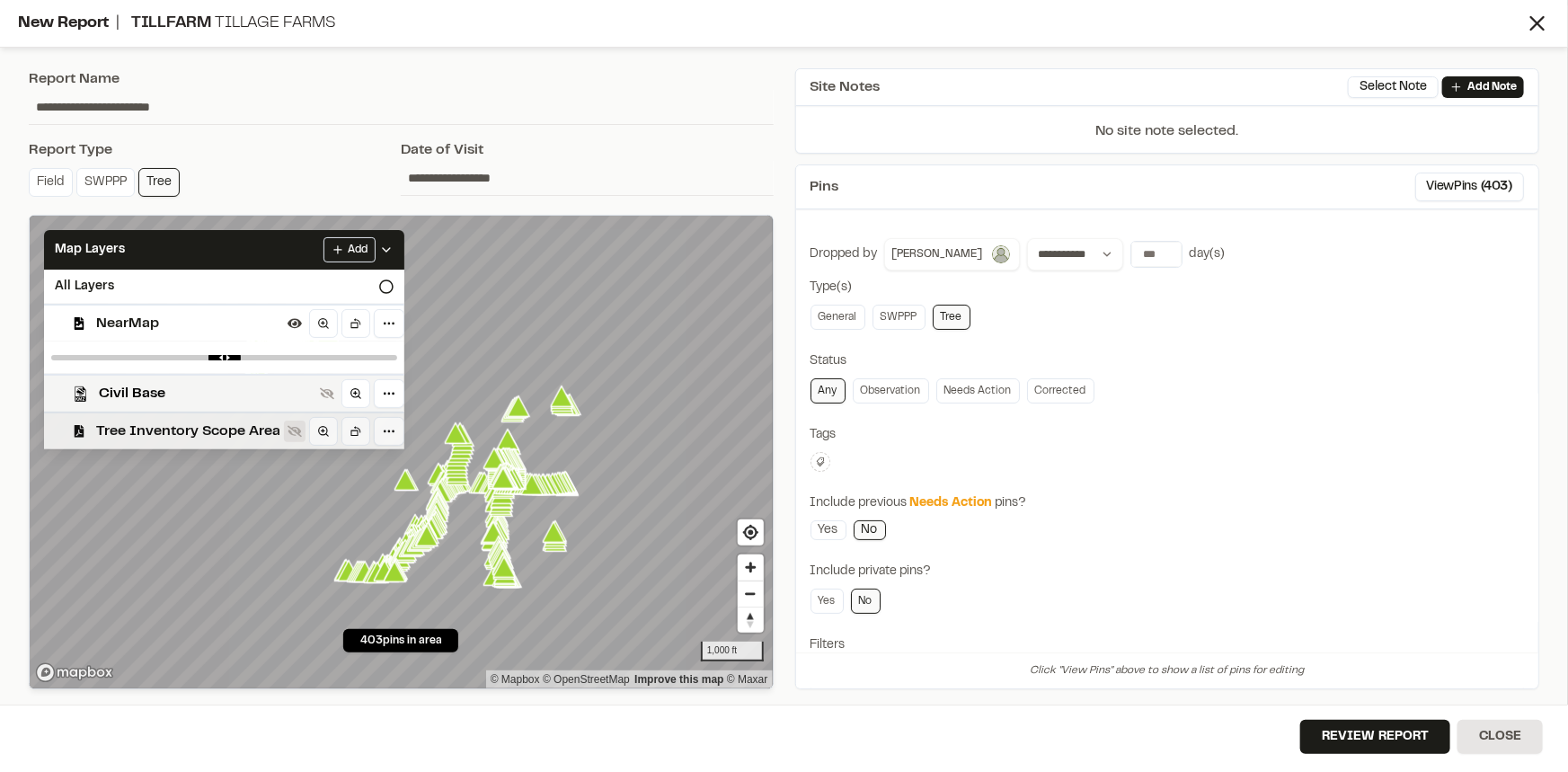
click at [294, 433] on icon at bounding box center [295, 431] width 14 height 14
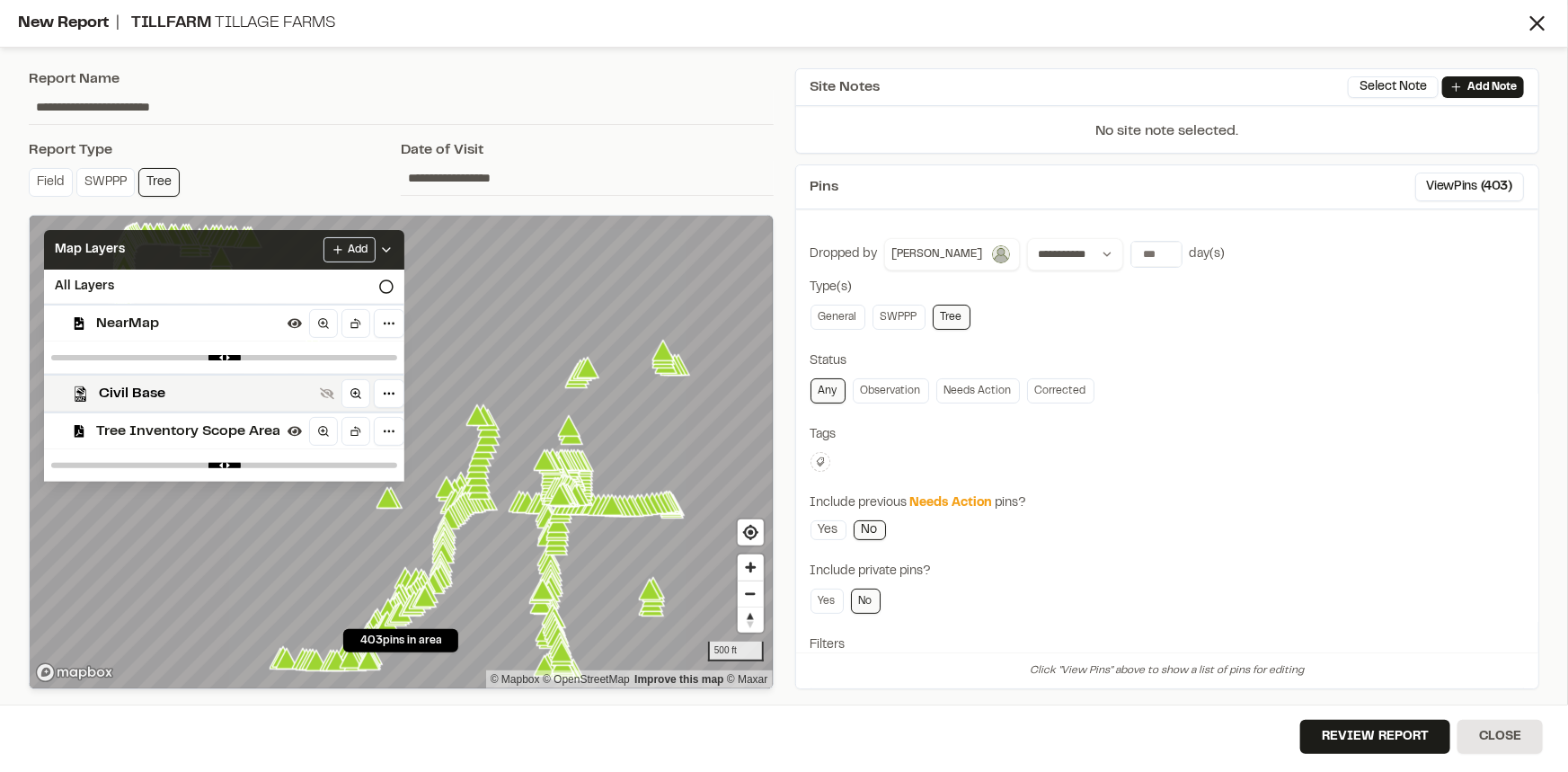
click at [380, 244] on icon at bounding box center [386, 250] width 14 height 14
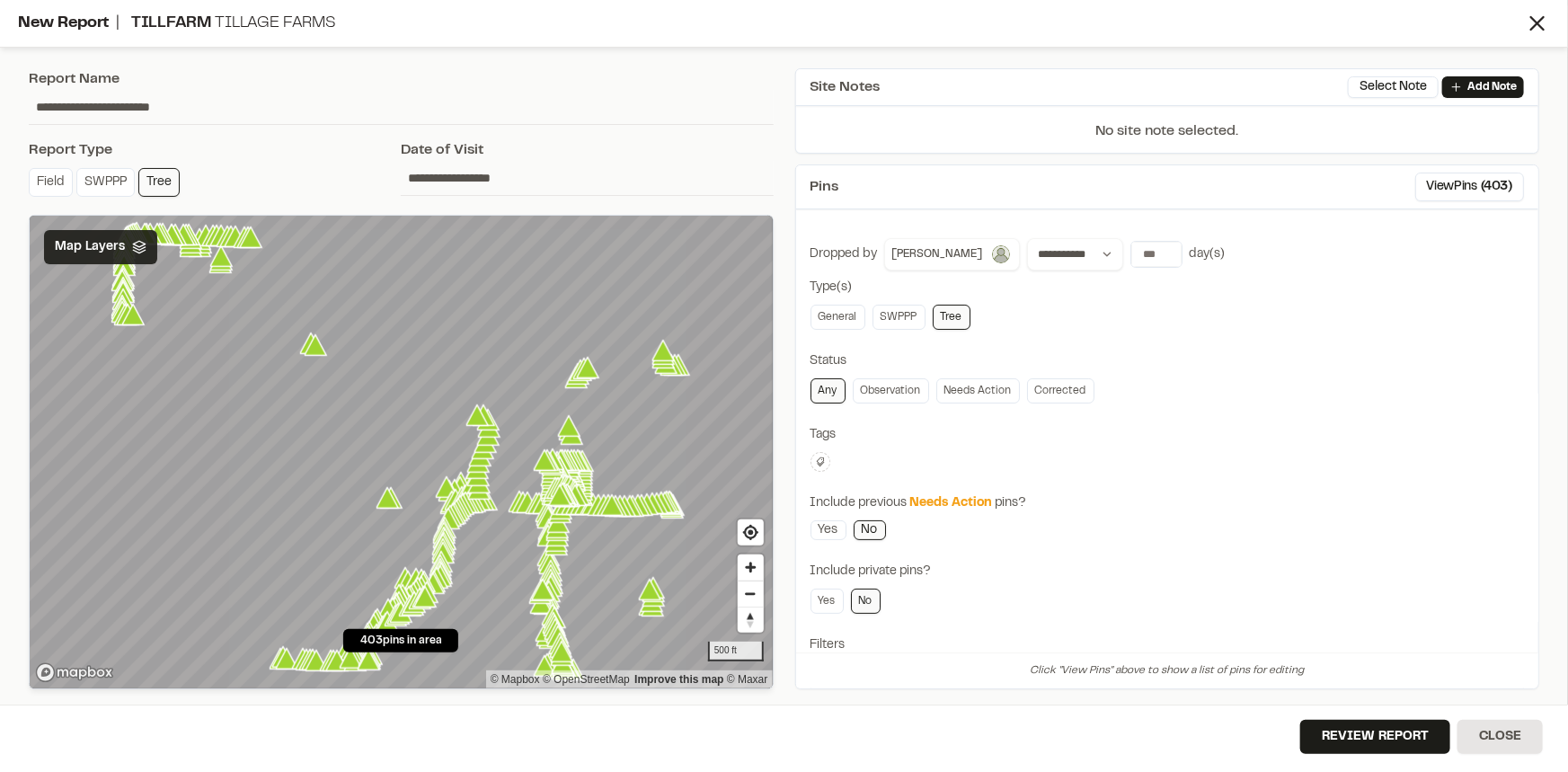
click at [1257, 360] on div "Status" at bounding box center [1167, 362] width 714 height 20
click at [1147, 248] on input "*" at bounding box center [1156, 254] width 51 height 25
type input "*"
click at [1147, 248] on input "*" at bounding box center [1156, 254] width 51 height 25
click at [1264, 390] on div "Any Observation Needs Action Corrected" at bounding box center [1167, 390] width 714 height 25
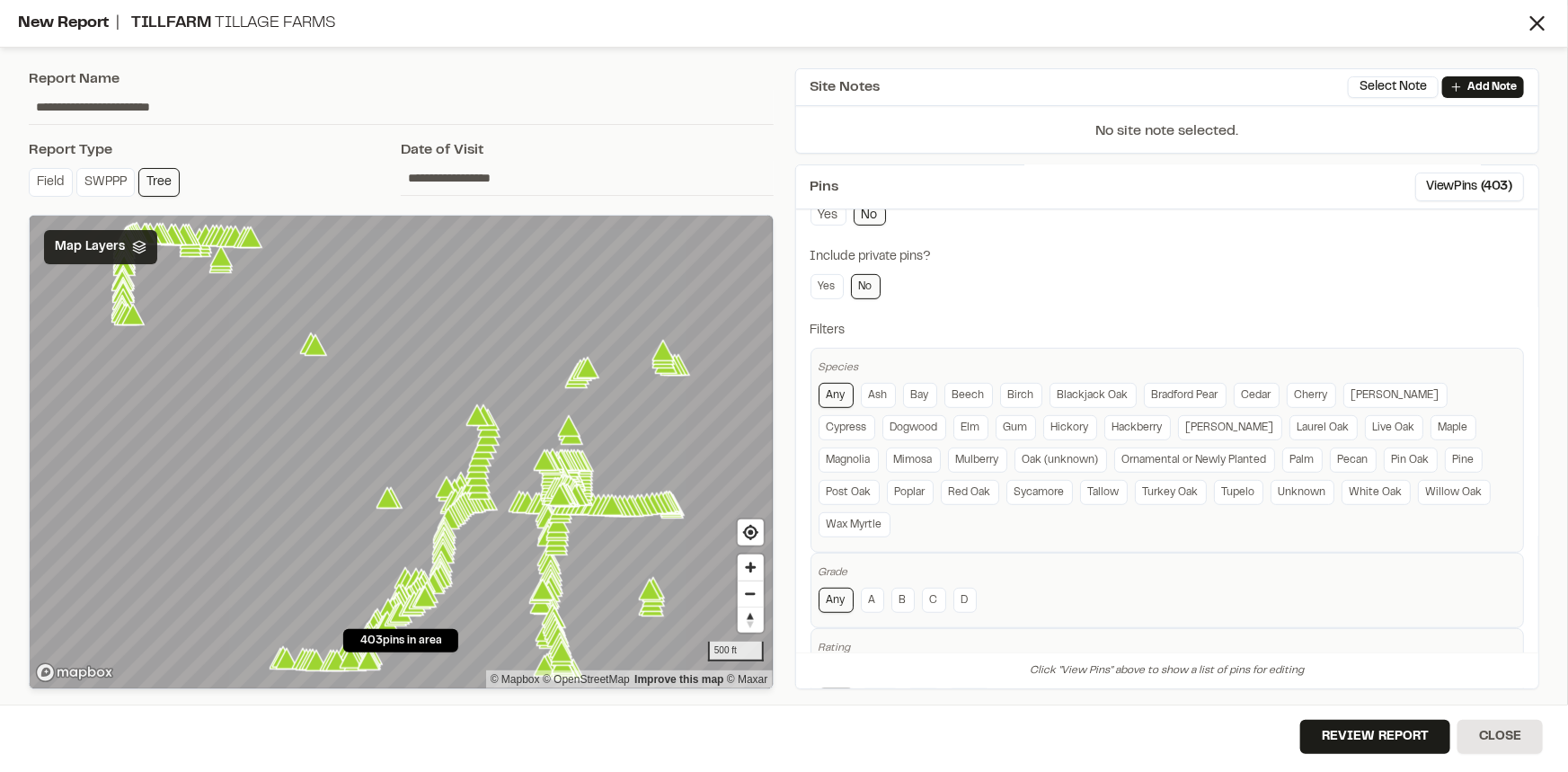
scroll to position [273, 0]
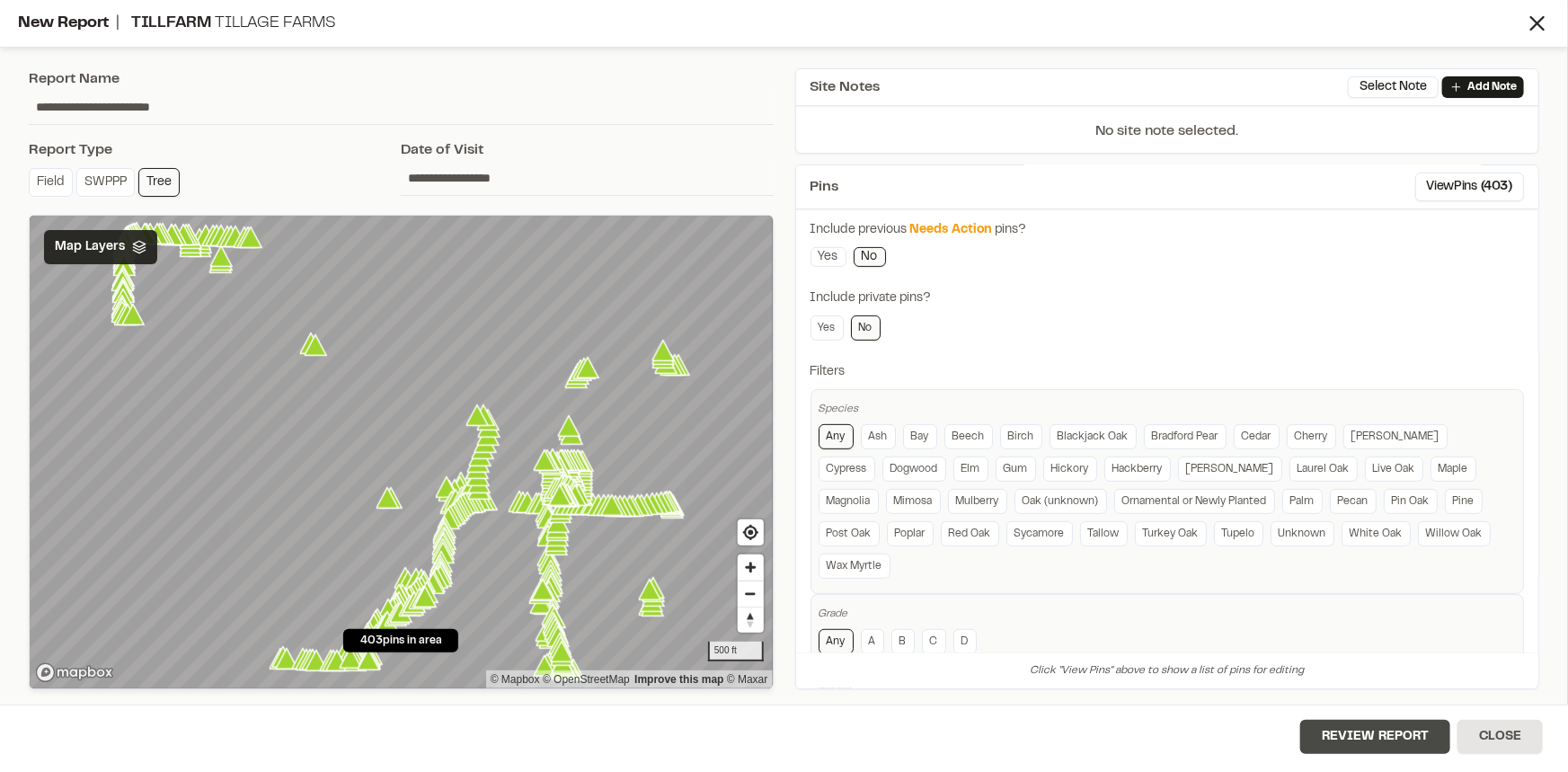
click at [1345, 738] on button "Review Report" at bounding box center [1375, 737] width 150 height 34
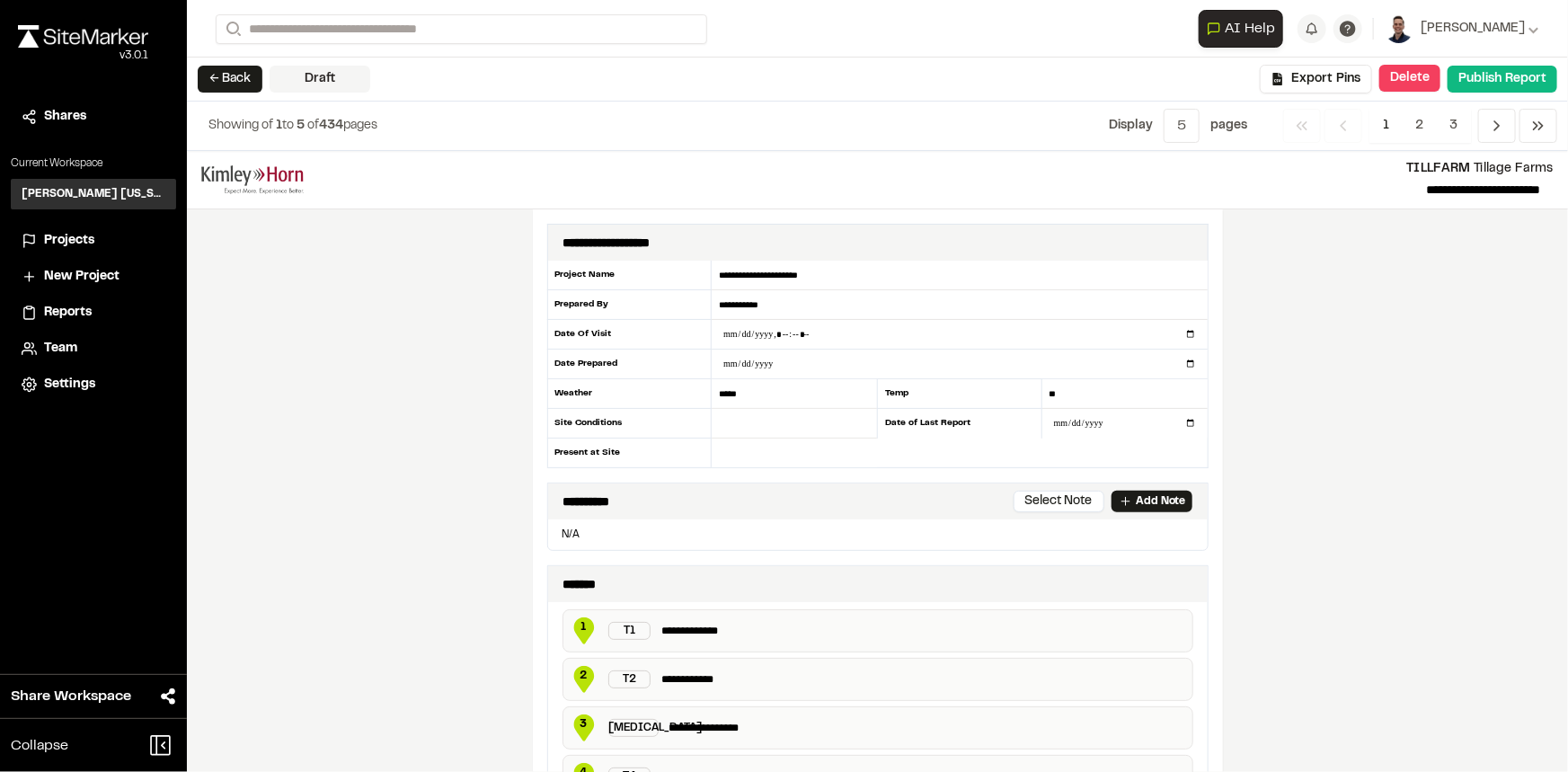
drag, startPoint x: 784, startPoint y: 300, endPoint x: 699, endPoint y: 308, distance: 85.4
click at [700, 307] on div "**********" at bounding box center [878, 365] width 661 height 207
click at [745, 447] on input "text" at bounding box center [794, 452] width 165 height 29
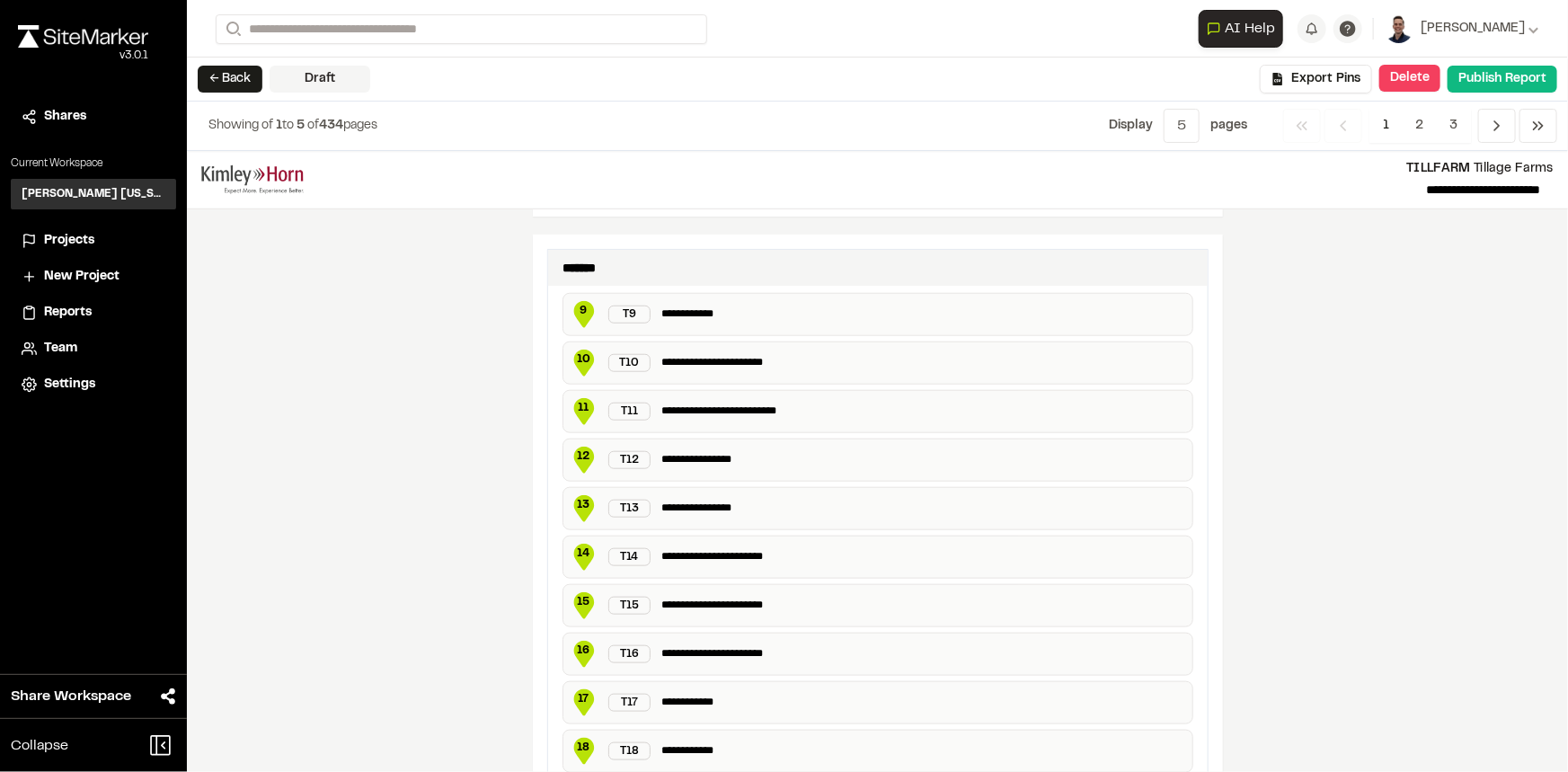
scroll to position [572, 0]
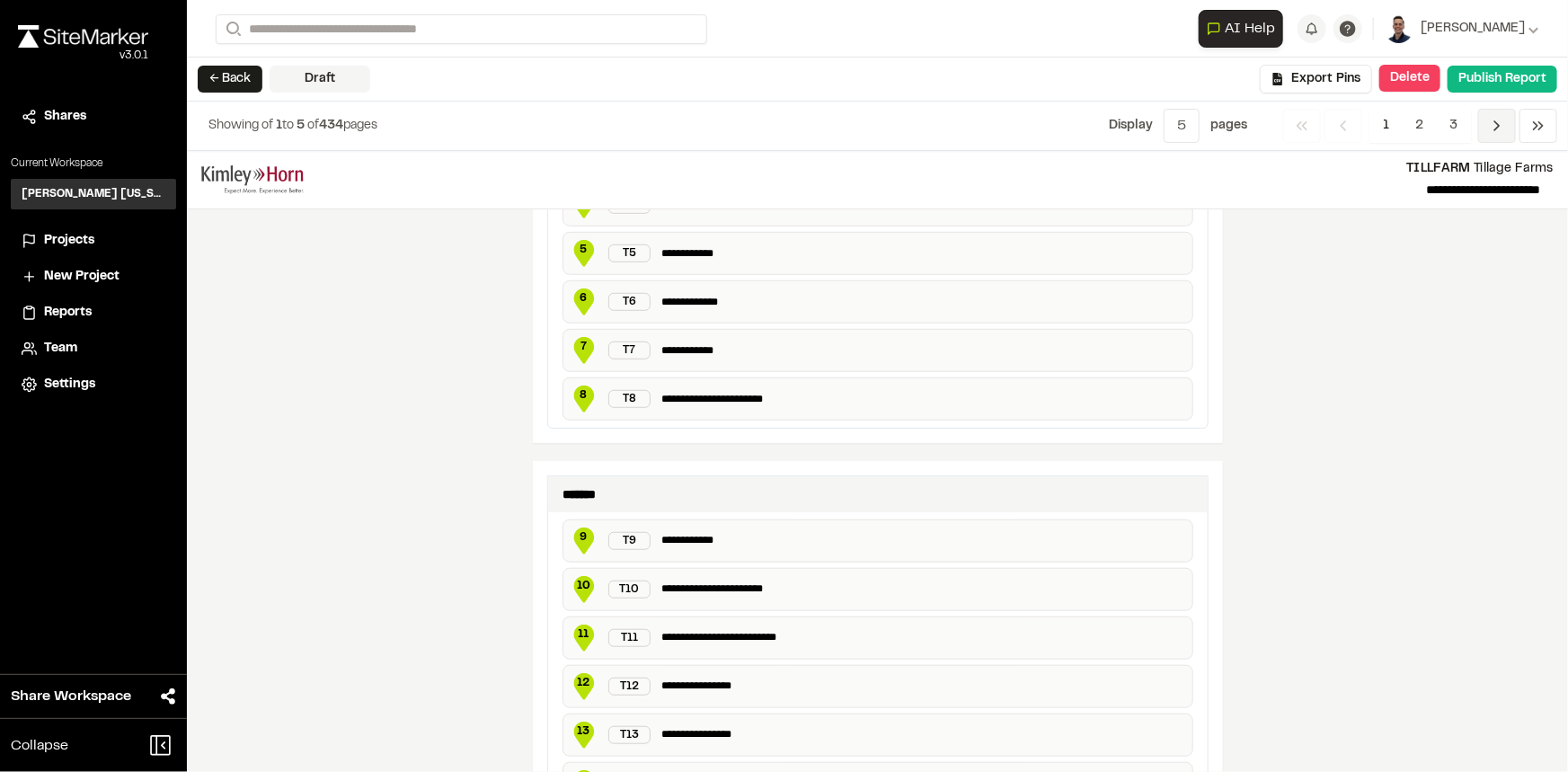
click at [1496, 125] on icon "Navigation" at bounding box center [1496, 126] width 18 height 18
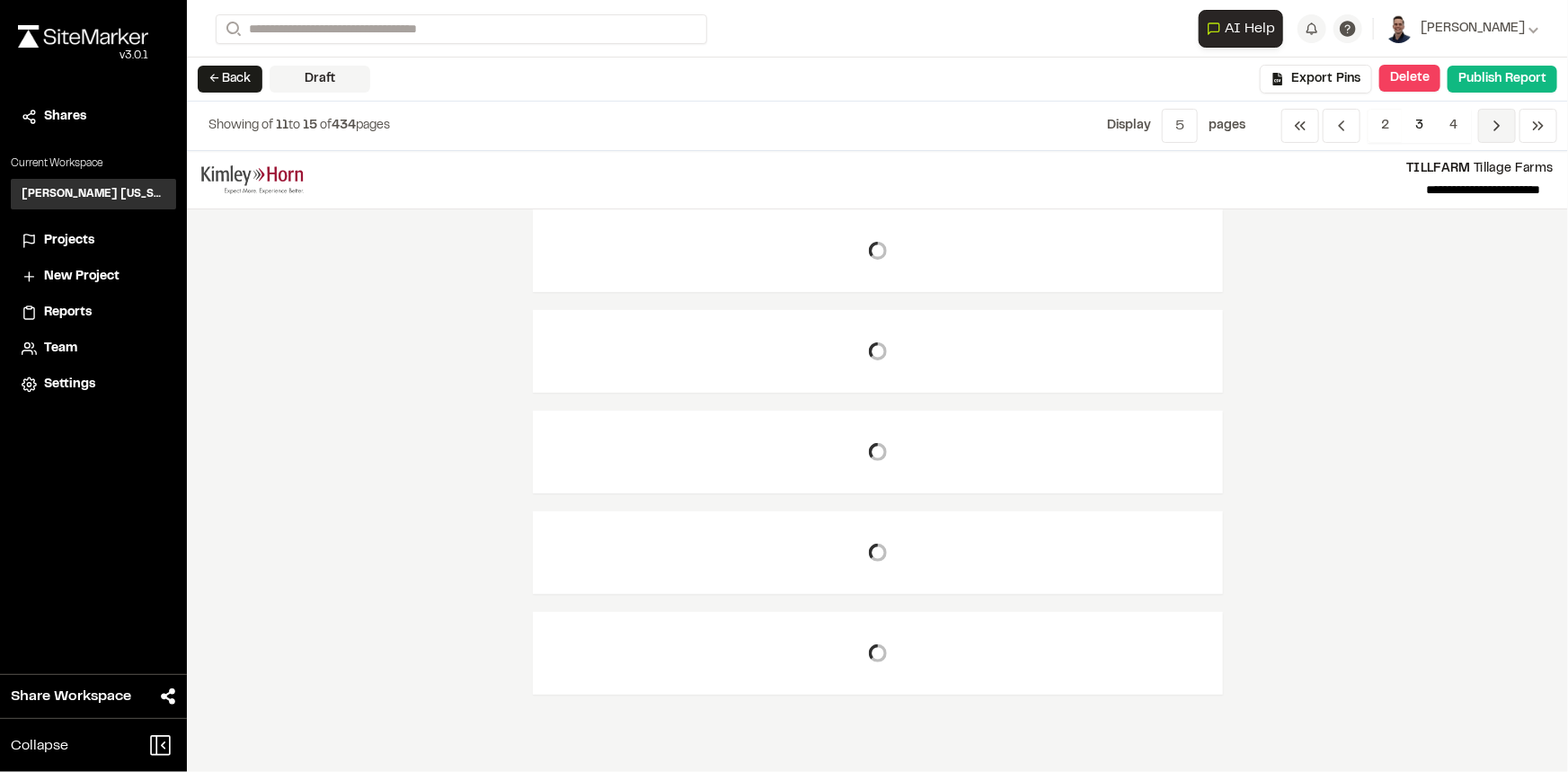
click at [1496, 125] on icon "Navigation" at bounding box center [1496, 126] width 18 height 18
click at [1496, 122] on icon "Navigation" at bounding box center [1496, 126] width 18 height 18
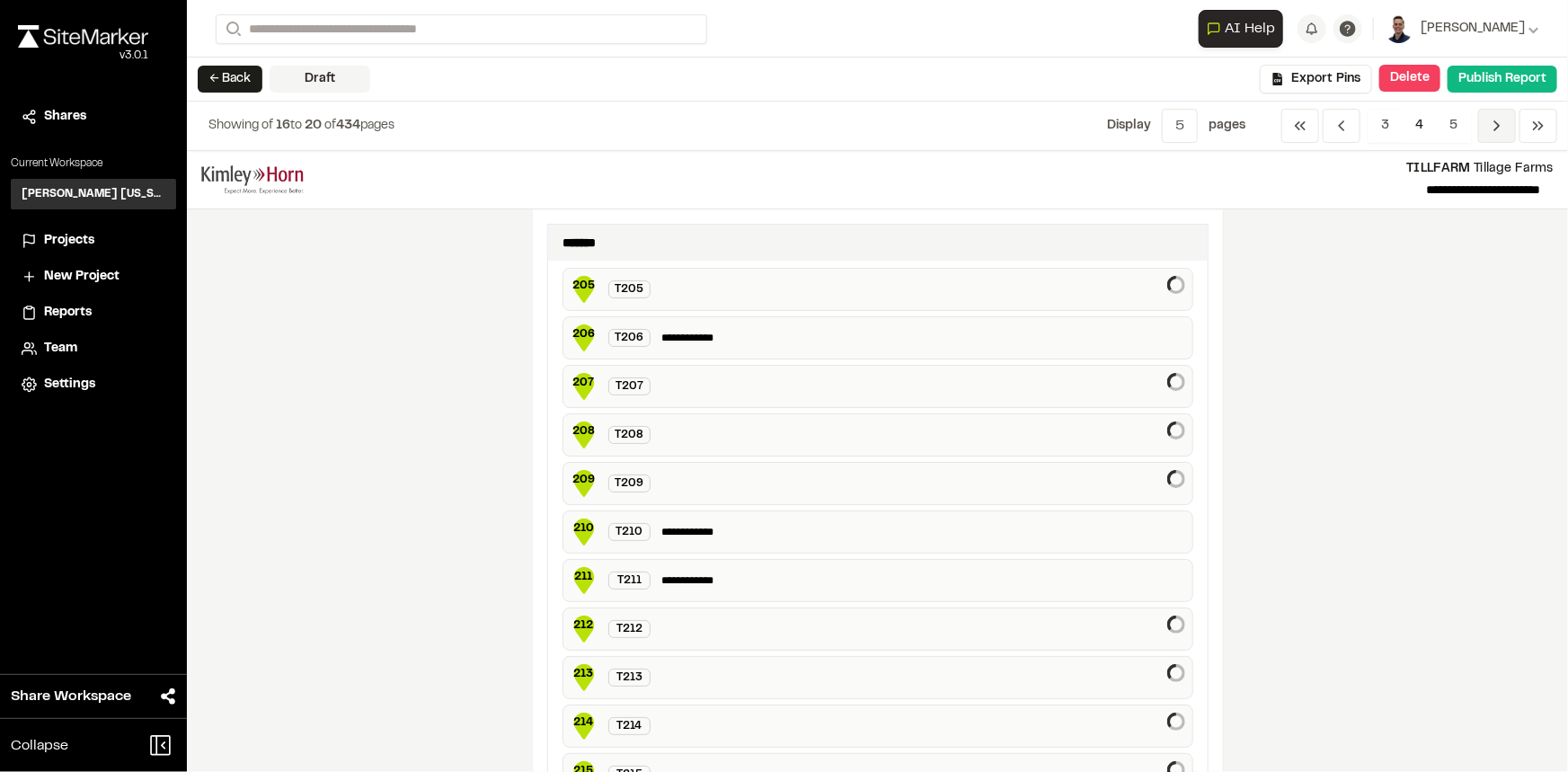
click at [1482, 125] on span "Previous" at bounding box center [1497, 126] width 38 height 34
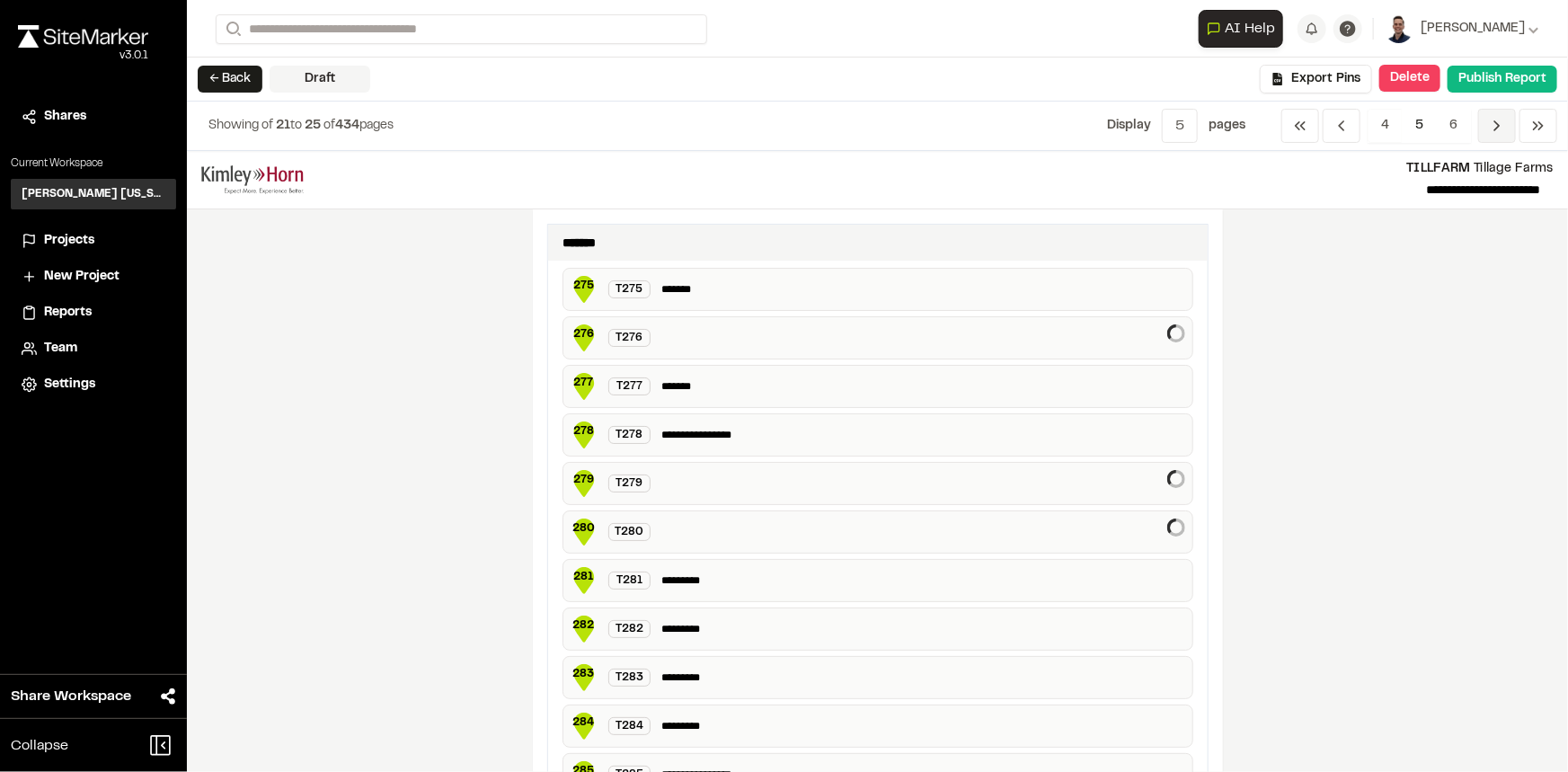
click at [1487, 126] on icon "Navigation" at bounding box center [1496, 126] width 18 height 18
click at [1491, 119] on icon "Navigation" at bounding box center [1496, 126] width 18 height 18
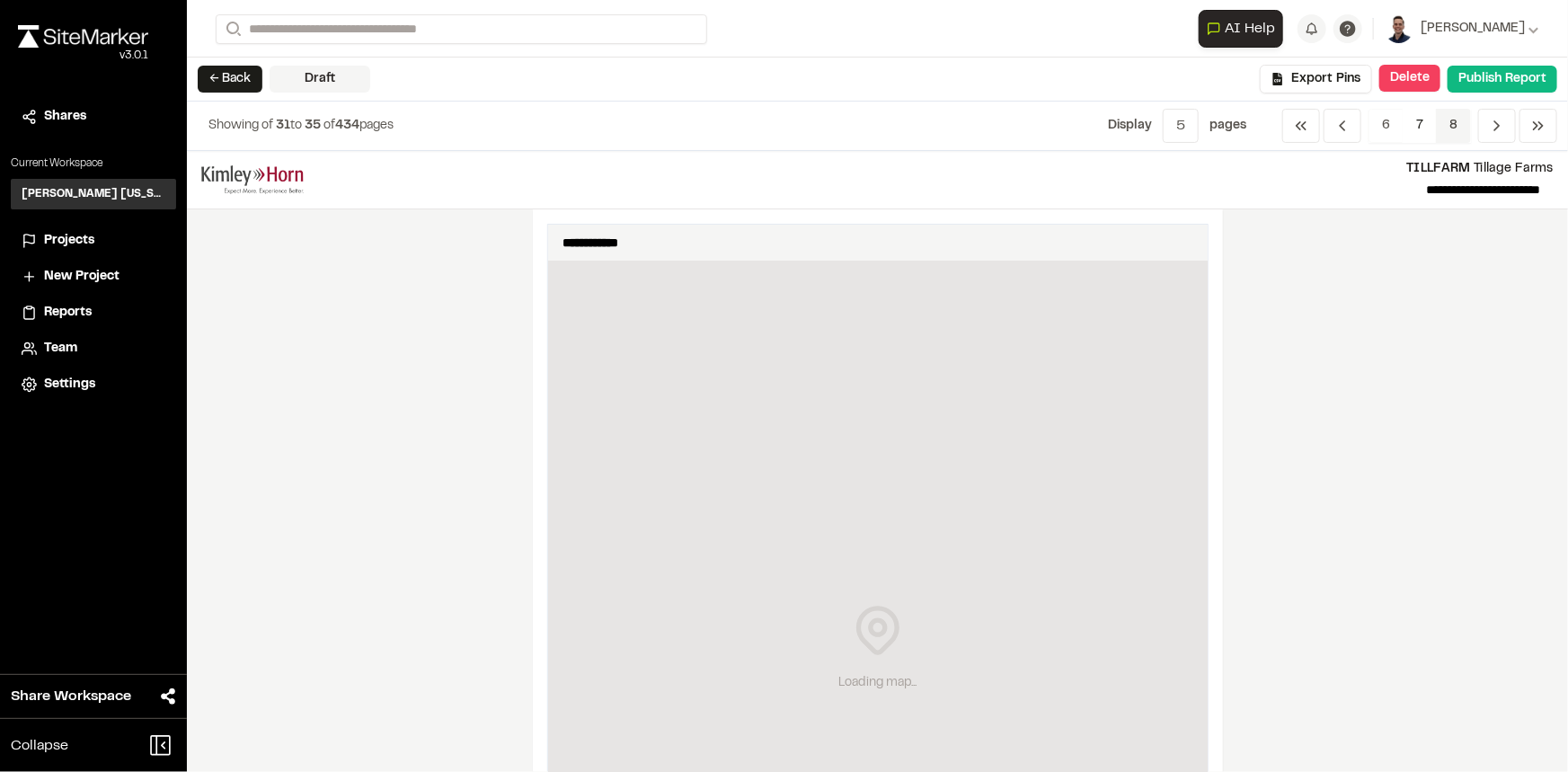
click at [1459, 123] on span "8" at bounding box center [1453, 126] width 35 height 34
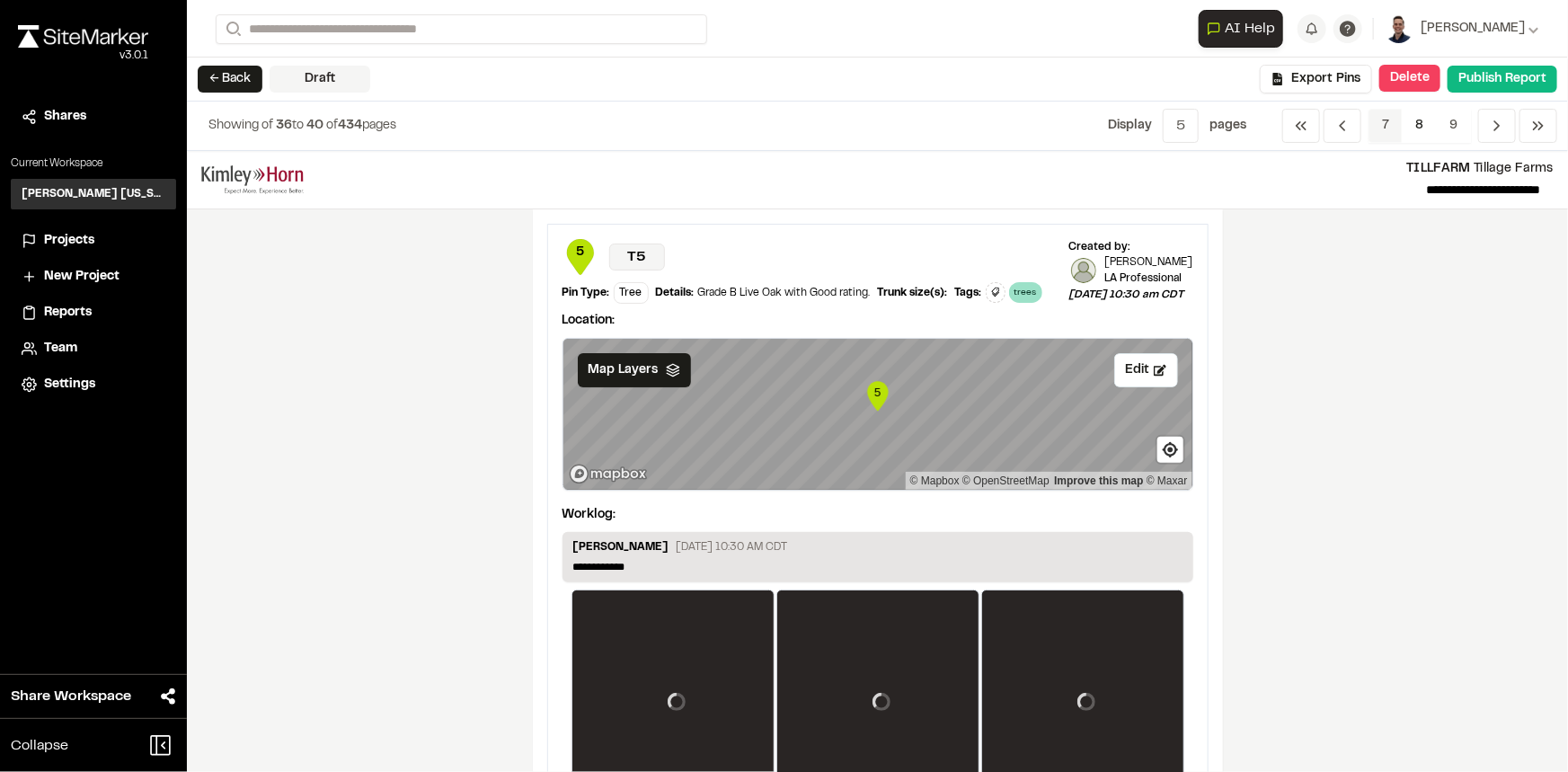
click at [1392, 127] on span "7" at bounding box center [1385, 126] width 34 height 34
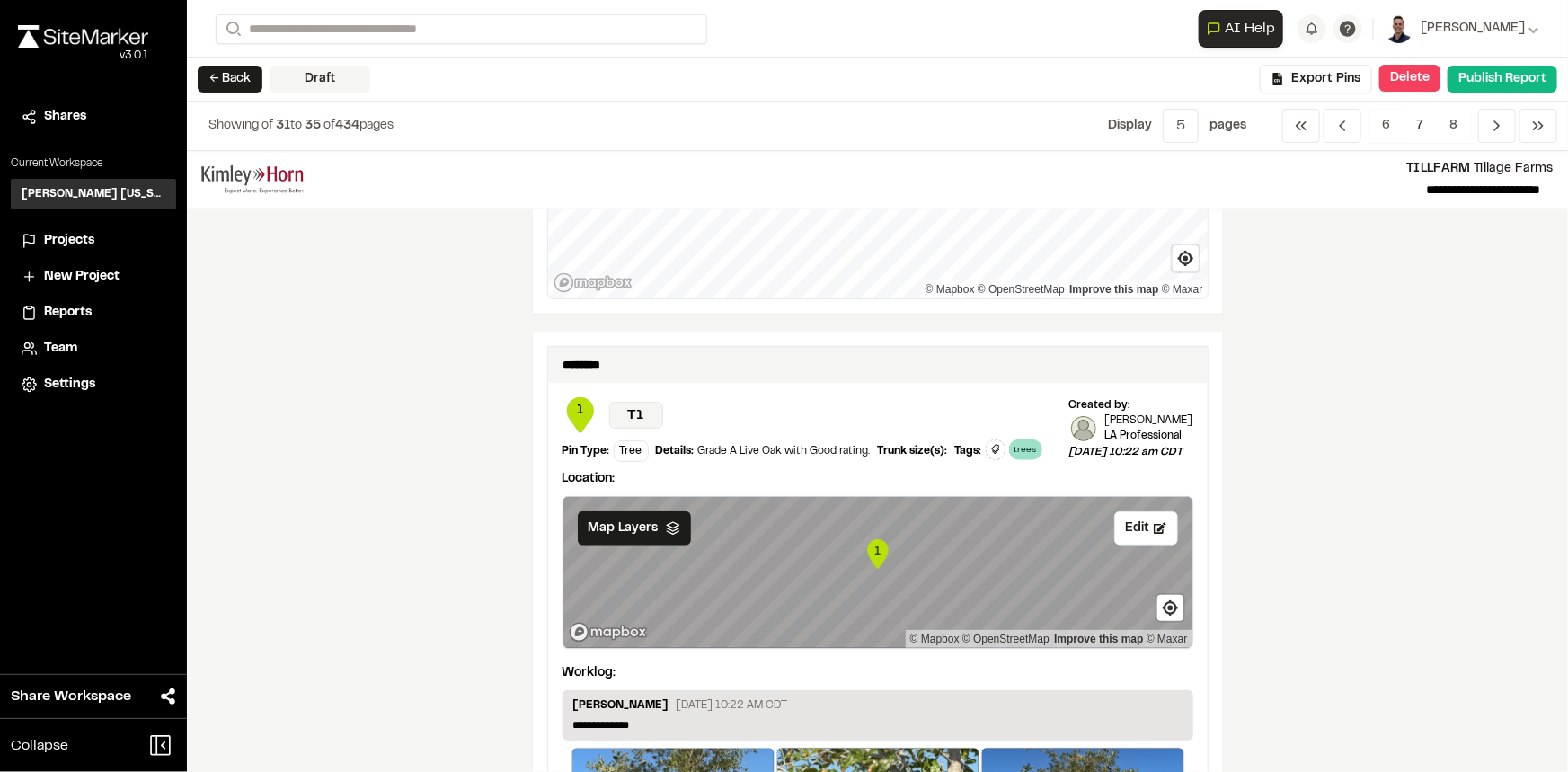
scroll to position [817, 0]
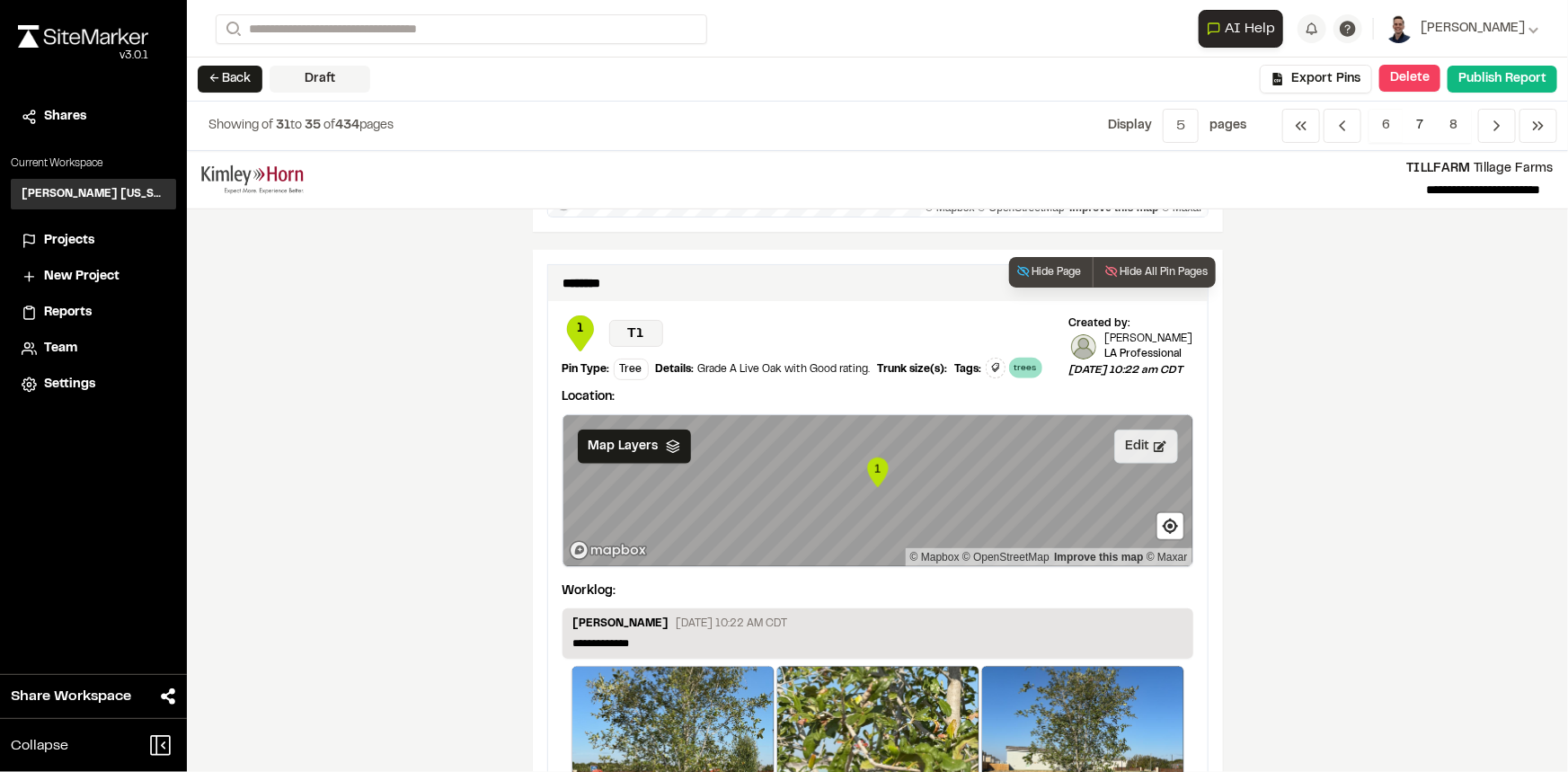
click at [1123, 464] on button "Edit" at bounding box center [1146, 446] width 64 height 34
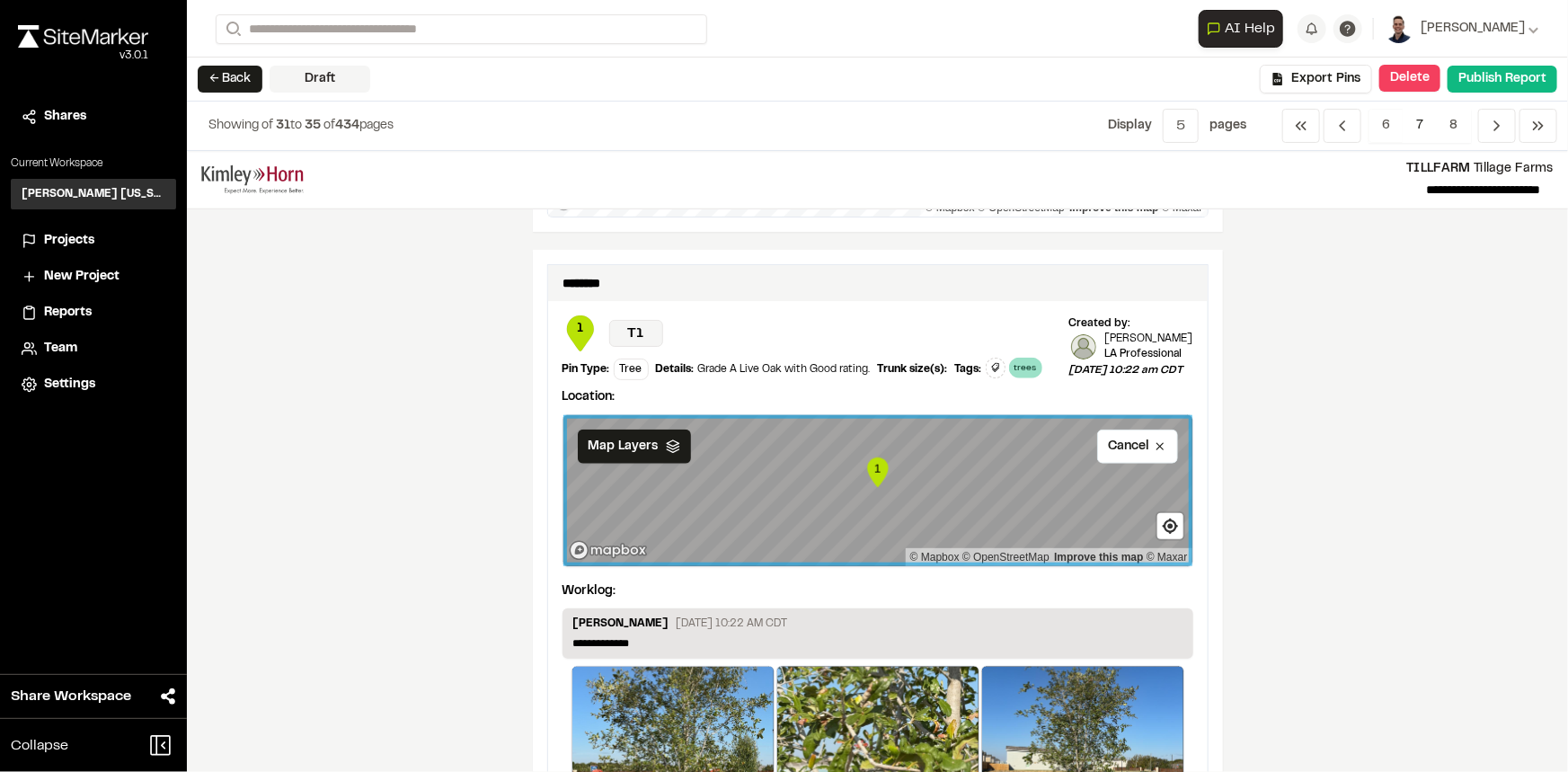
click at [1414, 440] on div "**********" at bounding box center [877, 462] width 1381 height 622
click at [1158, 453] on icon at bounding box center [1160, 446] width 13 height 13
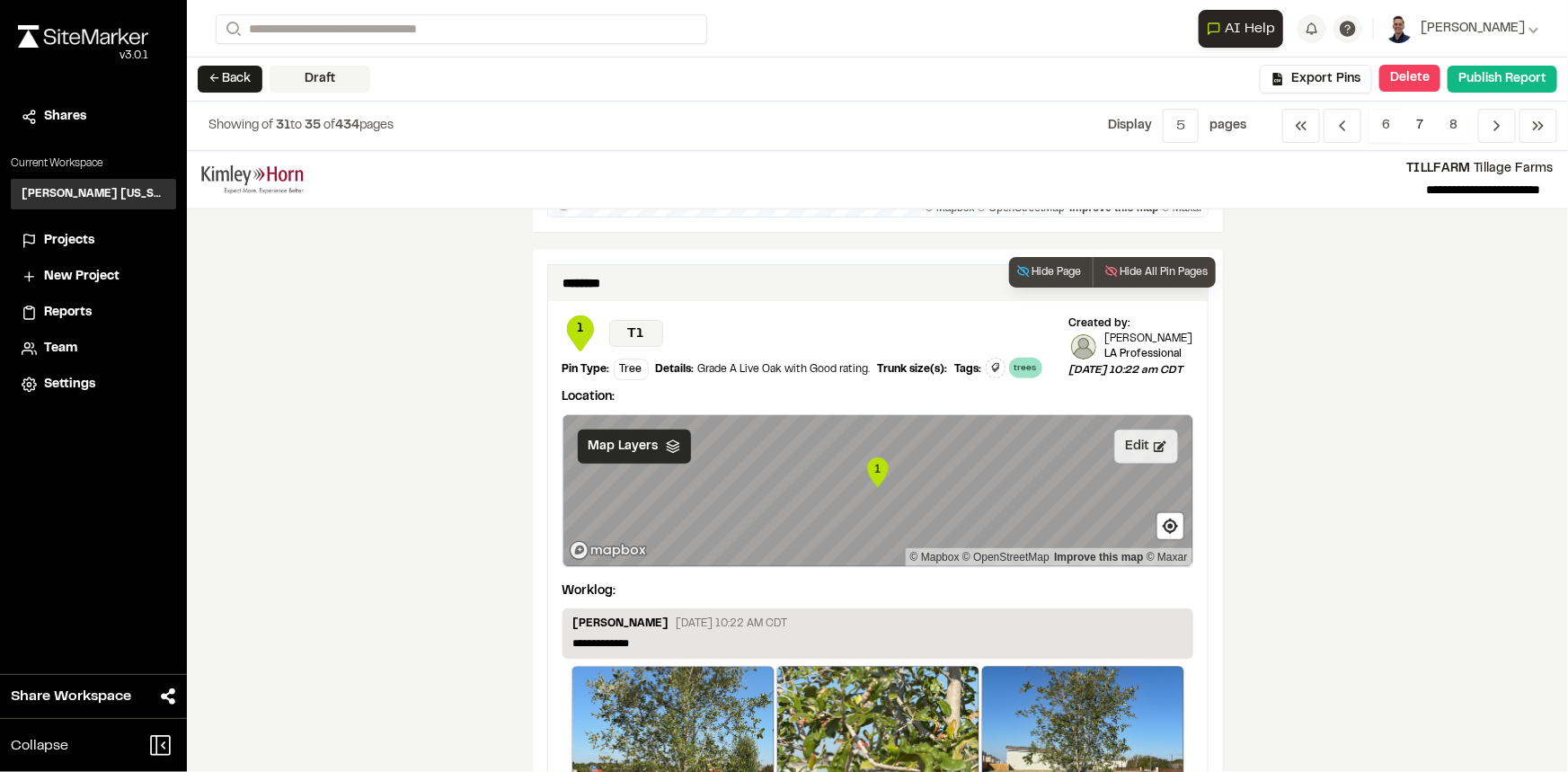
click at [602, 456] on span "Map Layers" at bounding box center [623, 447] width 70 height 20
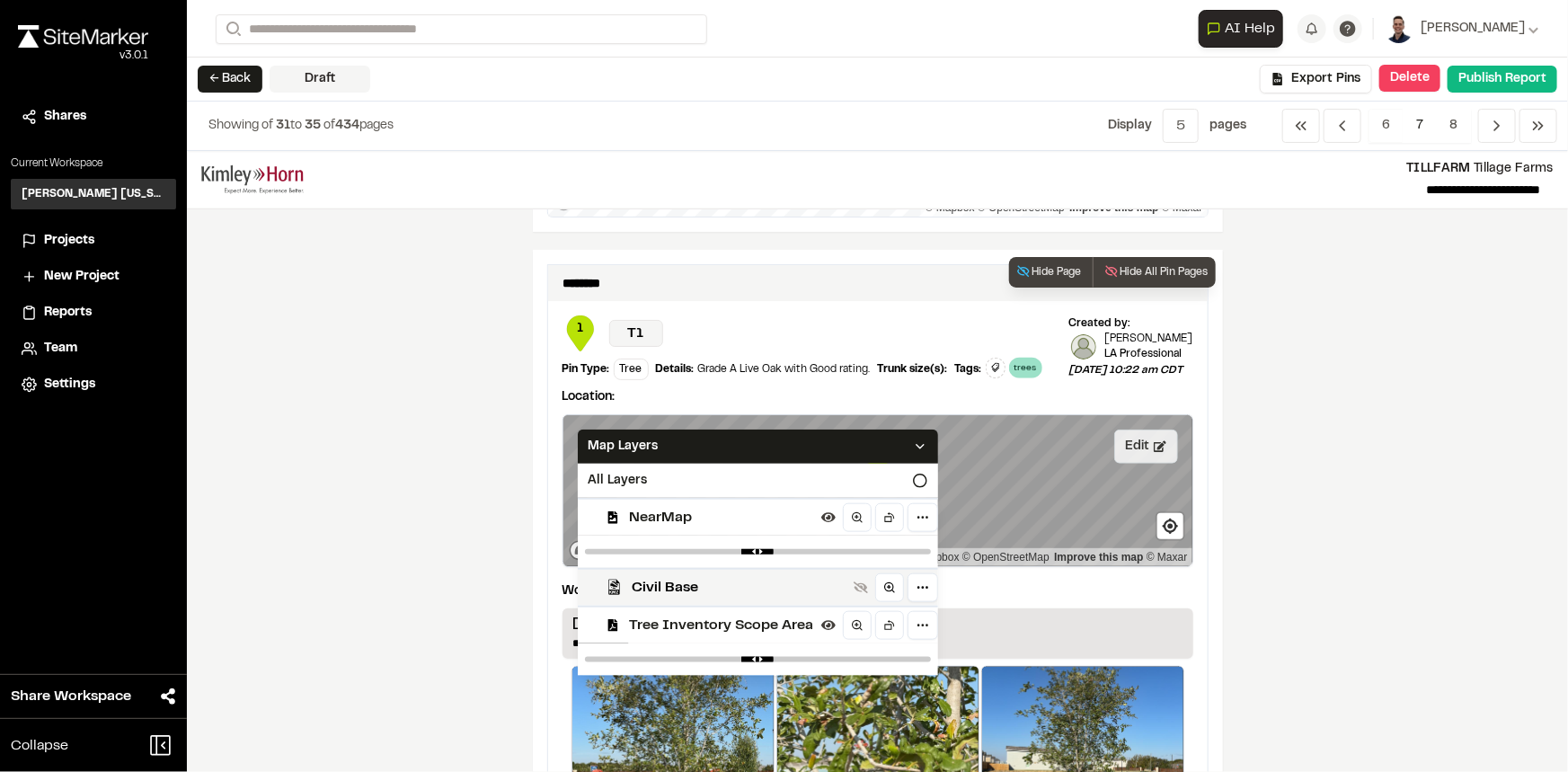
click at [752, 637] on span "Tree Inventory Scope Area" at bounding box center [722, 626] width 184 height 22
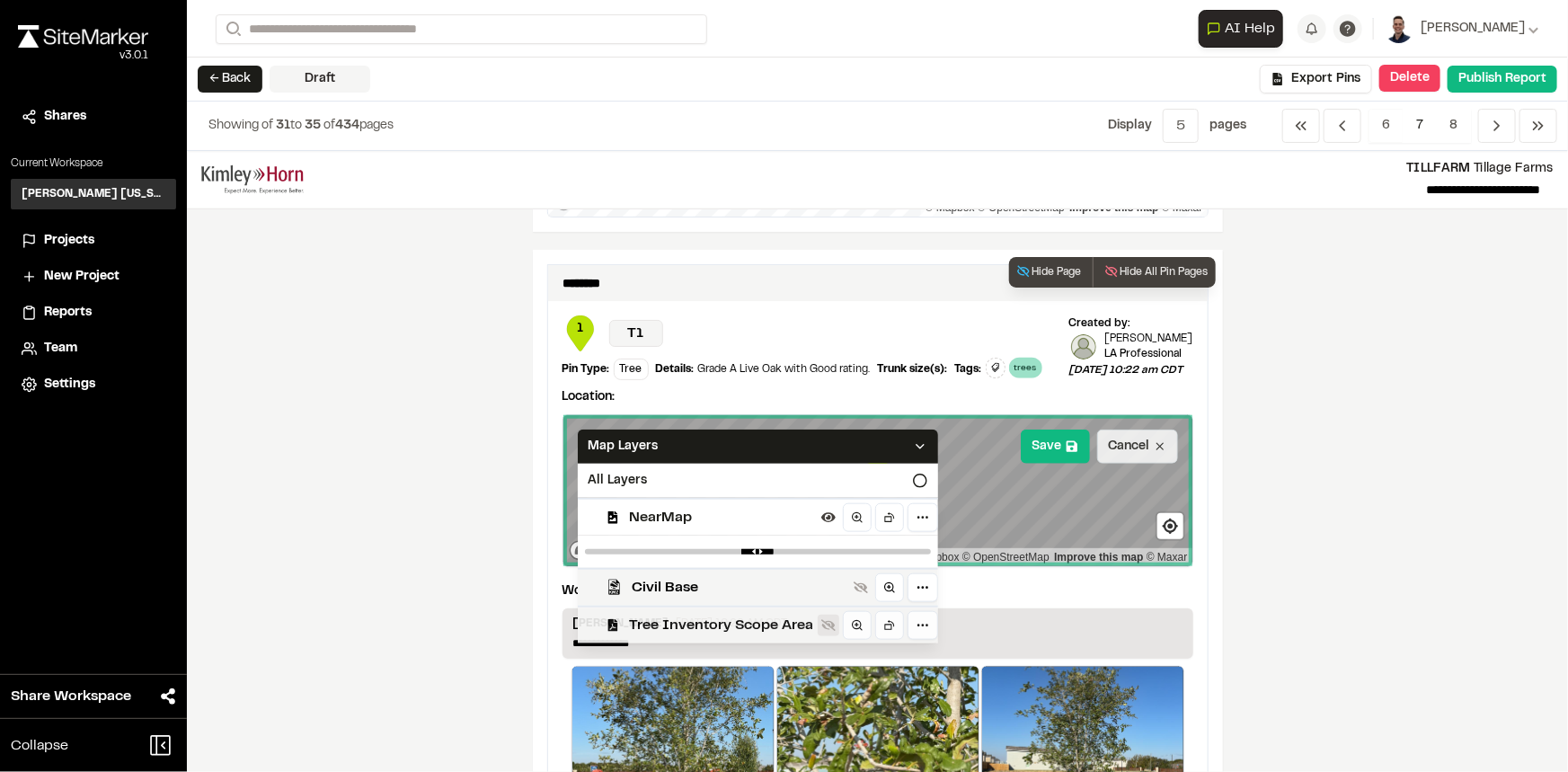
click at [821, 632] on icon at bounding box center [828, 626] width 14 height 12
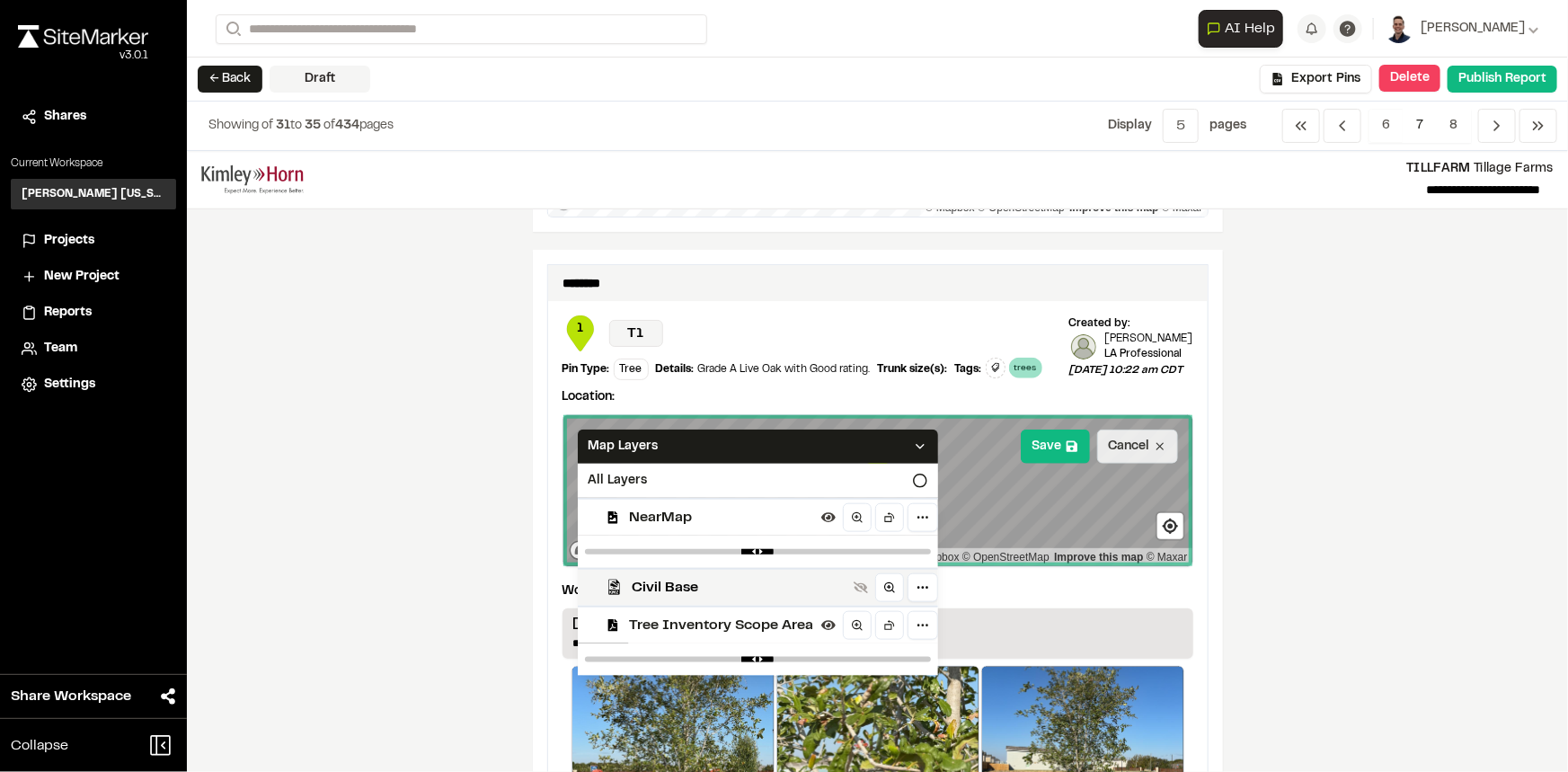
click at [1321, 534] on div "**********" at bounding box center [877, 462] width 1381 height 622
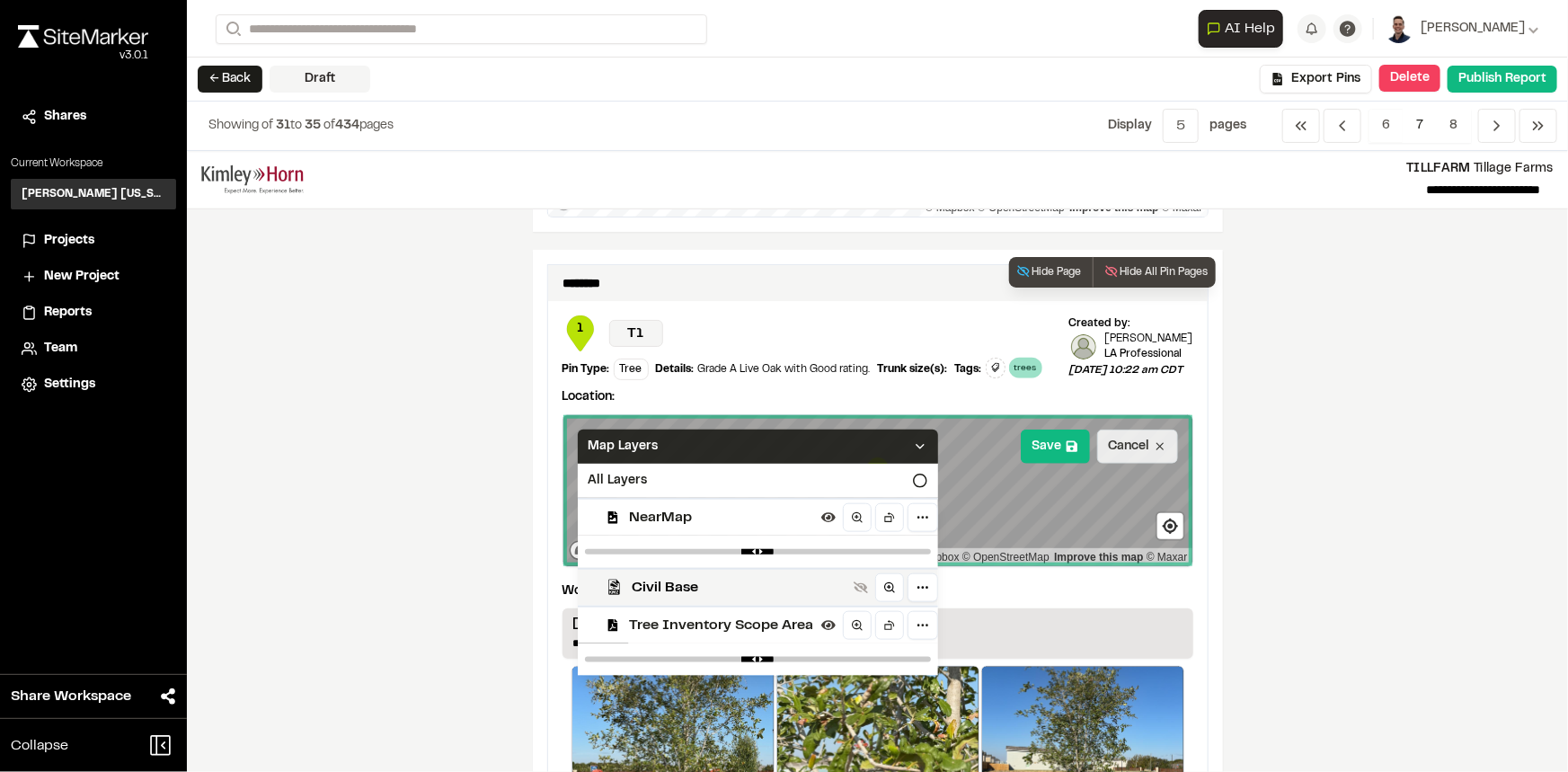
click at [913, 454] on icon at bounding box center [920, 446] width 14 height 14
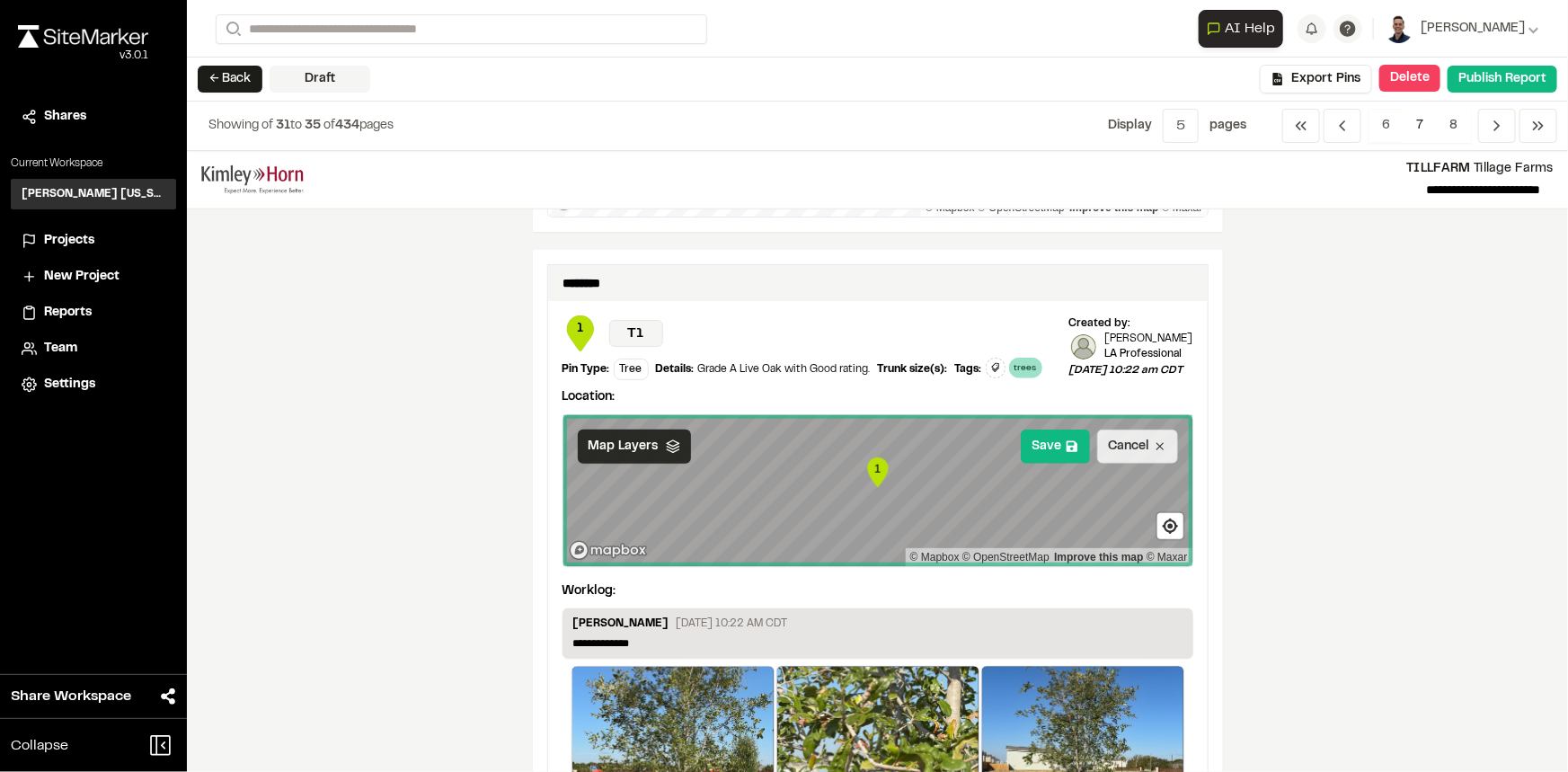
click at [1441, 467] on div "**********" at bounding box center [877, 462] width 1381 height 622
click at [1434, 376] on div "**********" at bounding box center [877, 462] width 1381 height 622
click at [1417, 385] on div "**********" at bounding box center [877, 462] width 1381 height 622
click at [1419, 382] on div "**********" at bounding box center [877, 462] width 1381 height 622
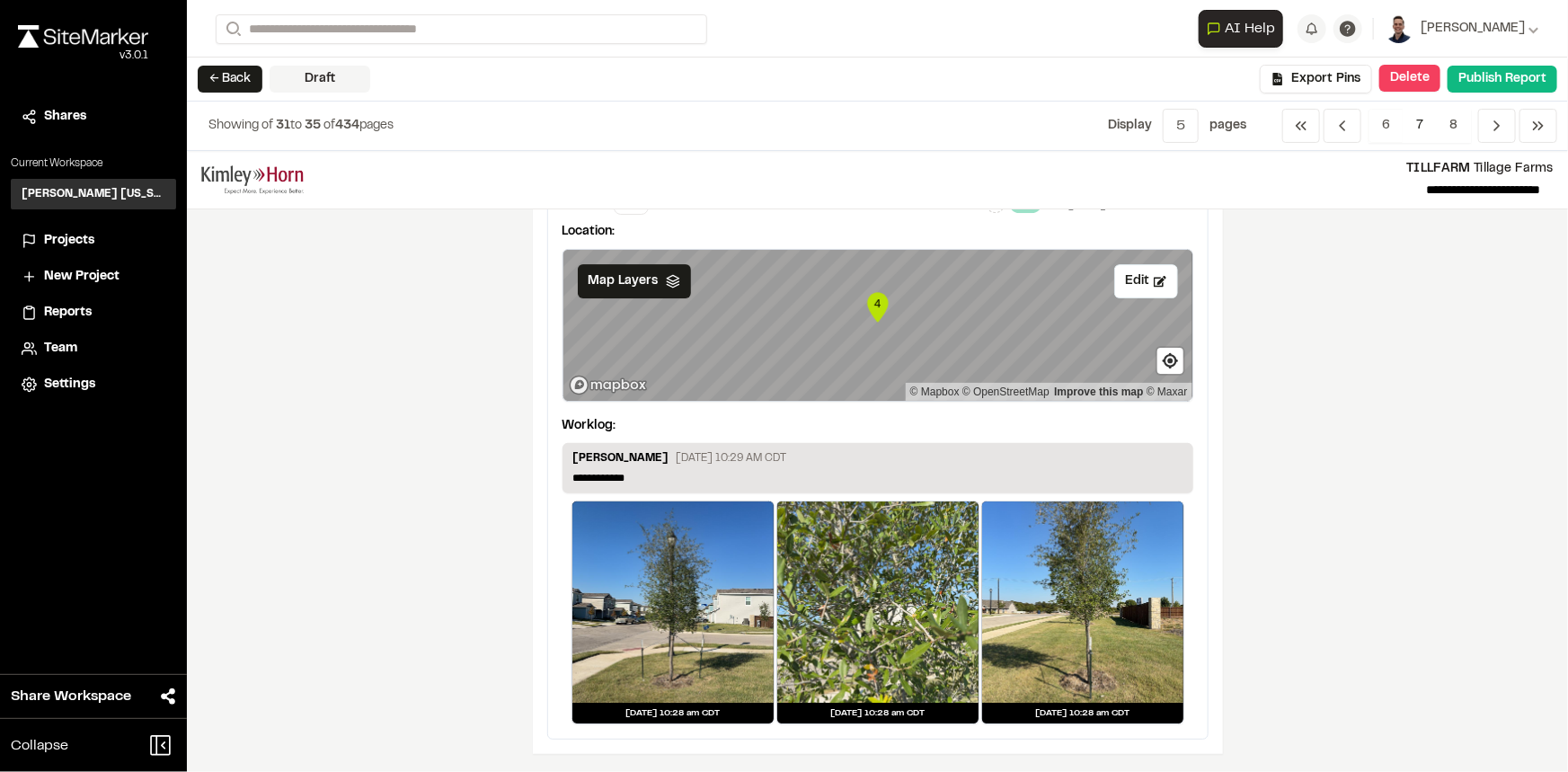
scroll to position [3039, 0]
click at [1380, 276] on div "**********" at bounding box center [877, 462] width 1381 height 622
click at [1340, 348] on div "**********" at bounding box center [877, 462] width 1381 height 622
click at [1305, 82] on span "Export Pins" at bounding box center [1325, 79] width 69 height 20
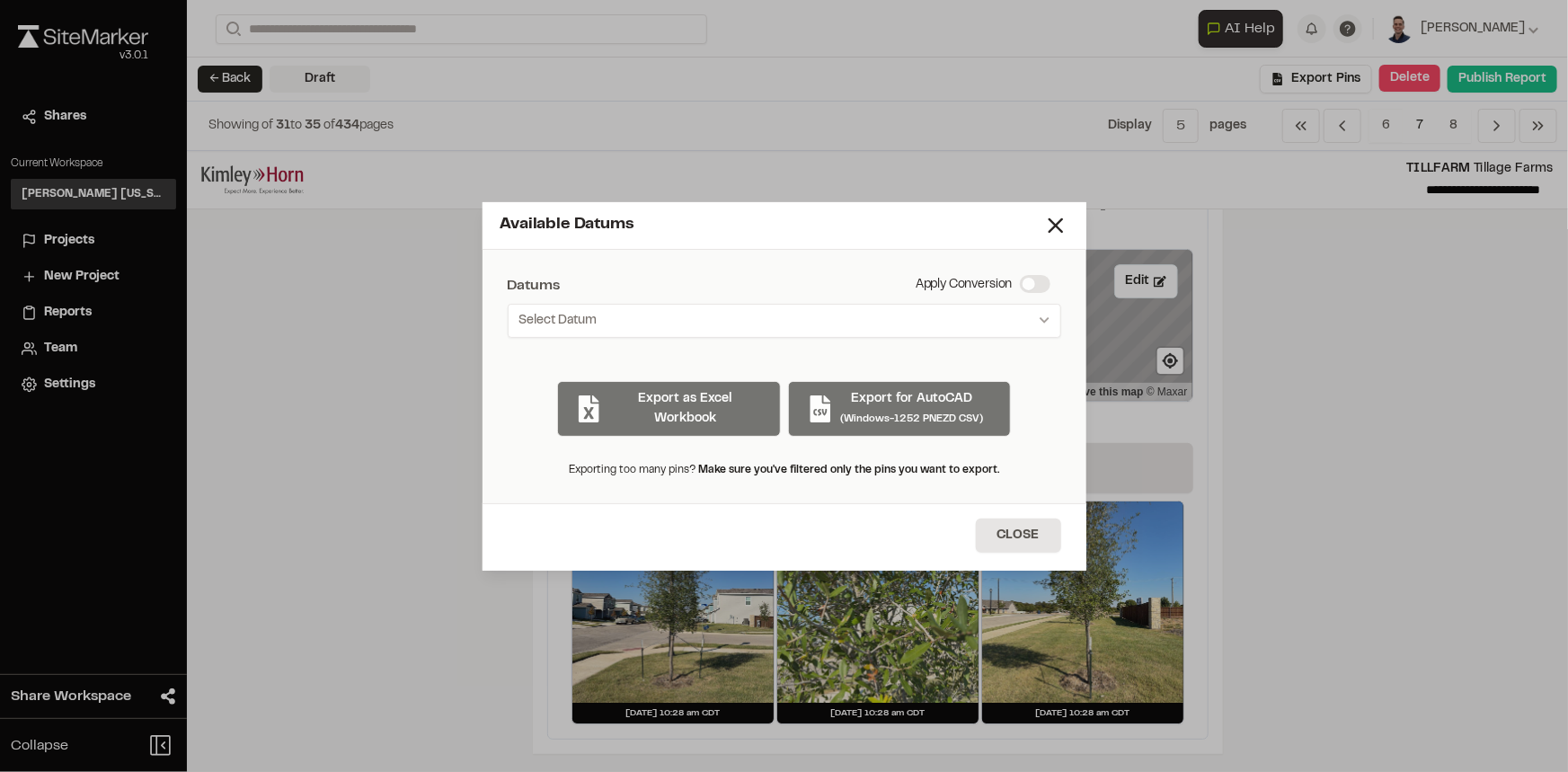
click at [1364, 337] on div "Available Datums Datums Apply Conversion Select Datum Nearby Datums EPSG:2276 -…" at bounding box center [784, 386] width 1568 height 772
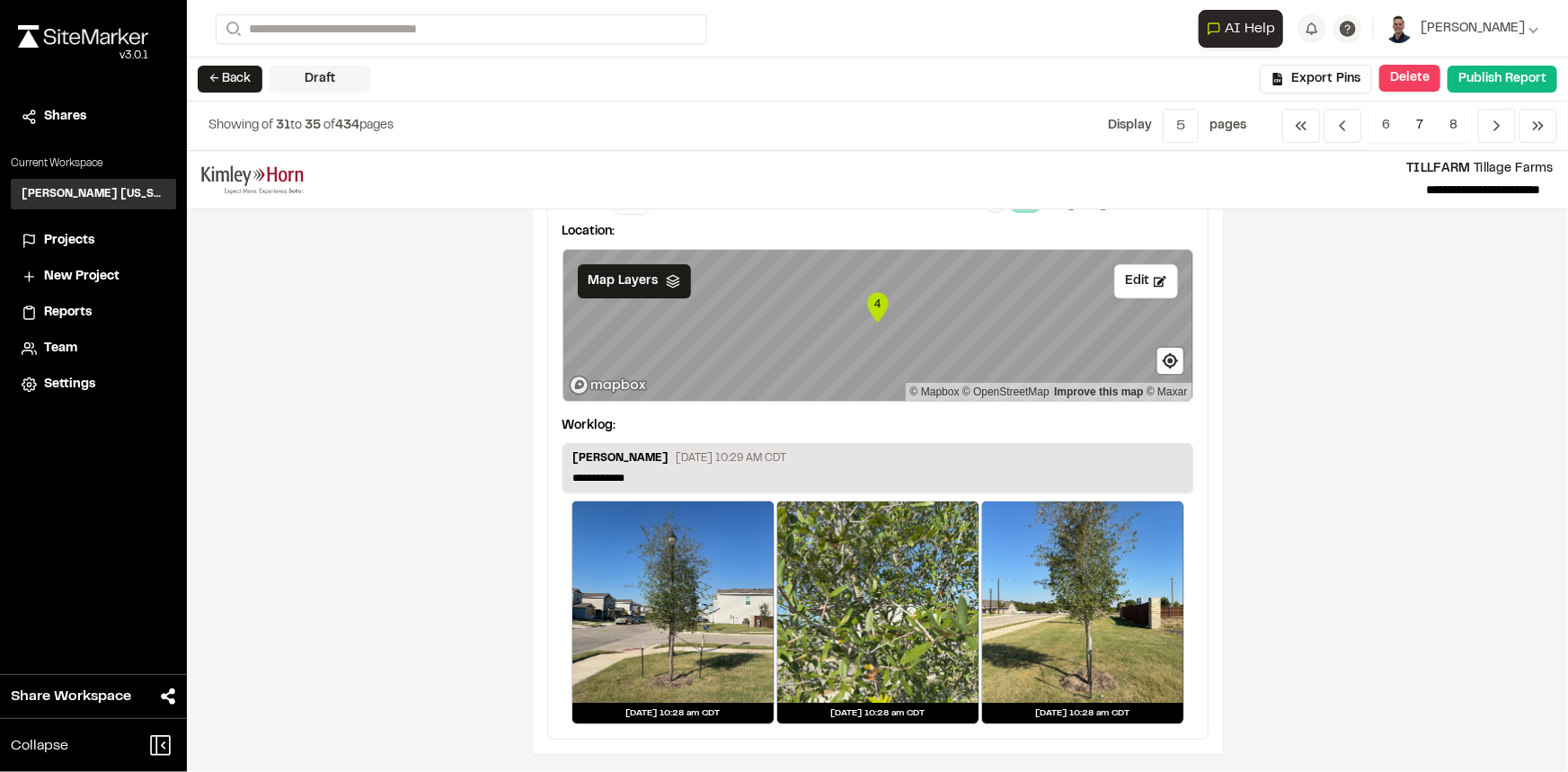
click at [1412, 347] on div "**********" at bounding box center [877, 462] width 1381 height 622
click at [1424, 80] on button "Delete" at bounding box center [1409, 78] width 61 height 27
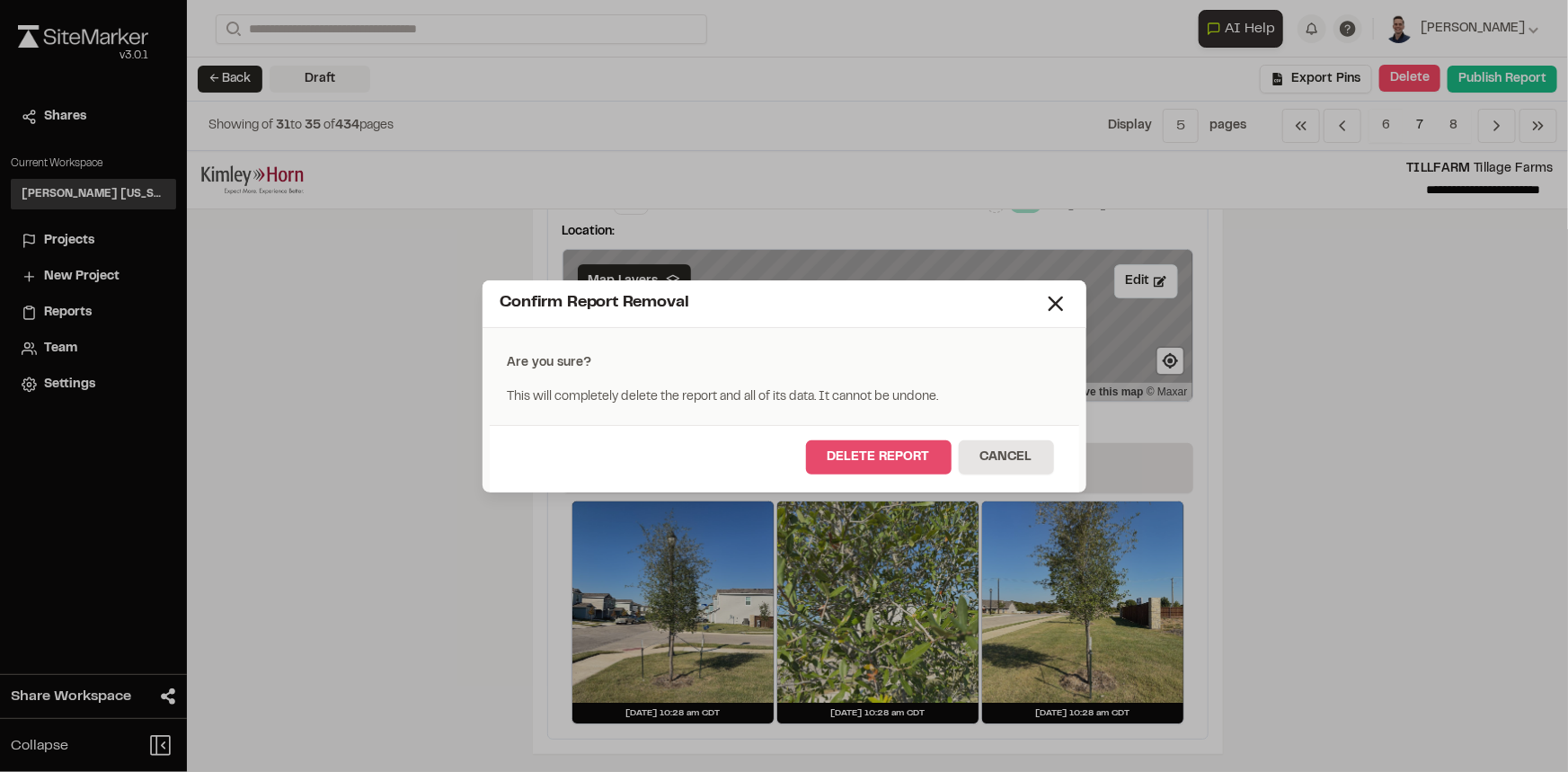
click at [870, 447] on button "Delete Report" at bounding box center [878, 457] width 145 height 34
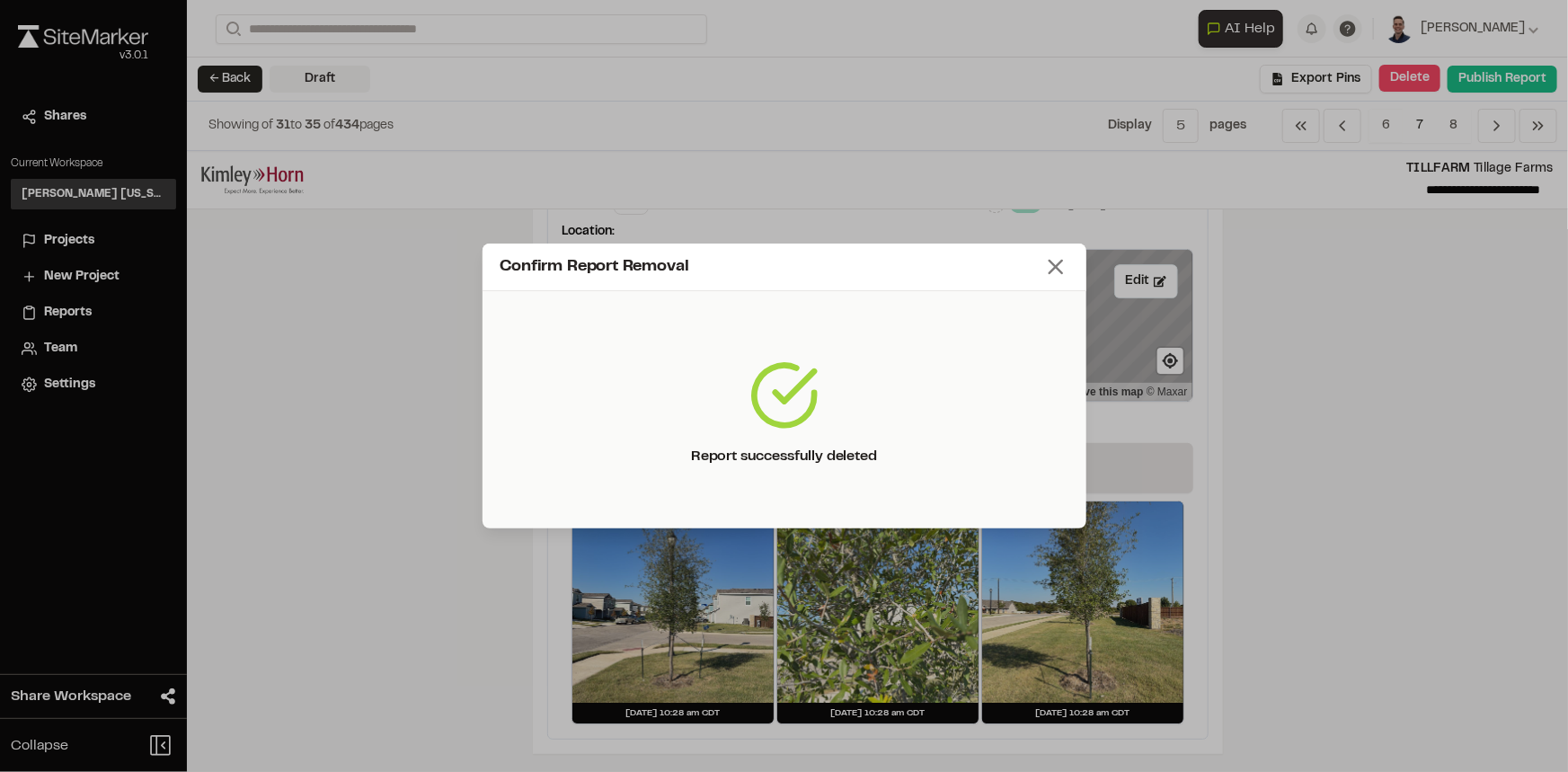
click at [1053, 269] on line at bounding box center [1055, 267] width 13 height 13
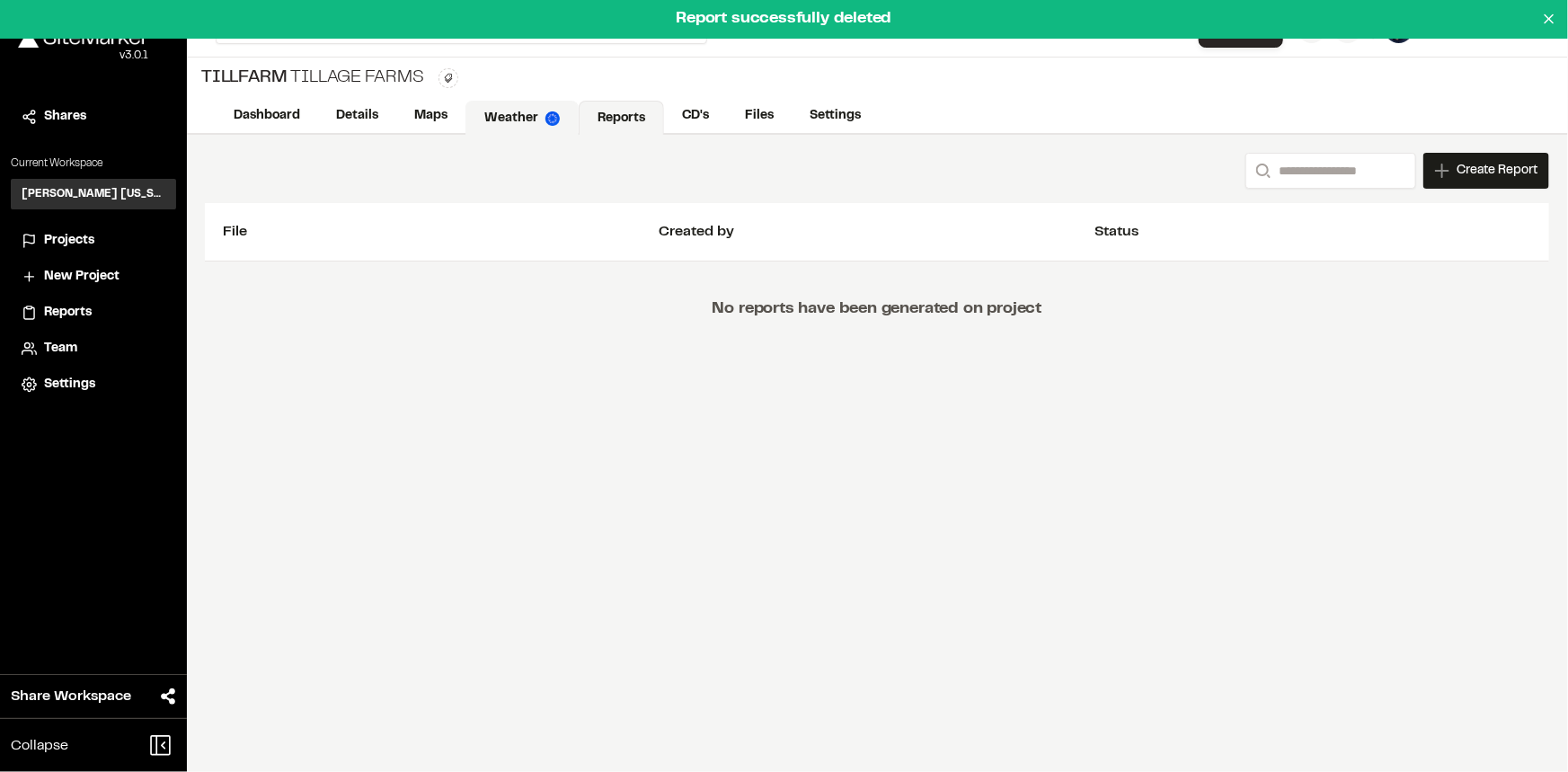
click at [484, 117] on link "Weather" at bounding box center [522, 118] width 113 height 34
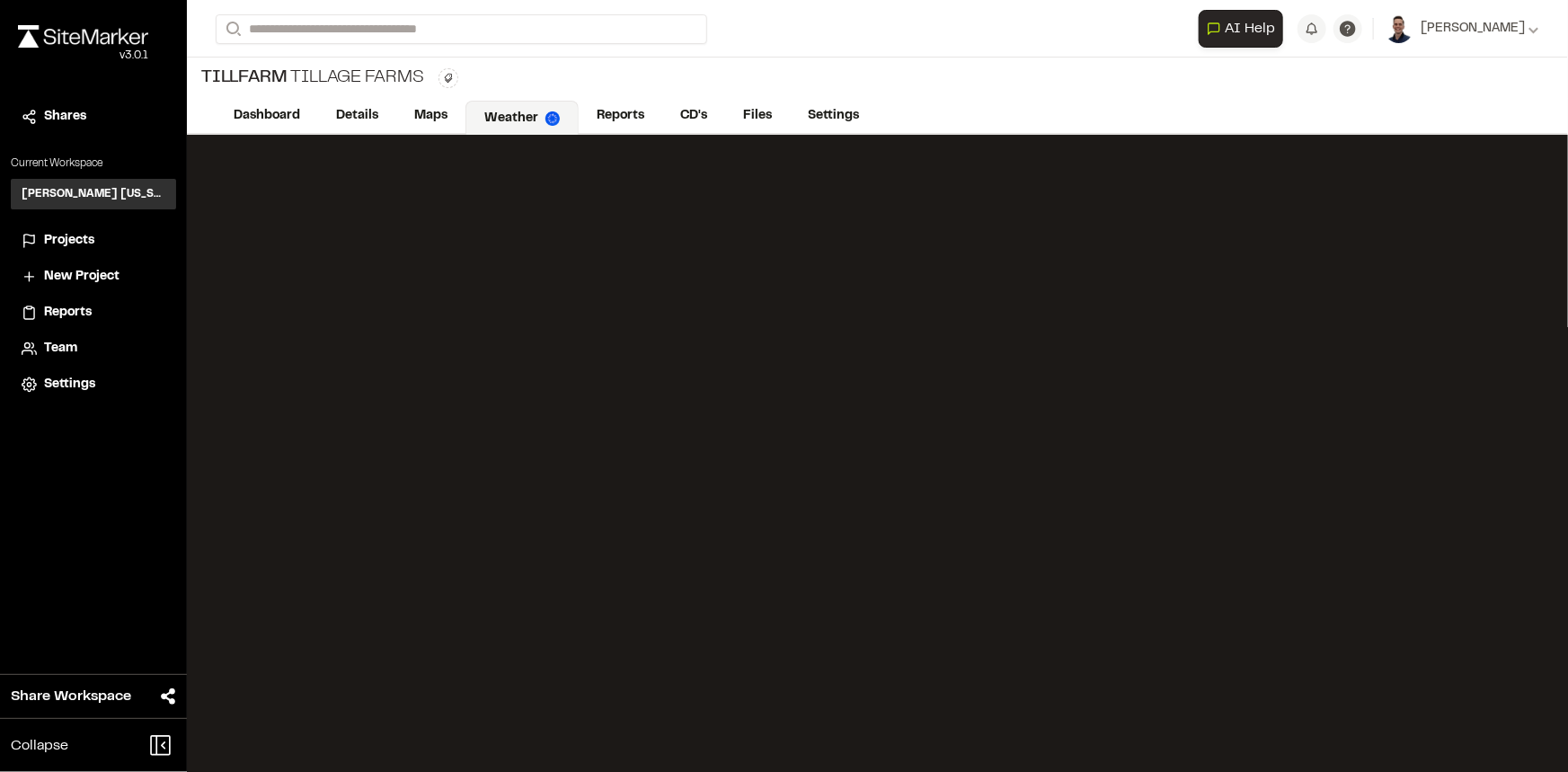
click at [87, 237] on span "Projects" at bounding box center [69, 241] width 51 height 20
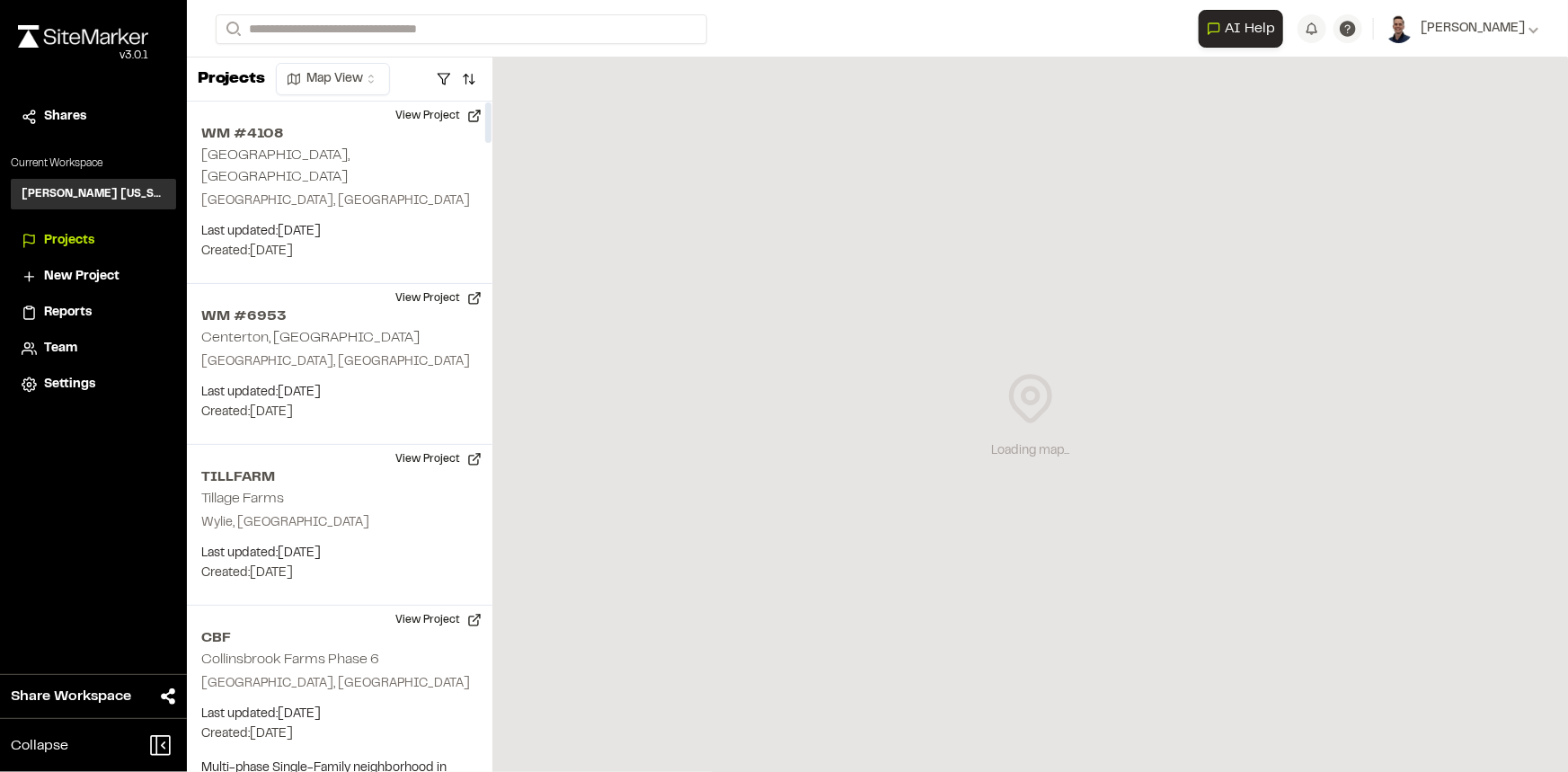
click at [69, 306] on span "Reports" at bounding box center [68, 313] width 48 height 20
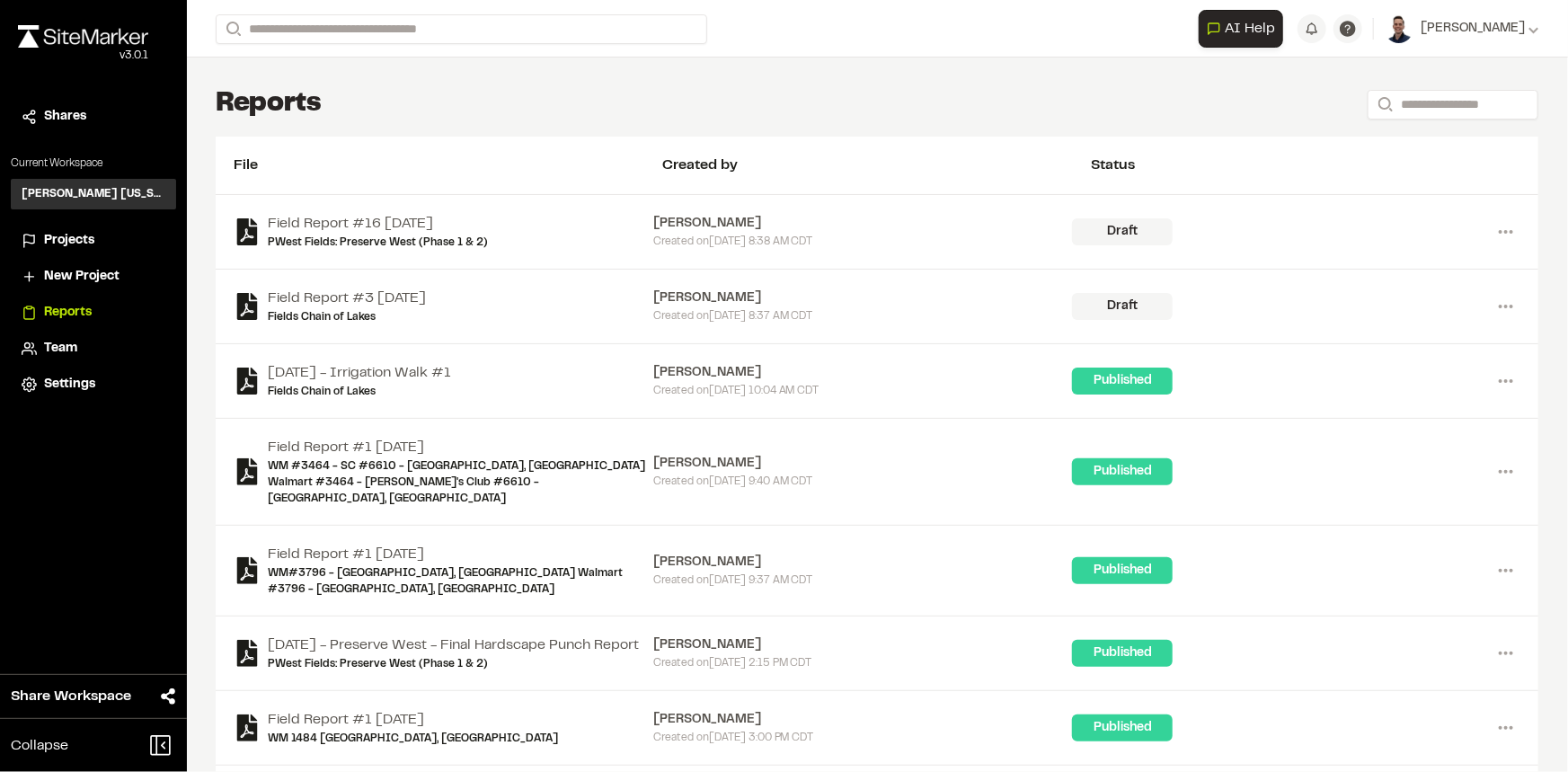
click at [64, 245] on span "Projects" at bounding box center [69, 241] width 51 height 20
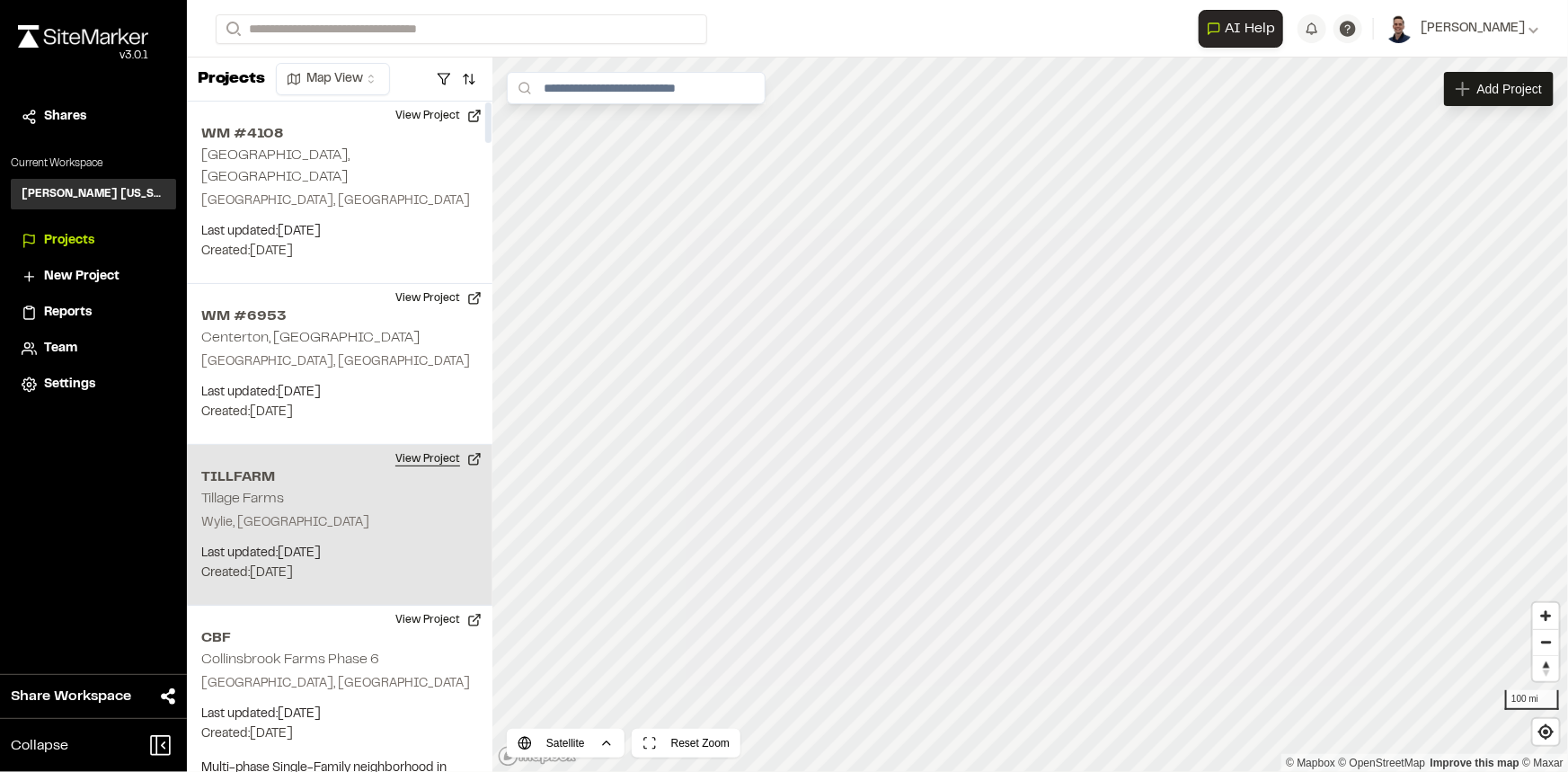
click at [428, 445] on button "View Project" at bounding box center [438, 459] width 108 height 29
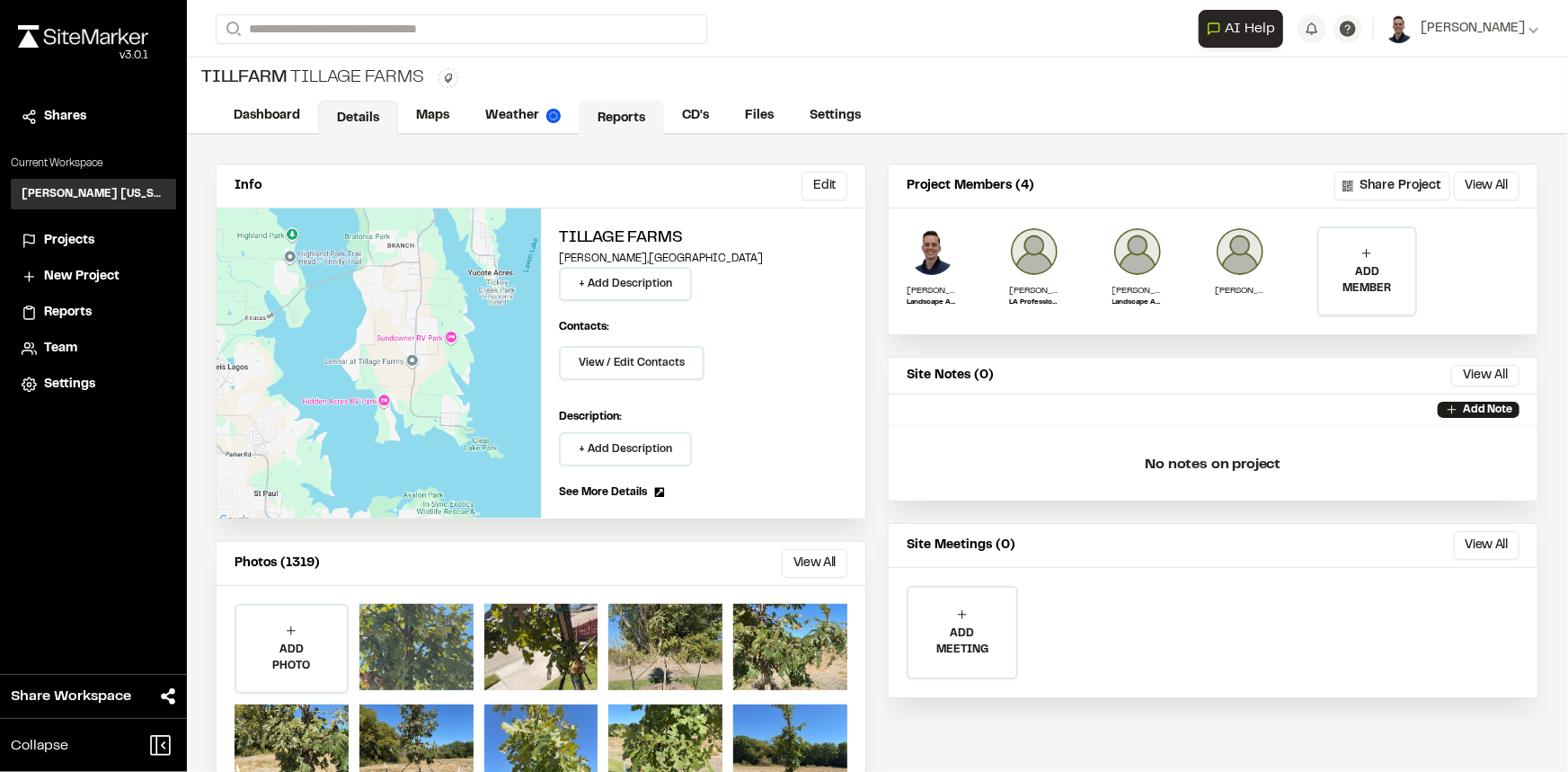
click at [621, 120] on link "Reports" at bounding box center [621, 118] width 86 height 34
